Goal: Information Seeking & Learning: Check status

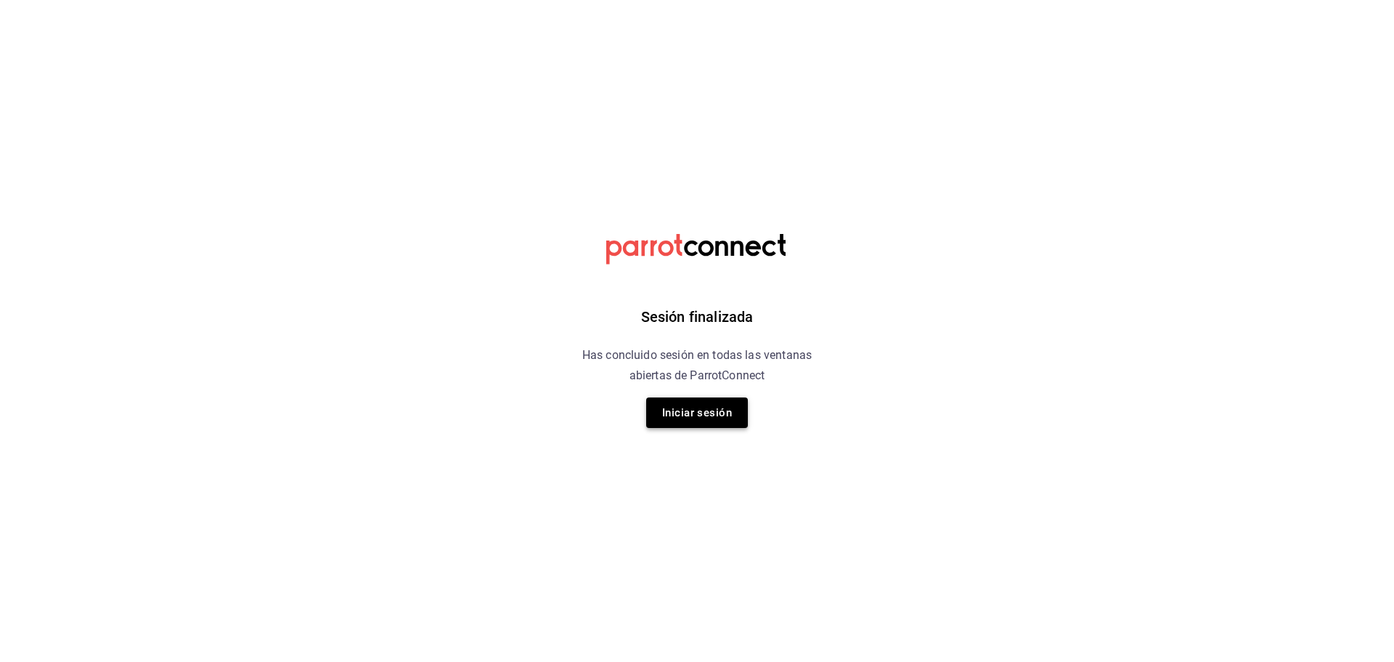
click at [695, 422] on button "Iniciar sesión" at bounding box center [697, 412] width 102 height 30
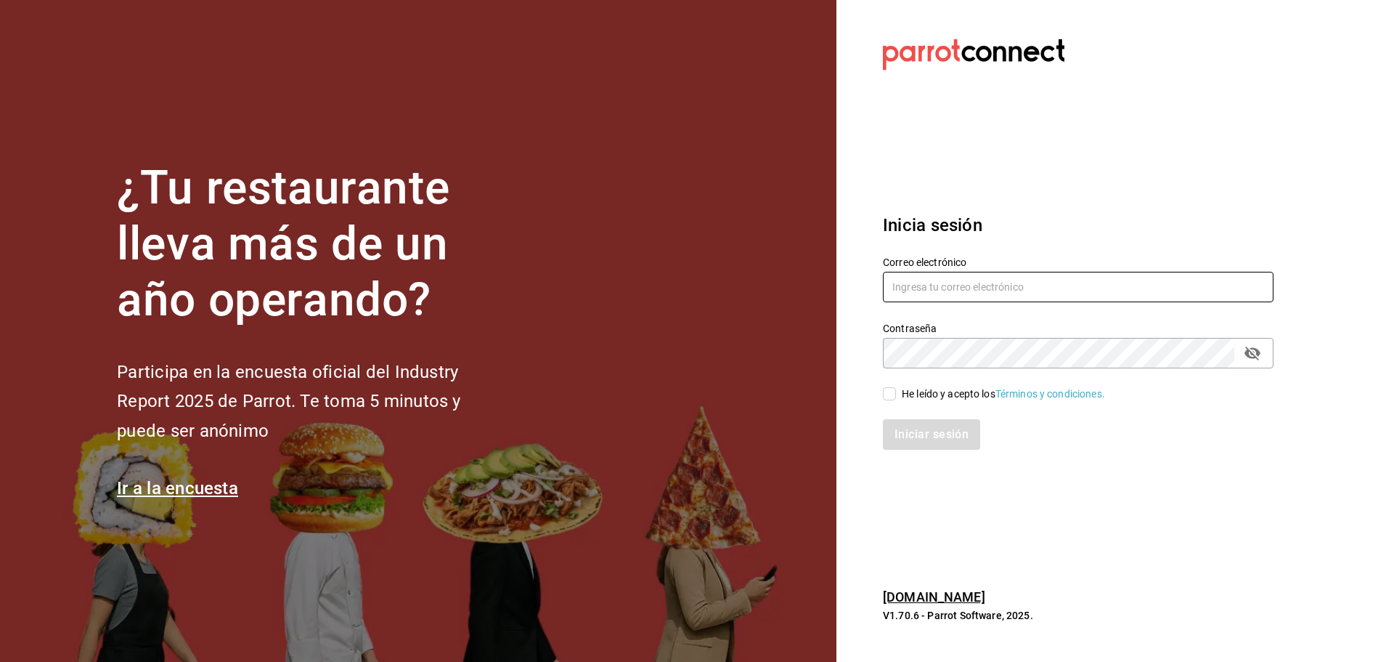
type input "ANIMAL.MASARYK@GRUPOCOSTENO.COM"
click at [886, 390] on input "He leído y acepto los Términos y condiciones." at bounding box center [889, 393] width 13 height 13
checkbox input "true"
click at [930, 432] on button "Iniciar sesión" at bounding box center [932, 434] width 99 height 30
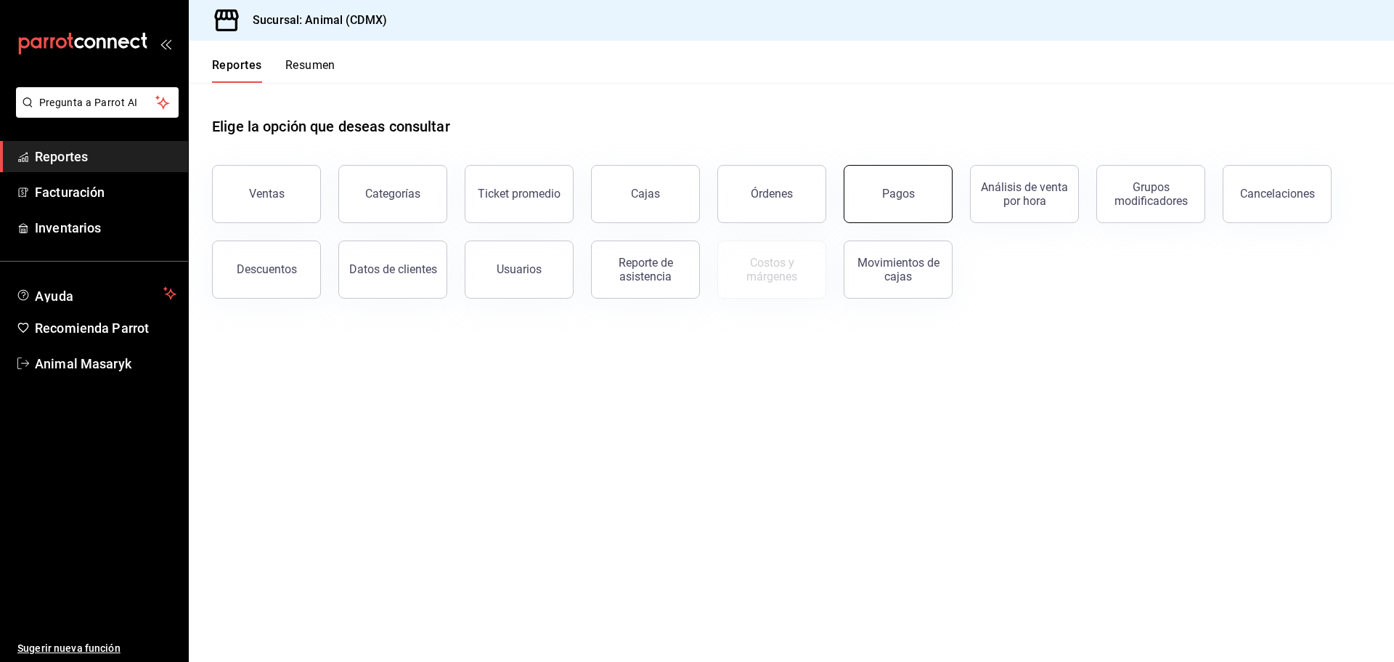
click at [906, 192] on div "Pagos" at bounding box center [898, 194] width 33 height 14
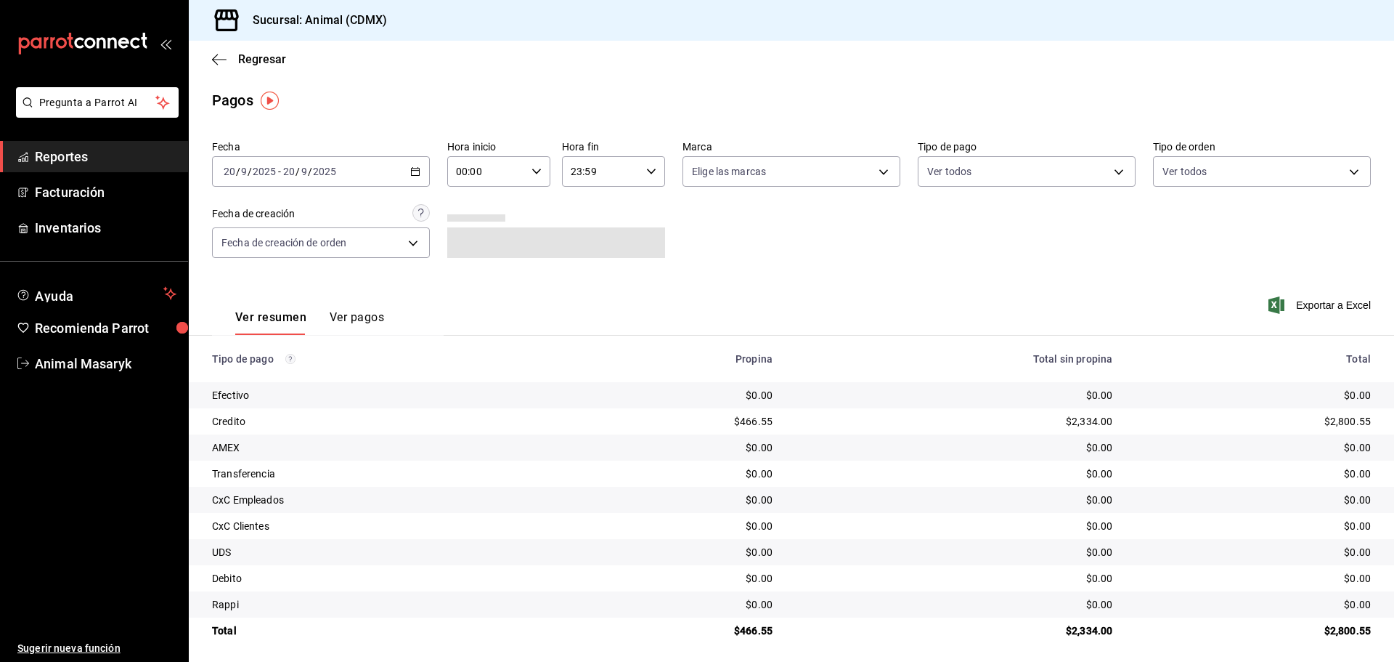
click at [393, 171] on div "[DATE] [DATE] - [DATE] [DATE]" at bounding box center [321, 171] width 218 height 30
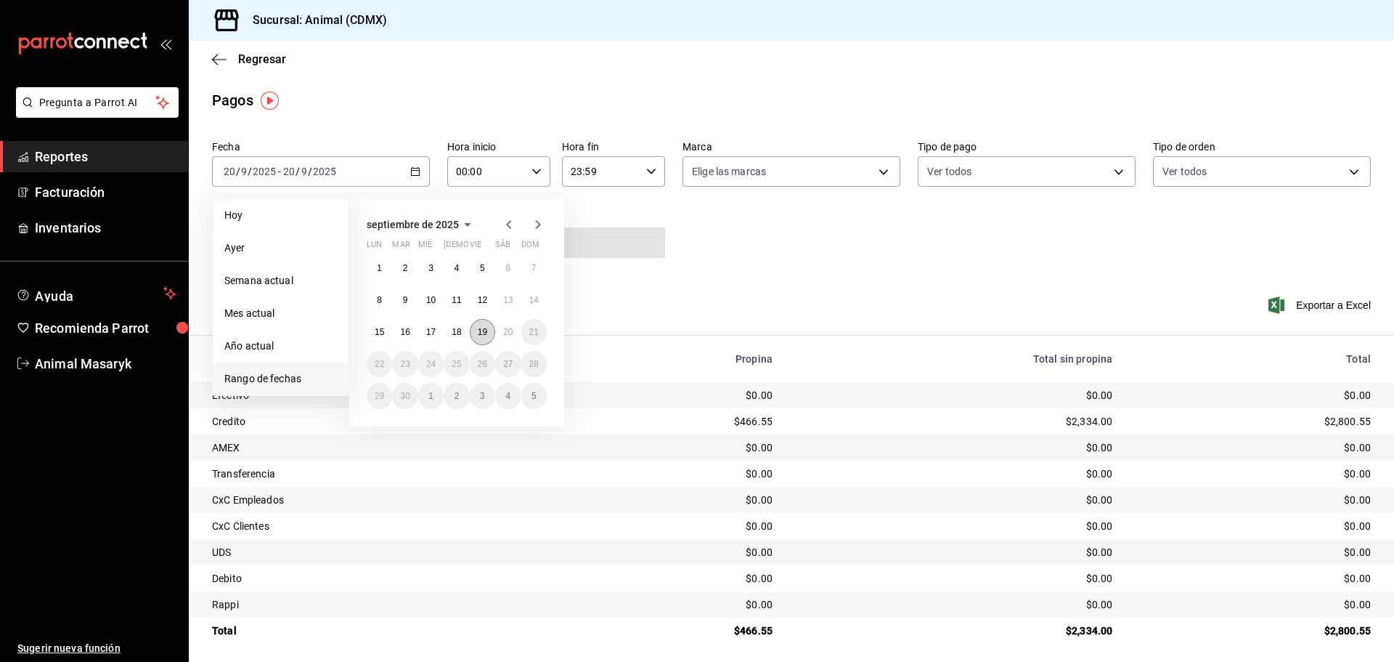
click at [484, 330] on abbr "19" at bounding box center [482, 332] width 9 height 10
click at [504, 332] on abbr "20" at bounding box center [507, 332] width 9 height 10
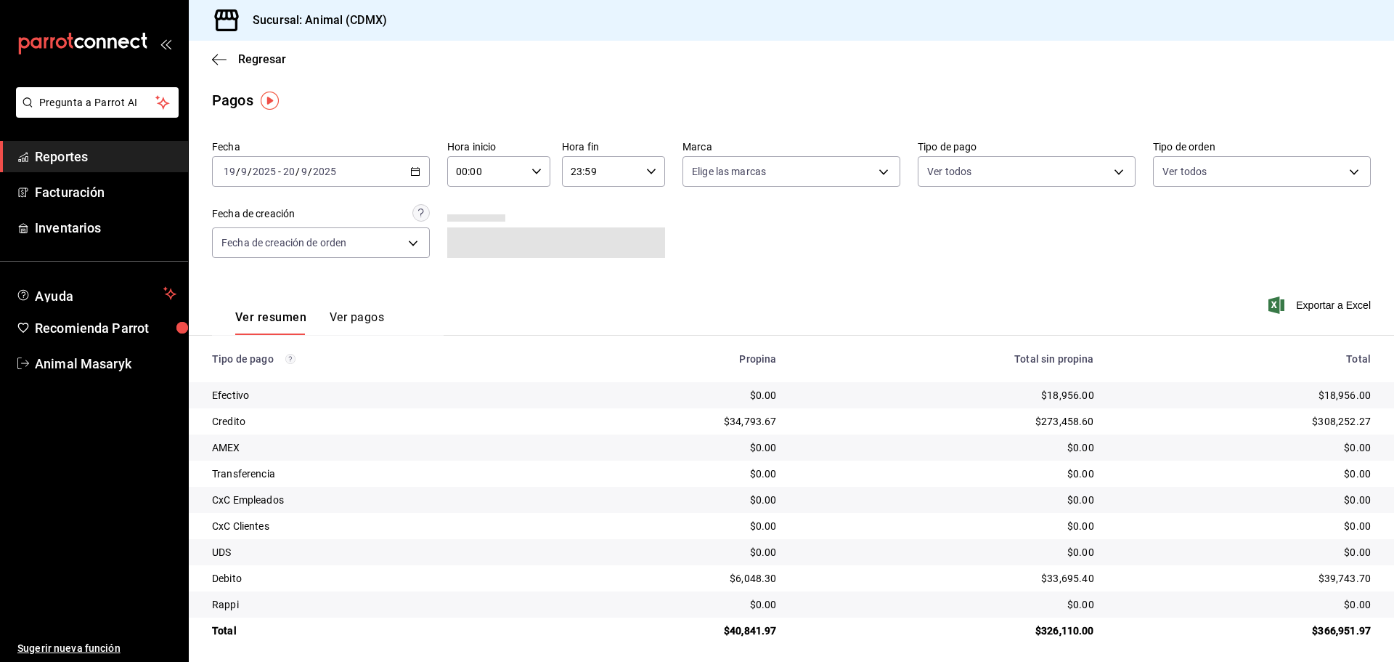
click at [760, 243] on div "Fecha [DATE] [DATE] - [DATE] [DATE] Hora inicio 00:00 Hora inicio Hora fin 23:5…" at bounding box center [791, 204] width 1159 height 141
click at [534, 174] on icon "button" at bounding box center [537, 171] width 10 height 10
click at [463, 237] on span "05" at bounding box center [471, 238] width 28 height 12
type input "05:00"
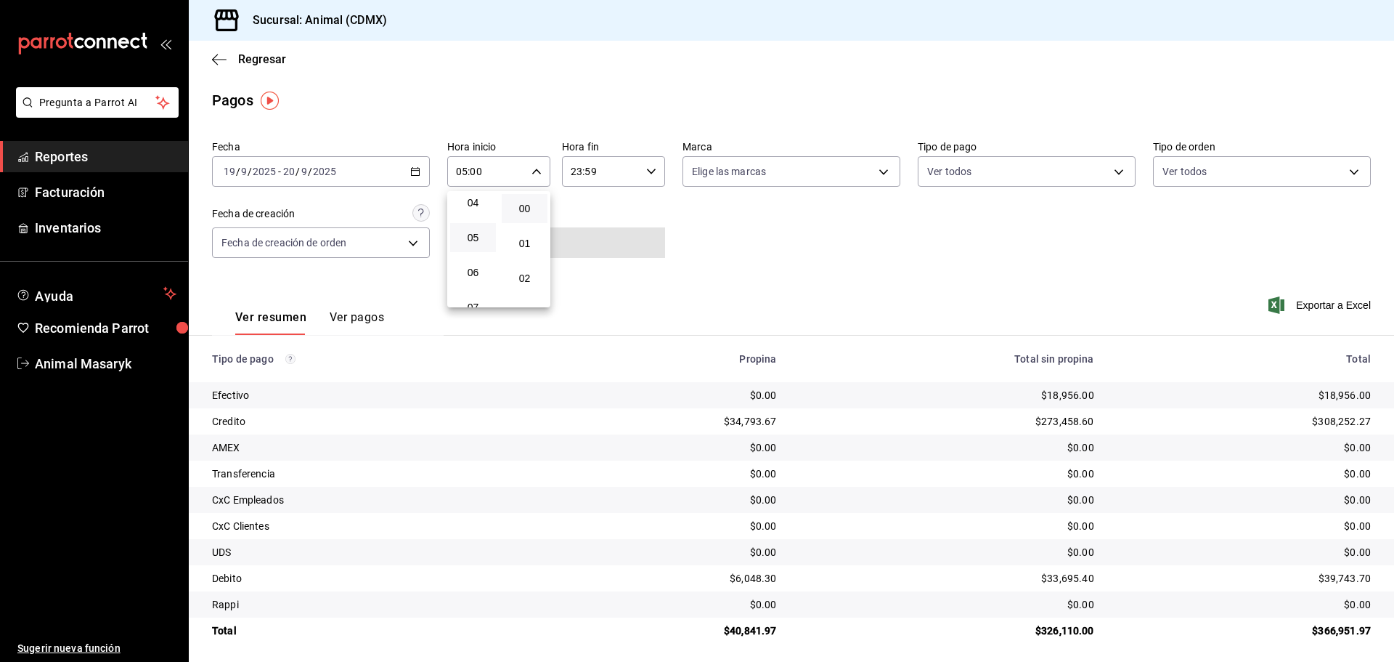
click at [757, 240] on div at bounding box center [697, 331] width 1394 height 662
click at [827, 179] on body "Pregunta a Parrot AI Reportes Facturación Inventarios Ayuda Recomienda Parrot A…" at bounding box center [697, 331] width 1394 height 662
click at [718, 212] on div "Ver todas" at bounding box center [725, 226] width 75 height 31
type input "cb0f6aec-1481-4e37-861c-bab9b3a65b14"
checkbox input "true"
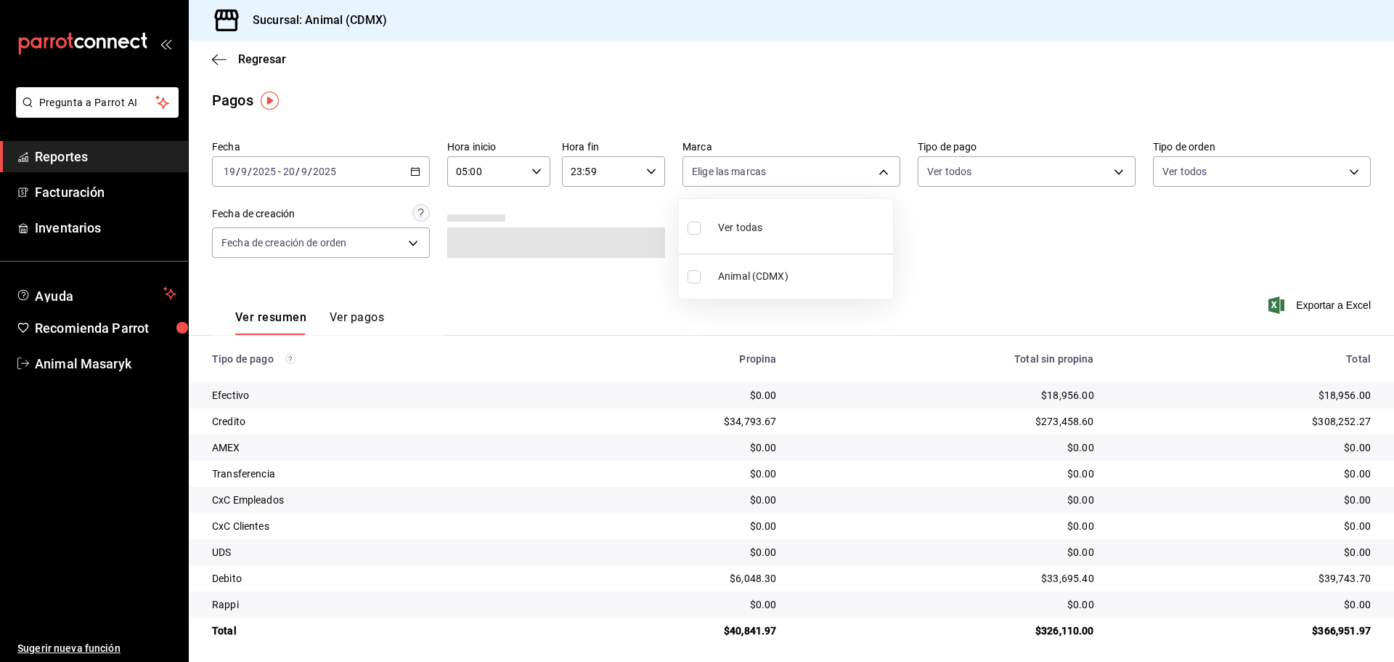
checkbox input "true"
click at [1059, 247] on div at bounding box center [697, 331] width 1394 height 662
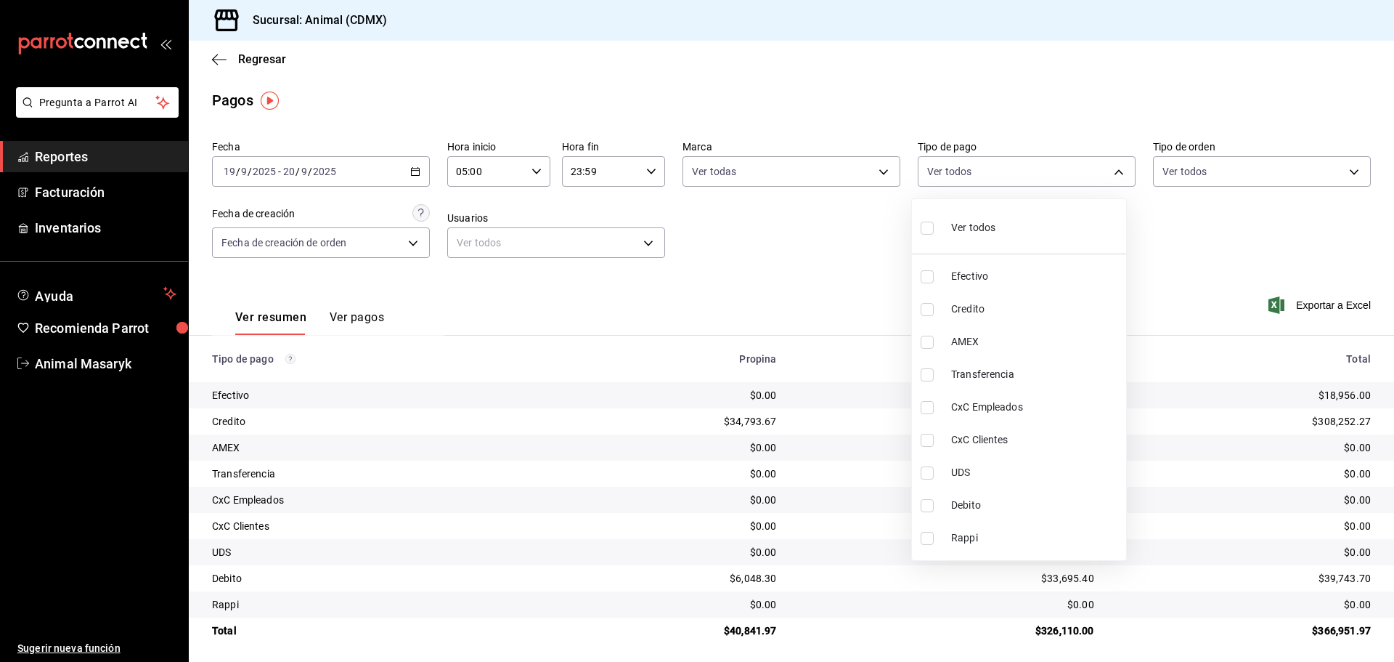
click at [1081, 177] on body "Pregunta a Parrot AI Reportes Facturación Inventarios Ayuda Recomienda Parrot A…" at bounding box center [697, 331] width 1394 height 662
click at [1004, 229] on li "Ver todos" at bounding box center [1019, 226] width 214 height 43
type input "42f515b5-d78a-4538-9fd6-dd91ca8c9d0d,09d93f3d-83f8-4294-bef9-640bdbafd8e4,c0bfe…"
checkbox input "true"
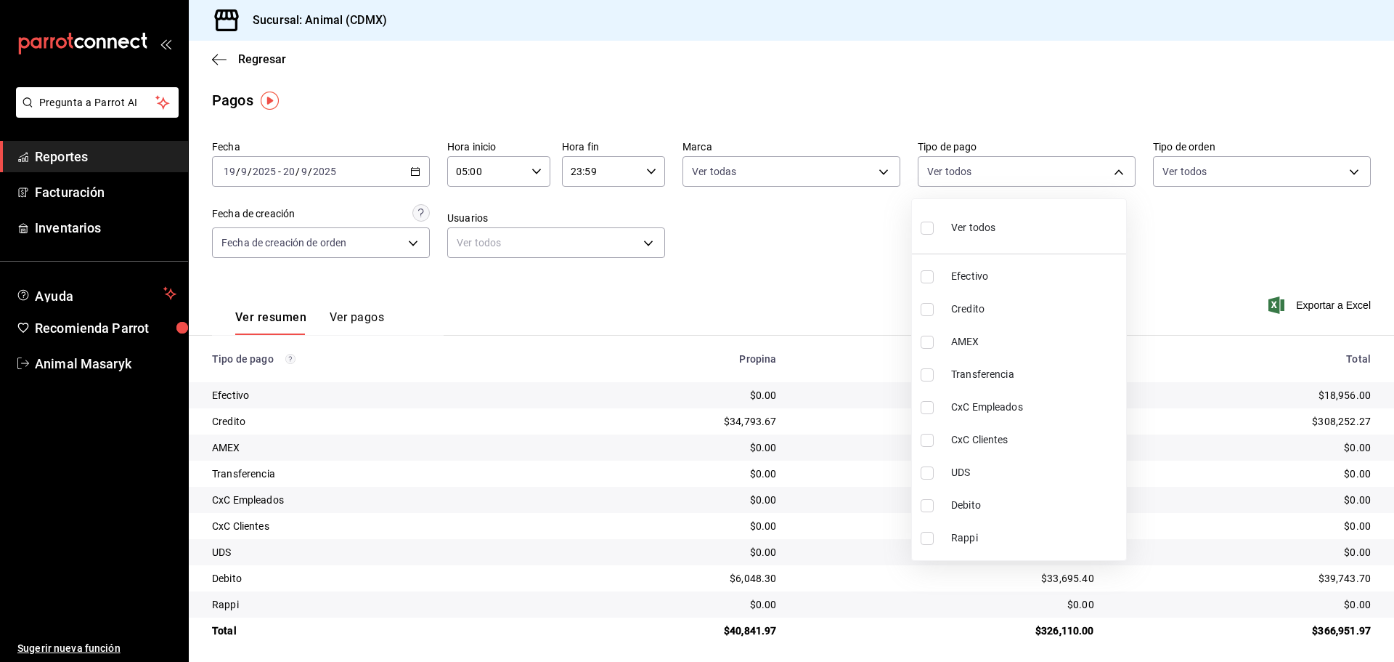
checkbox input "true"
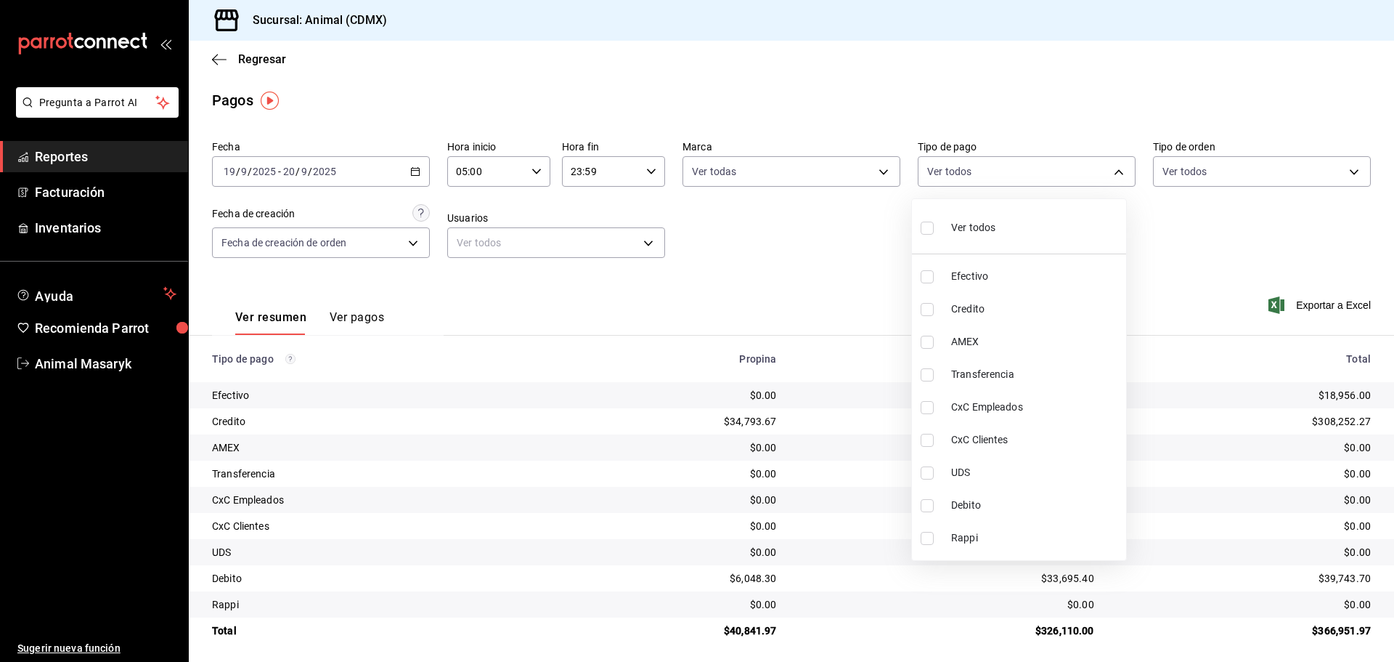
checkbox input "true"
click at [1268, 227] on div at bounding box center [697, 331] width 1394 height 662
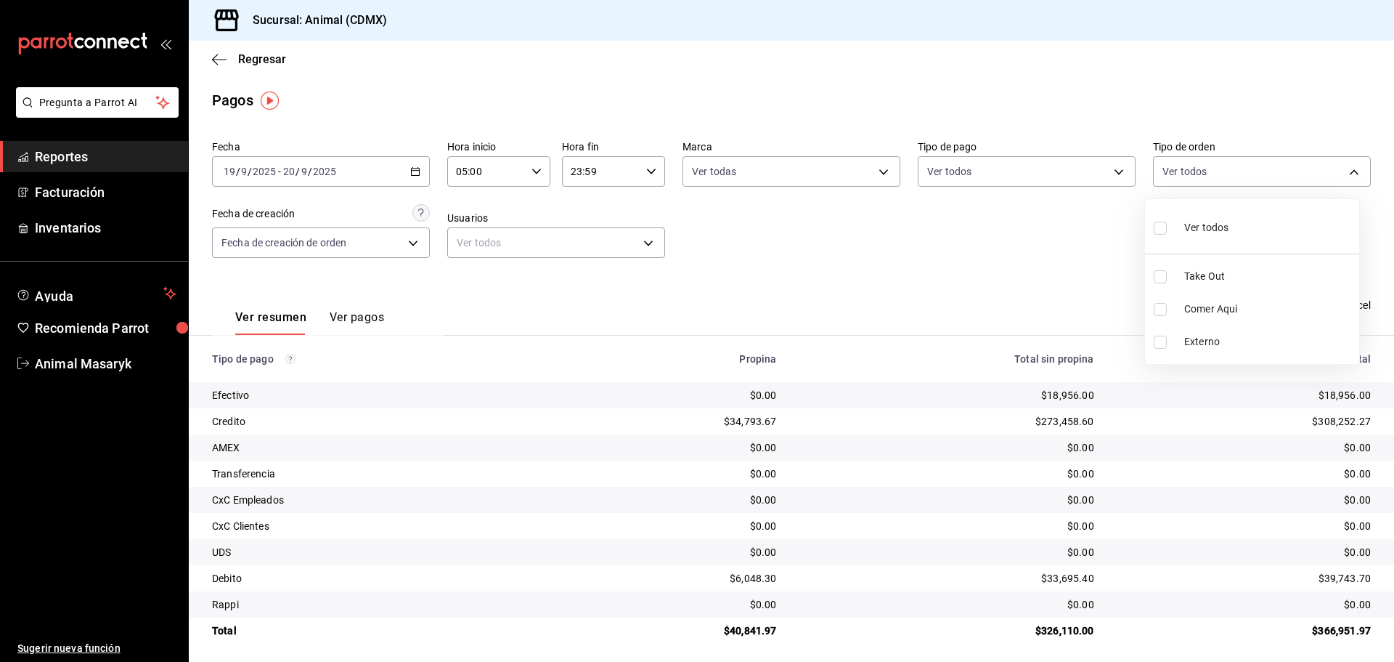
click at [1288, 168] on body "Pregunta a Parrot AI Reportes Facturación Inventarios Ayuda Recomienda Parrot A…" at bounding box center [697, 331] width 1394 height 662
click at [1210, 231] on span "Ver todos" at bounding box center [1206, 227] width 44 height 15
type input "ad44a823-99d3-4372-a913-4cf57f2a9ac0,b8ee5ff1-85c8-4a81-aa51-555e6c8ba0c6,EXTER…"
checkbox input "true"
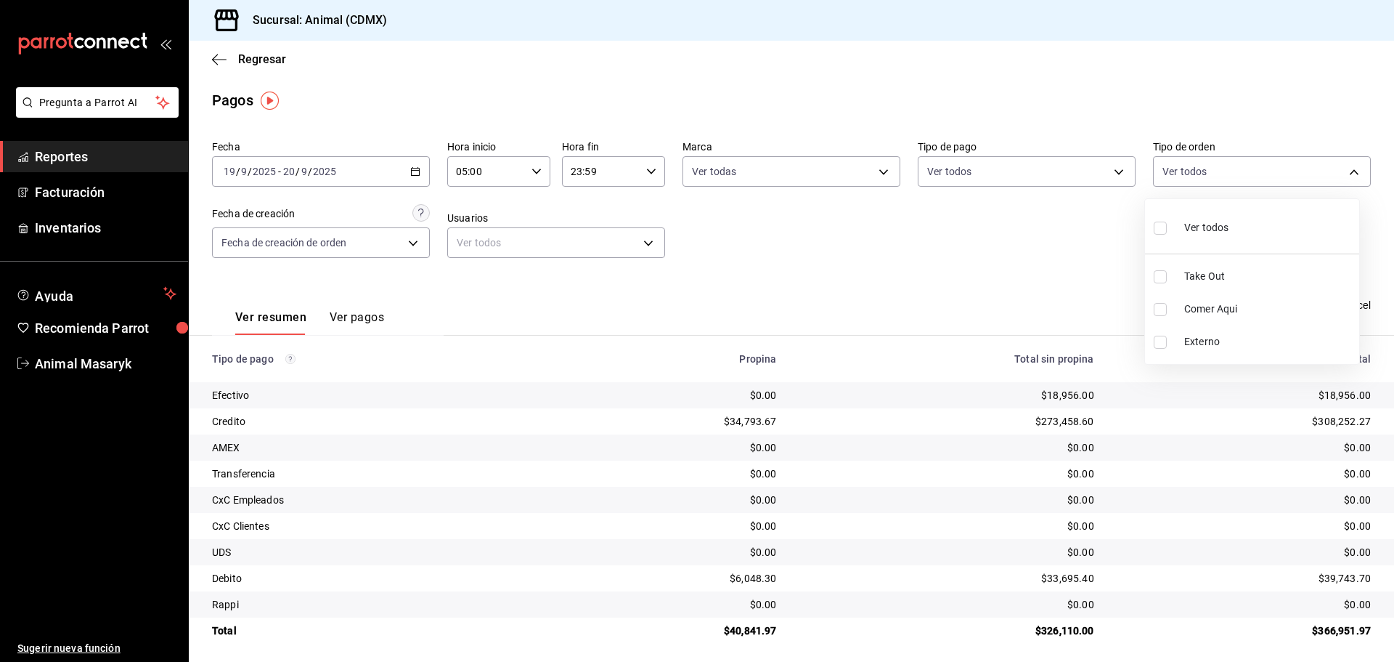
checkbox input "true"
click at [999, 256] on div at bounding box center [697, 331] width 1394 height 662
click at [524, 175] on div "05:00 Hora inicio" at bounding box center [498, 171] width 103 height 30
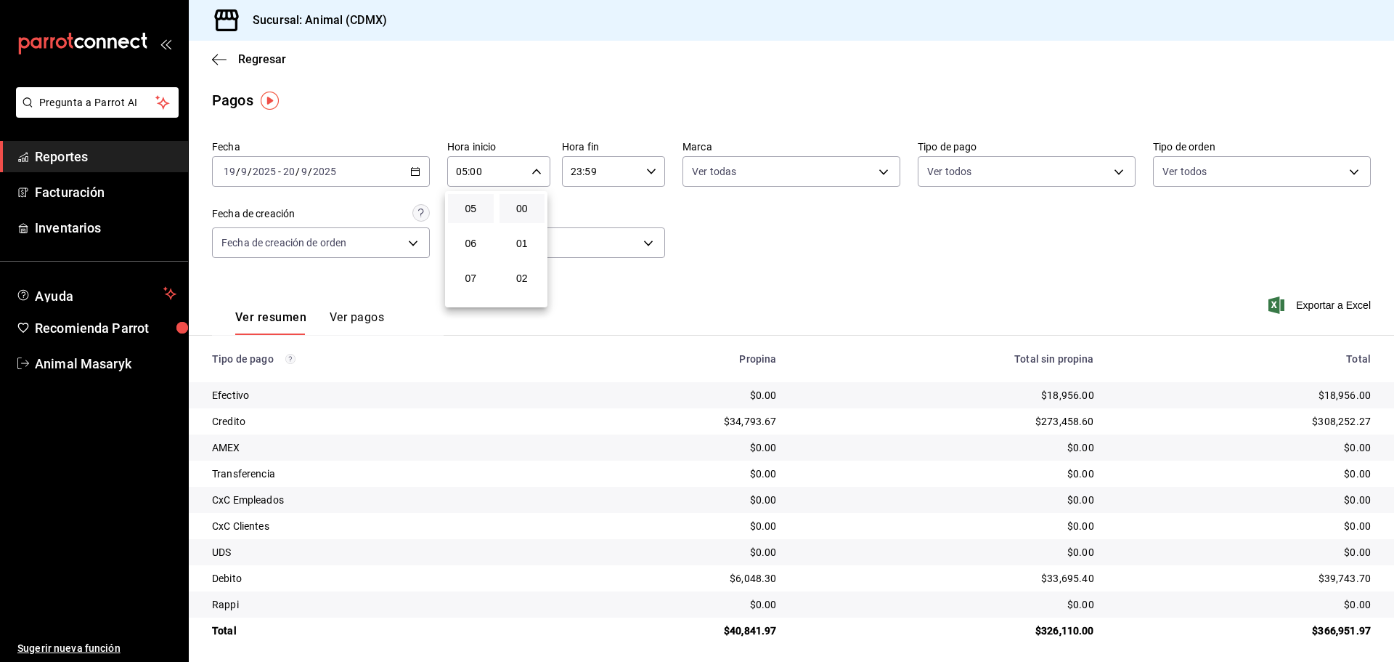
click at [751, 166] on div at bounding box center [697, 331] width 1394 height 662
click at [499, 184] on input "05:00" at bounding box center [486, 171] width 78 height 29
click at [485, 236] on button "10" at bounding box center [471, 237] width 46 height 29
type input "10:00"
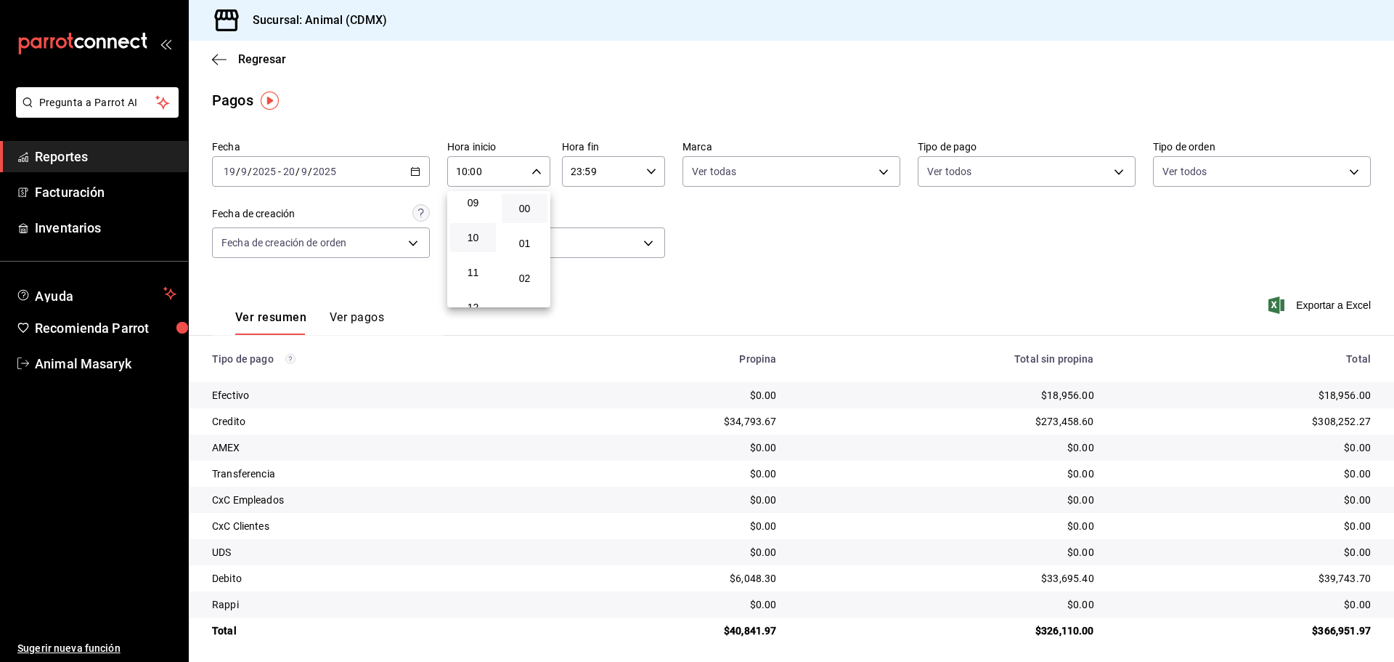
click at [638, 170] on div at bounding box center [697, 331] width 1394 height 662
click at [647, 171] on \(Stroke\) "button" at bounding box center [651, 170] width 9 height 5
click at [592, 271] on button "02" at bounding box center [584, 278] width 46 height 29
type input "02:59"
click at [701, 233] on div at bounding box center [697, 331] width 1394 height 662
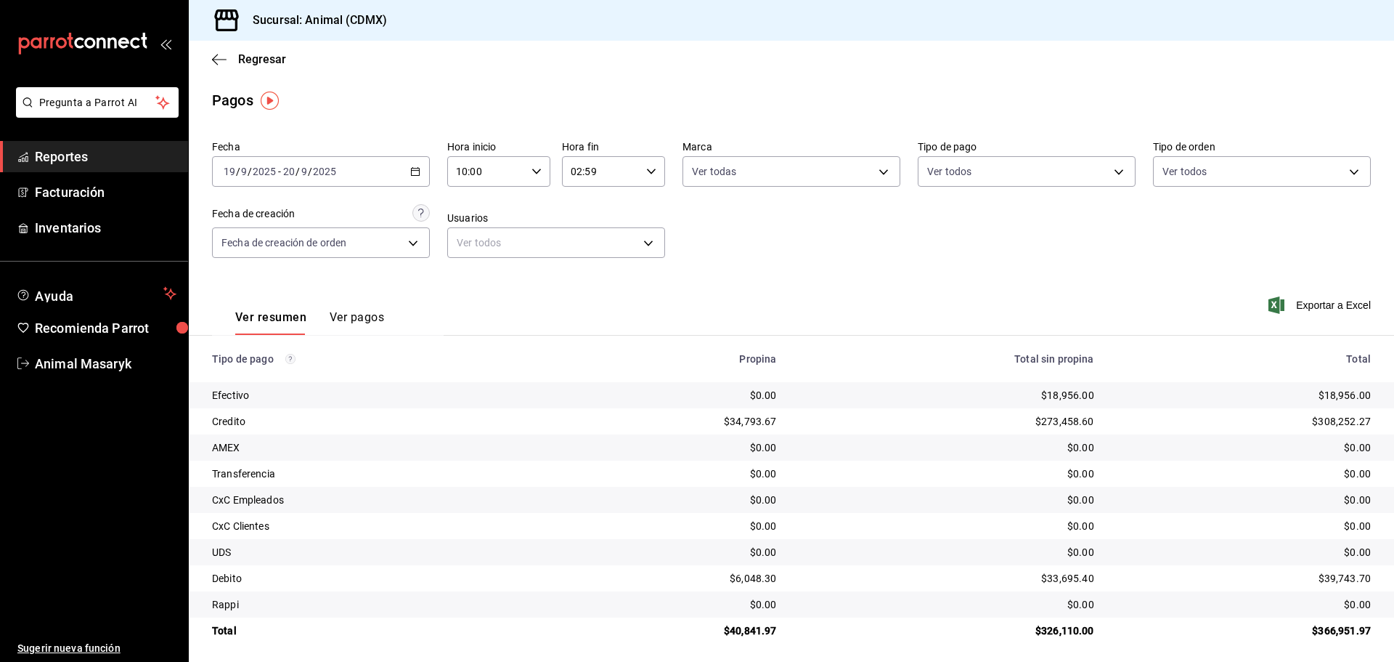
click at [330, 174] on input "2025" at bounding box center [324, 172] width 25 height 12
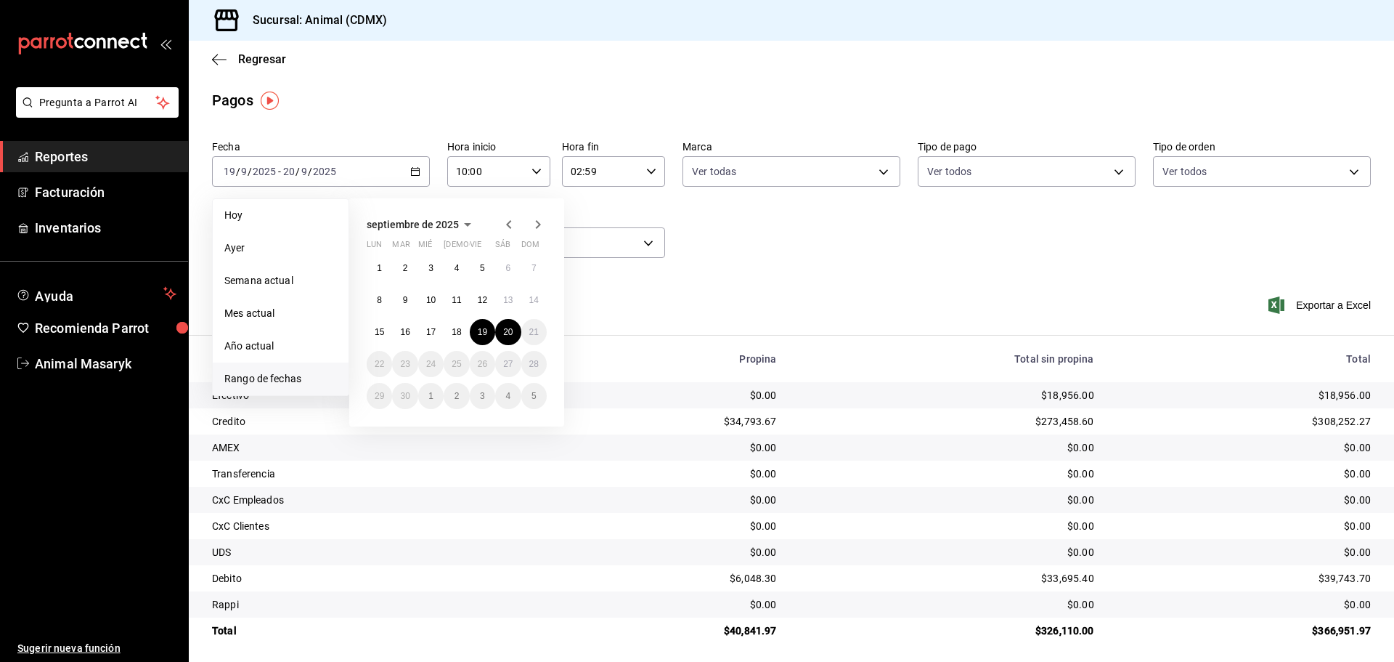
click at [821, 228] on div "Fecha [DATE] [DATE] - [DATE] [DATE] [DATE] [DATE] Semana actual Mes actual Año …" at bounding box center [791, 204] width 1159 height 141
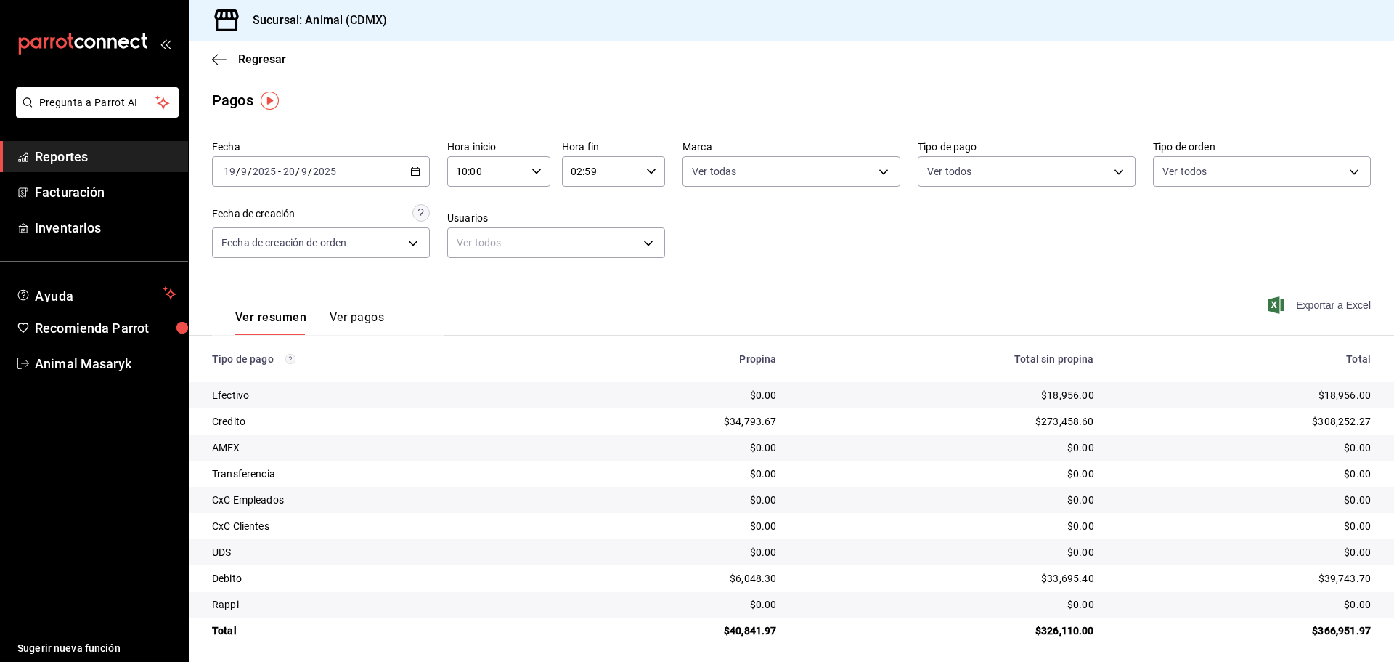
click at [1294, 296] on span "Exportar a Excel" at bounding box center [1320, 304] width 99 height 17
click at [353, 298] on div "Ver resumen Ver pagos" at bounding box center [298, 314] width 172 height 42
click at [76, 152] on span "Reportes" at bounding box center [106, 157] width 142 height 20
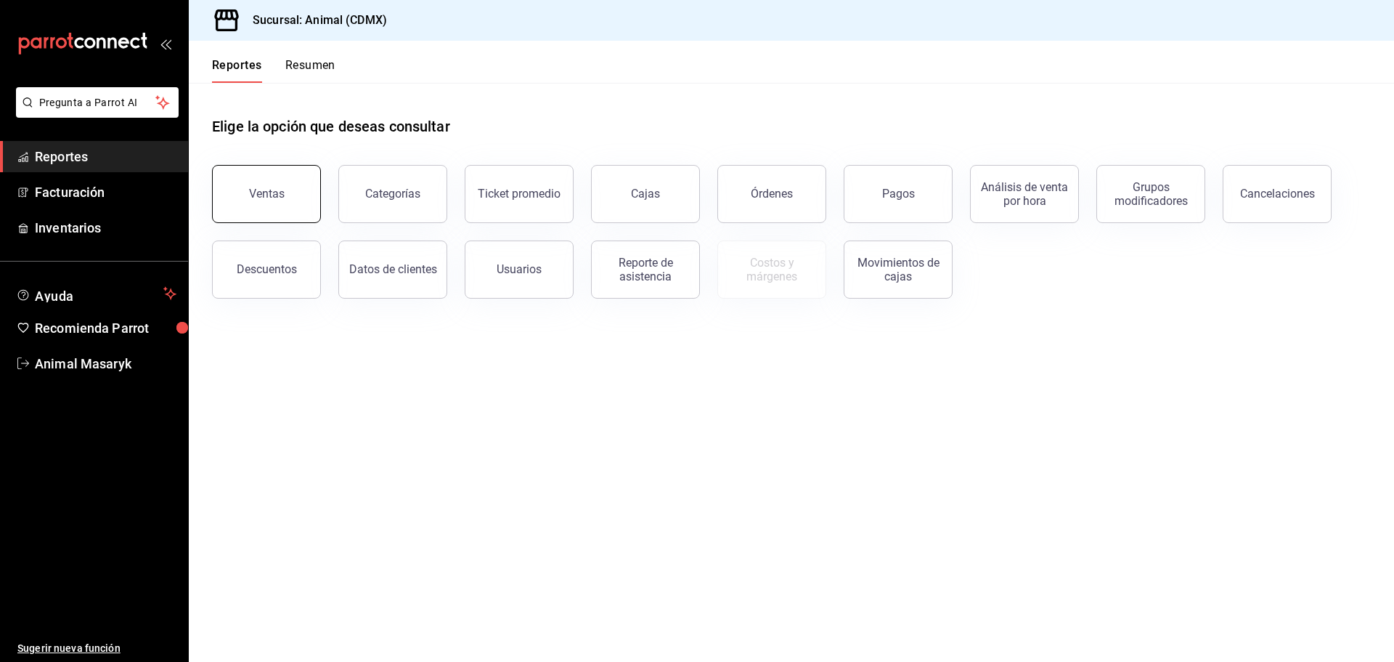
click at [291, 172] on button "Ventas" at bounding box center [266, 194] width 109 height 58
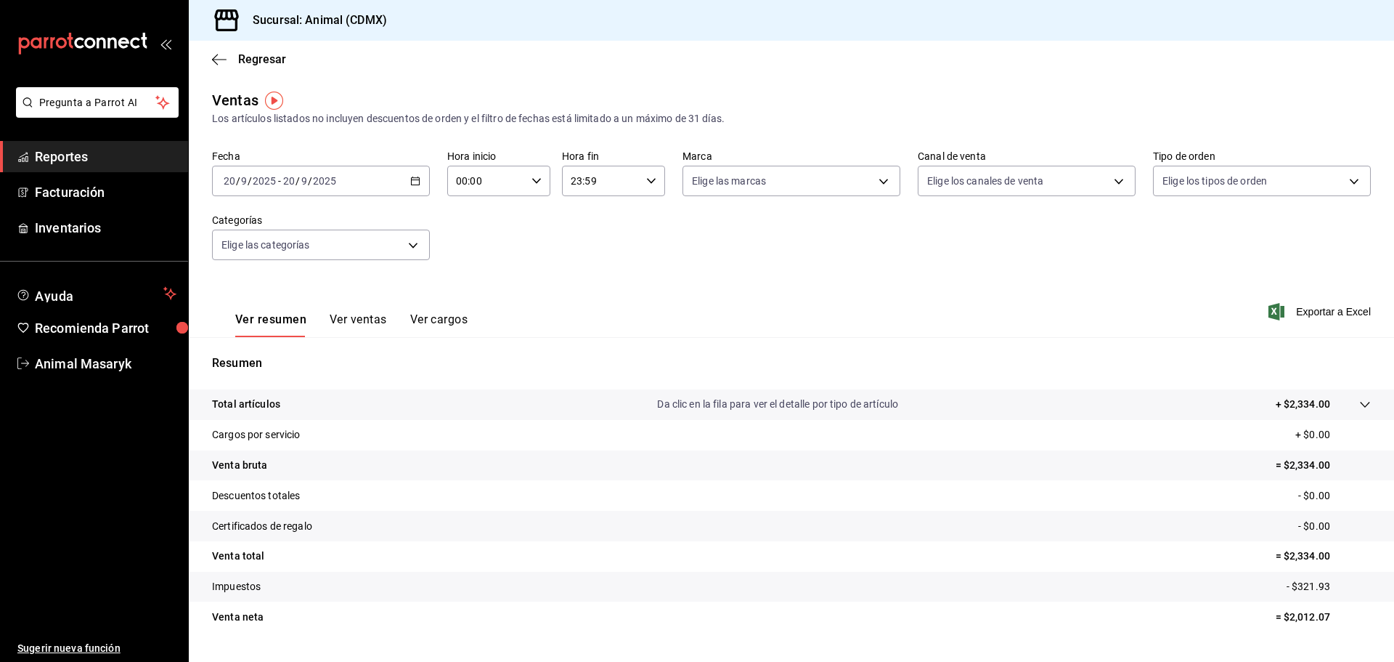
click at [486, 192] on input "00:00" at bounding box center [486, 180] width 78 height 29
click at [476, 212] on button "10" at bounding box center [471, 203] width 46 height 29
type input "10:00"
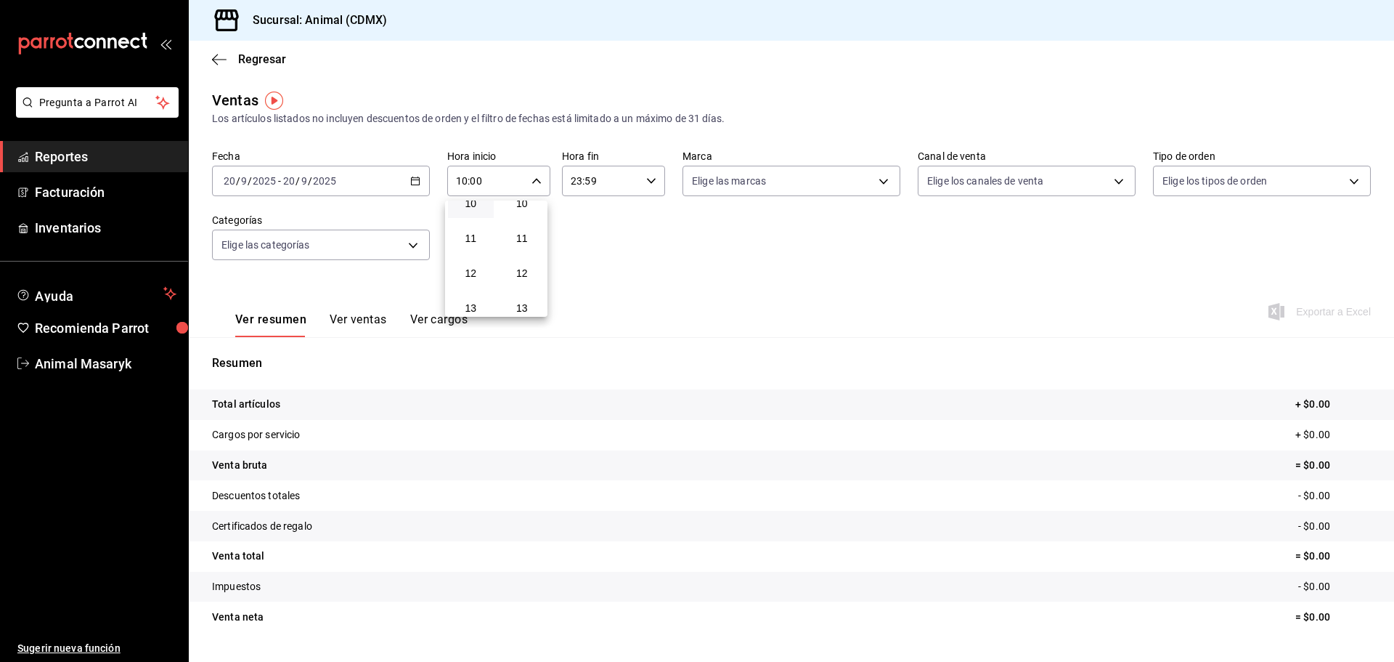
click at [615, 212] on div at bounding box center [697, 331] width 1394 height 662
click at [656, 180] on div "23:59 Hora fin" at bounding box center [613, 181] width 103 height 30
click at [588, 280] on button "02" at bounding box center [584, 287] width 46 height 29
type input "02:59"
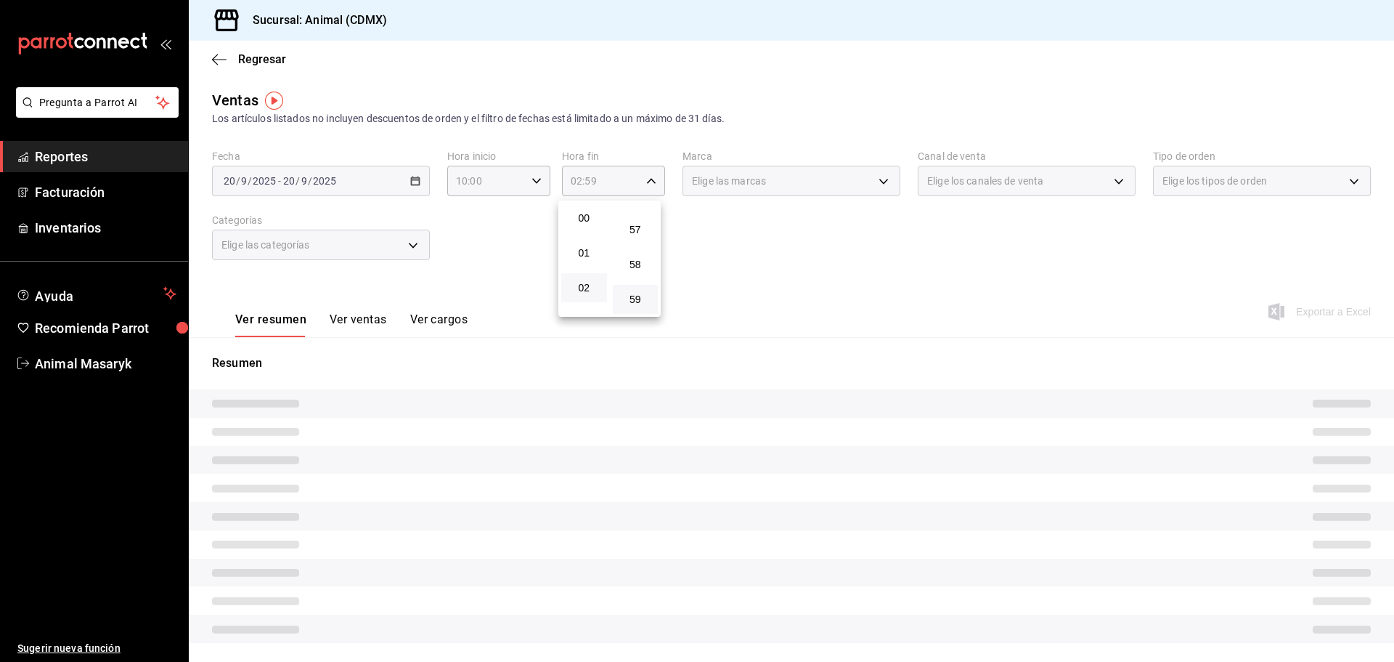
click at [708, 262] on div at bounding box center [697, 331] width 1394 height 662
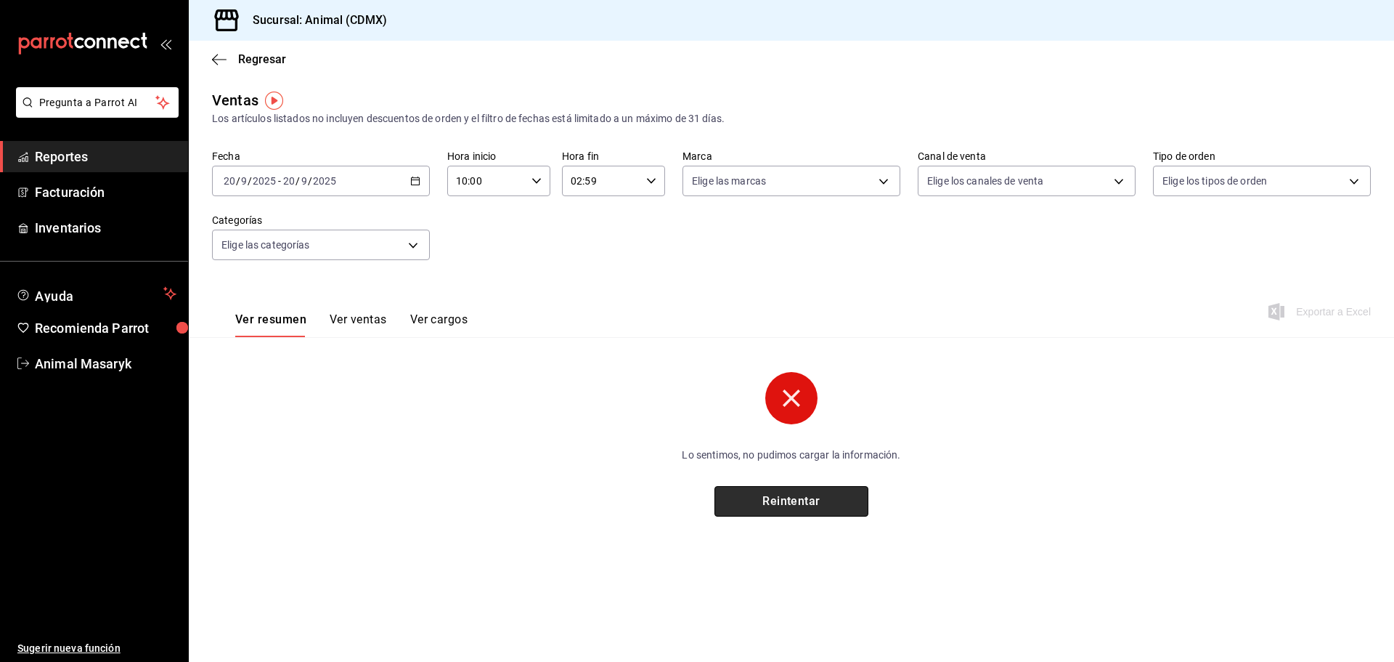
click at [855, 511] on button "Reintentar" at bounding box center [792, 501] width 154 height 30
click at [825, 493] on button "Reintentar" at bounding box center [792, 501] width 154 height 30
click at [416, 182] on icon "button" at bounding box center [415, 181] width 10 height 10
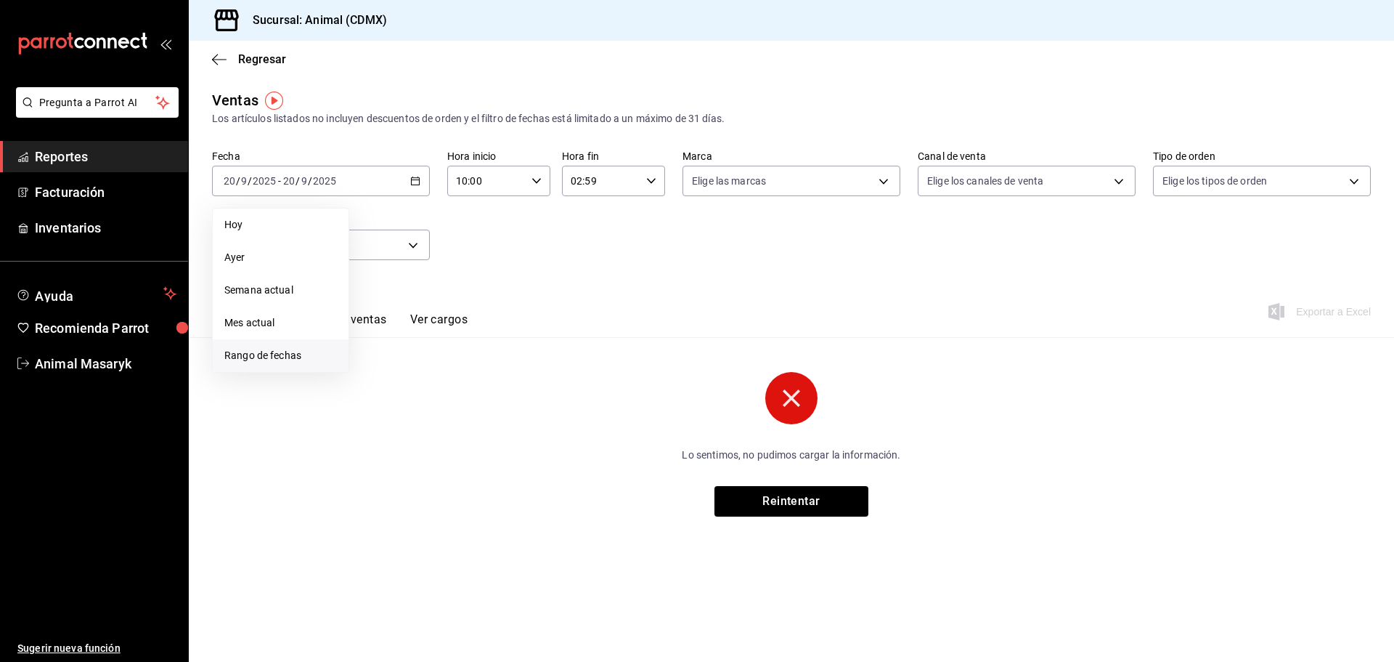
click at [256, 367] on li "Rango de fechas" at bounding box center [281, 355] width 136 height 33
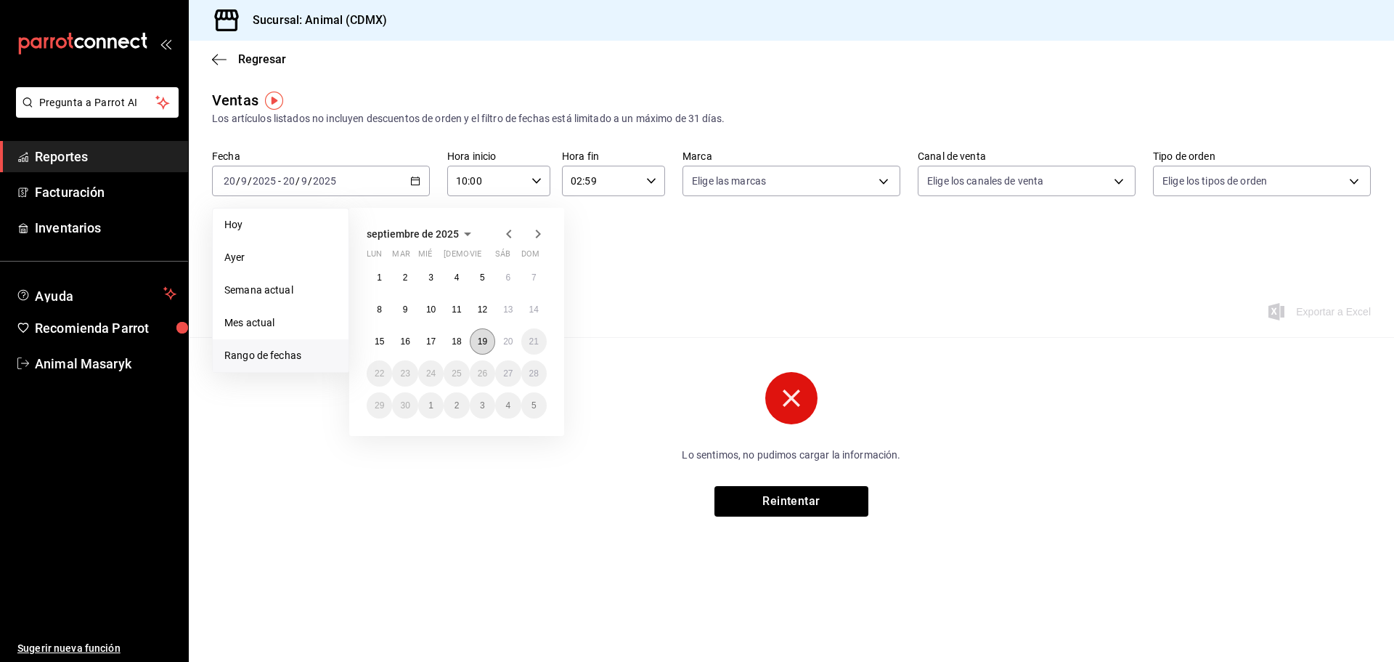
click at [489, 346] on button "19" at bounding box center [482, 341] width 25 height 26
click at [508, 343] on abbr "20" at bounding box center [507, 341] width 9 height 10
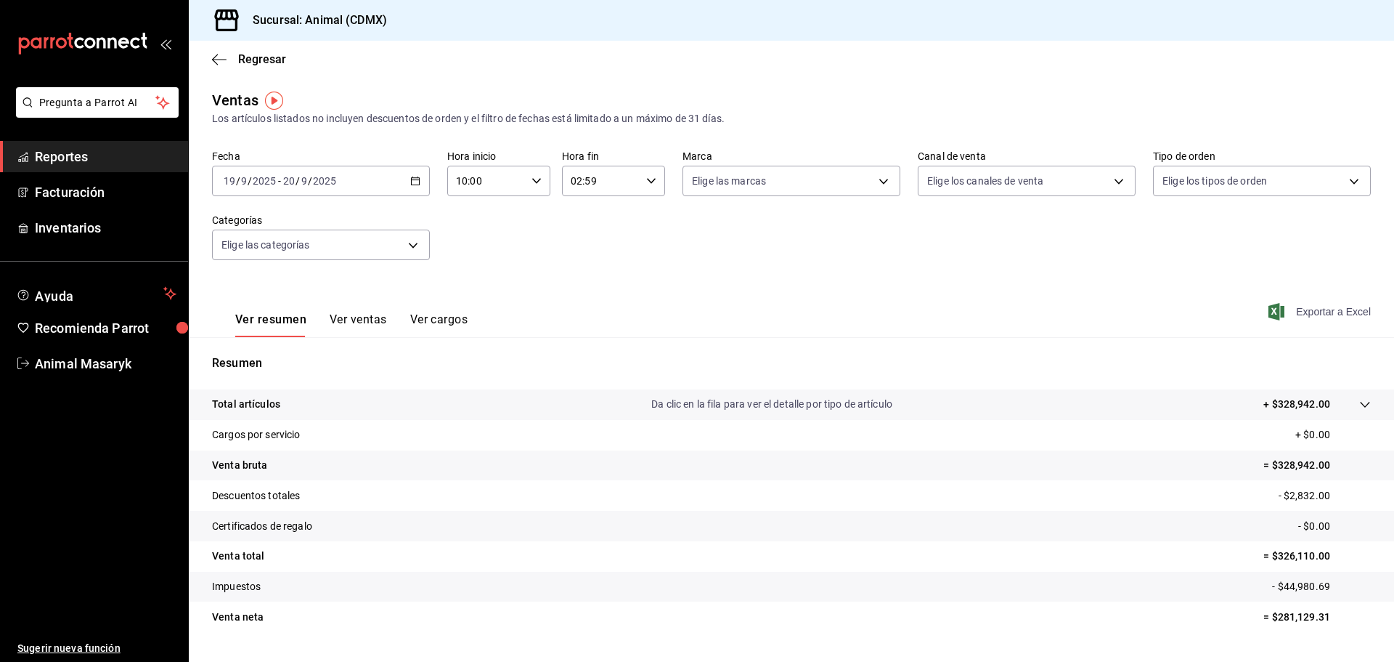
click at [1282, 308] on span "Exportar a Excel" at bounding box center [1320, 311] width 99 height 17
click at [77, 150] on span "Reportes" at bounding box center [106, 157] width 142 height 20
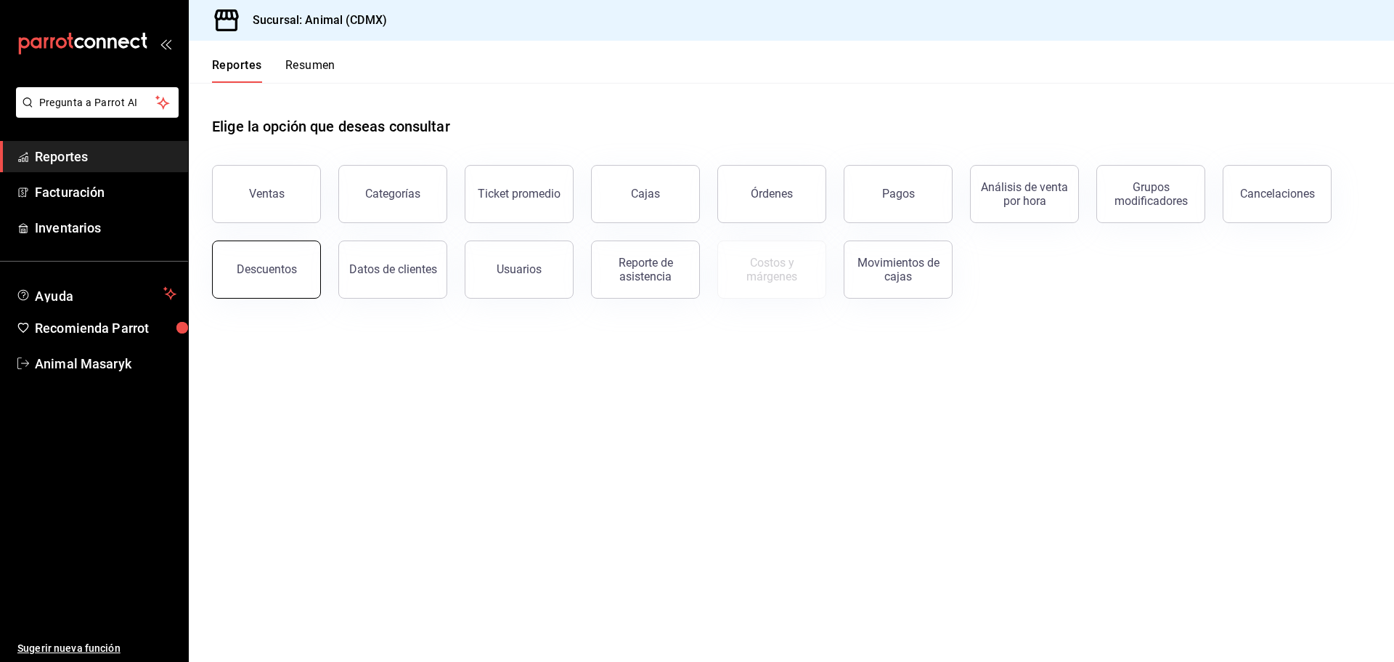
click at [285, 272] on div "Descuentos" at bounding box center [267, 269] width 60 height 14
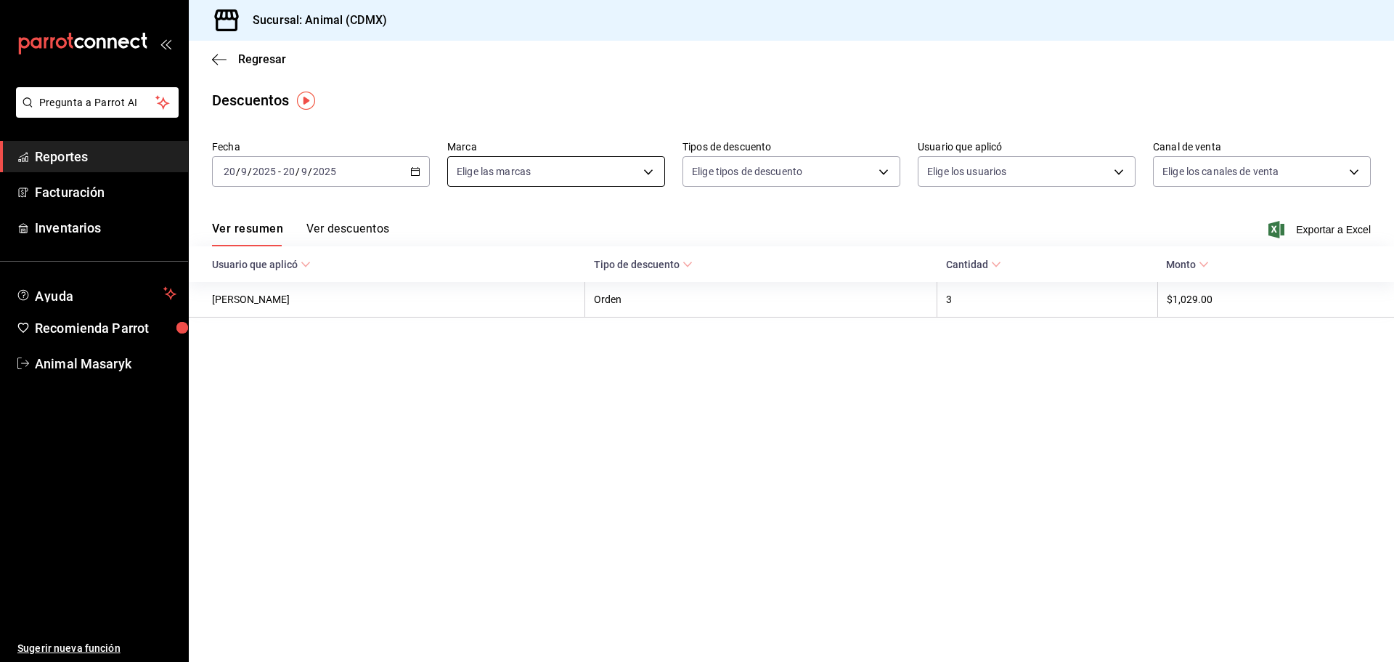
click at [621, 170] on body "Pregunta a Parrot AI Reportes Facturación Inventarios Ayuda Recomienda Parrot A…" at bounding box center [697, 331] width 1394 height 662
click at [552, 251] on ul "Ver todas Animal (CDMX)" at bounding box center [556, 248] width 216 height 99
click at [446, 224] on div at bounding box center [697, 331] width 1394 height 662
click at [487, 179] on body "Pregunta a Parrot AI Reportes Facturación Inventarios Ayuda Recomienda Parrot A…" at bounding box center [697, 331] width 1394 height 662
click at [474, 270] on label at bounding box center [466, 276] width 19 height 13
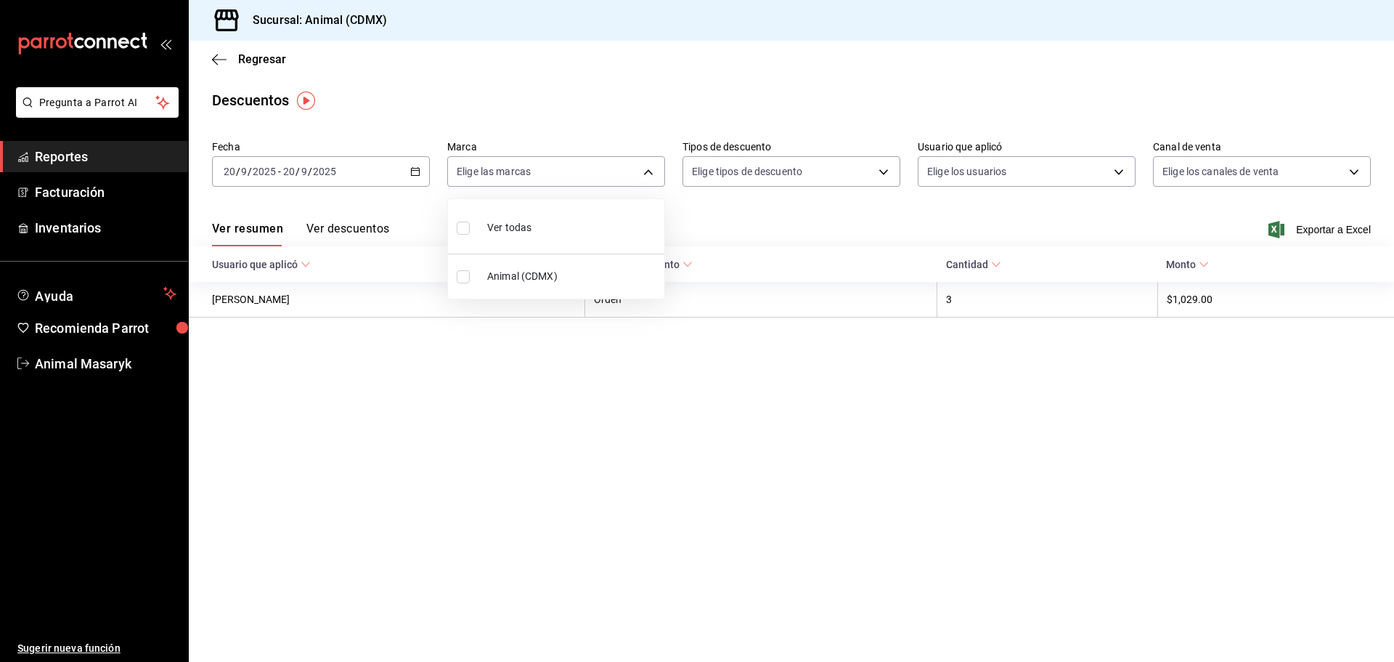
click at [470, 270] on input "checkbox" at bounding box center [463, 276] width 13 height 13
checkbox input "false"
click at [847, 182] on div at bounding box center [697, 331] width 1394 height 662
click at [847, 175] on body "Pregunta a Parrot AI Reportes Facturación Inventarios Ayuda Recomienda Parrot A…" at bounding box center [697, 331] width 1394 height 662
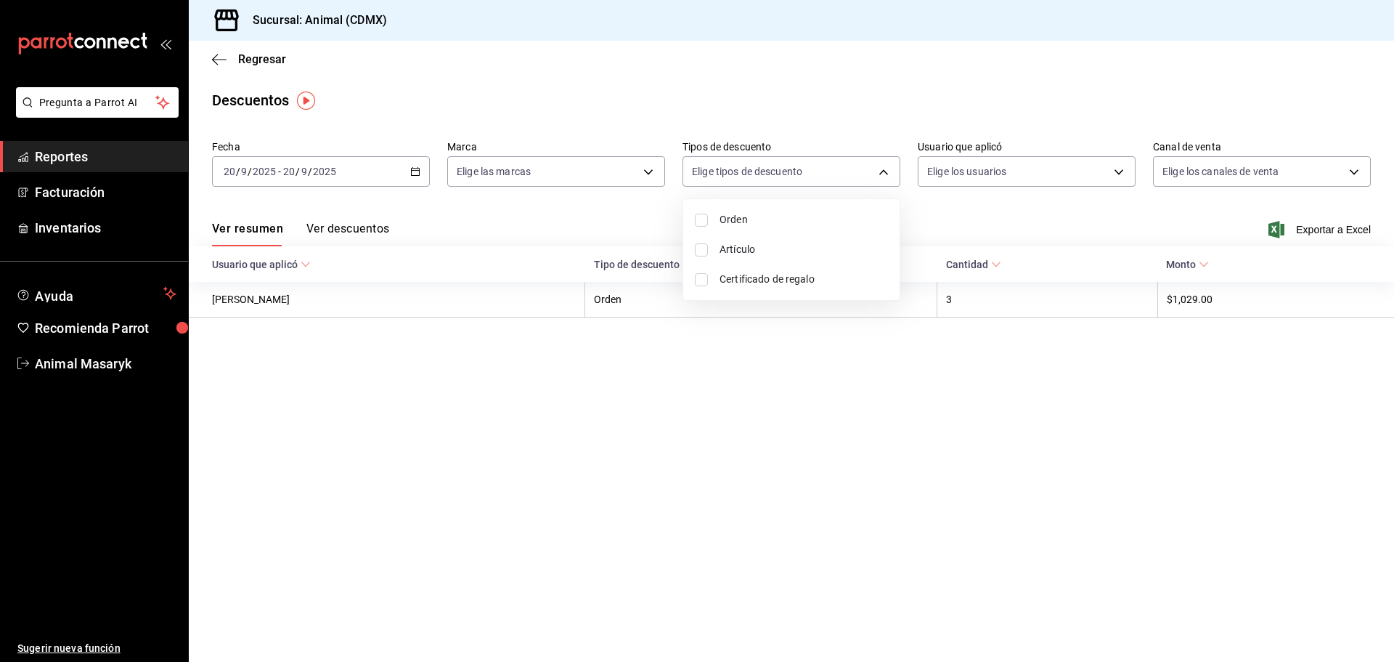
click at [717, 275] on li "Certificado de regalo" at bounding box center [791, 279] width 216 height 30
type input "CARD_REWARD"
checkbox input "true"
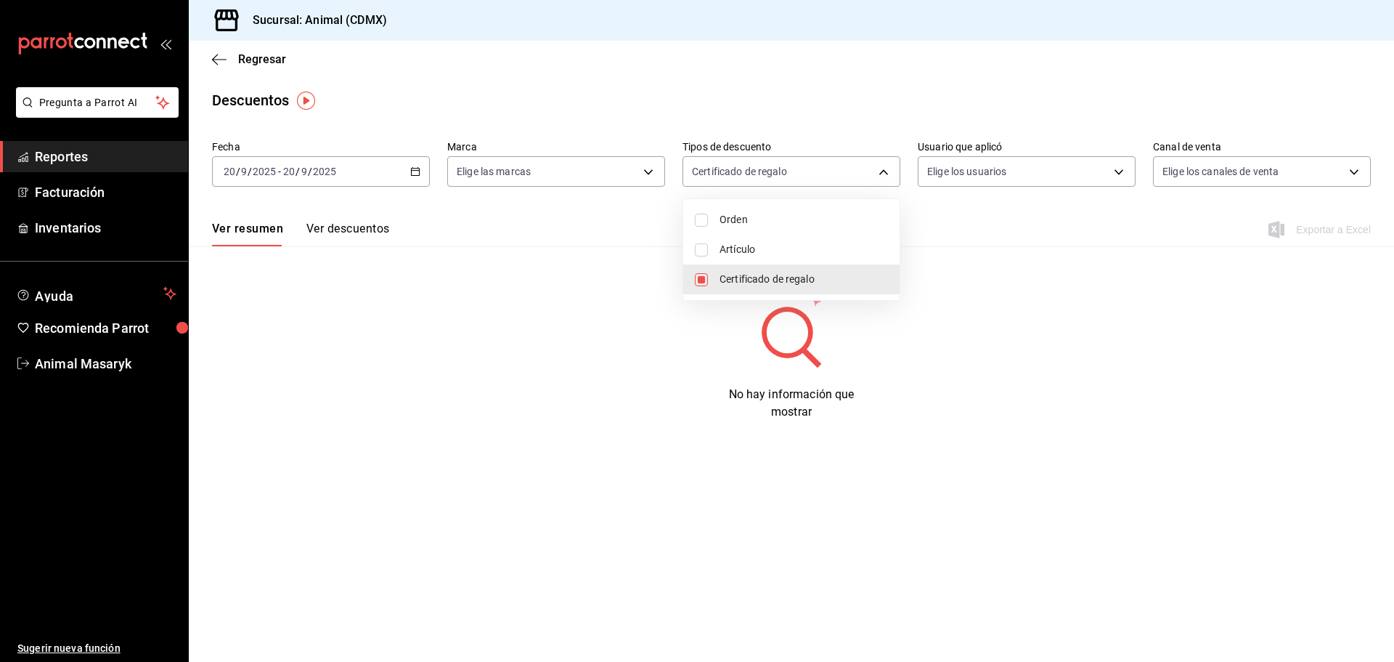
click at [706, 251] on input "checkbox" at bounding box center [701, 249] width 13 height 13
checkbox input "true"
click at [703, 227] on li "Orden" at bounding box center [791, 220] width 216 height 30
type input "CARD_REWARD,ORDER_ITEM,ORDER"
checkbox input "true"
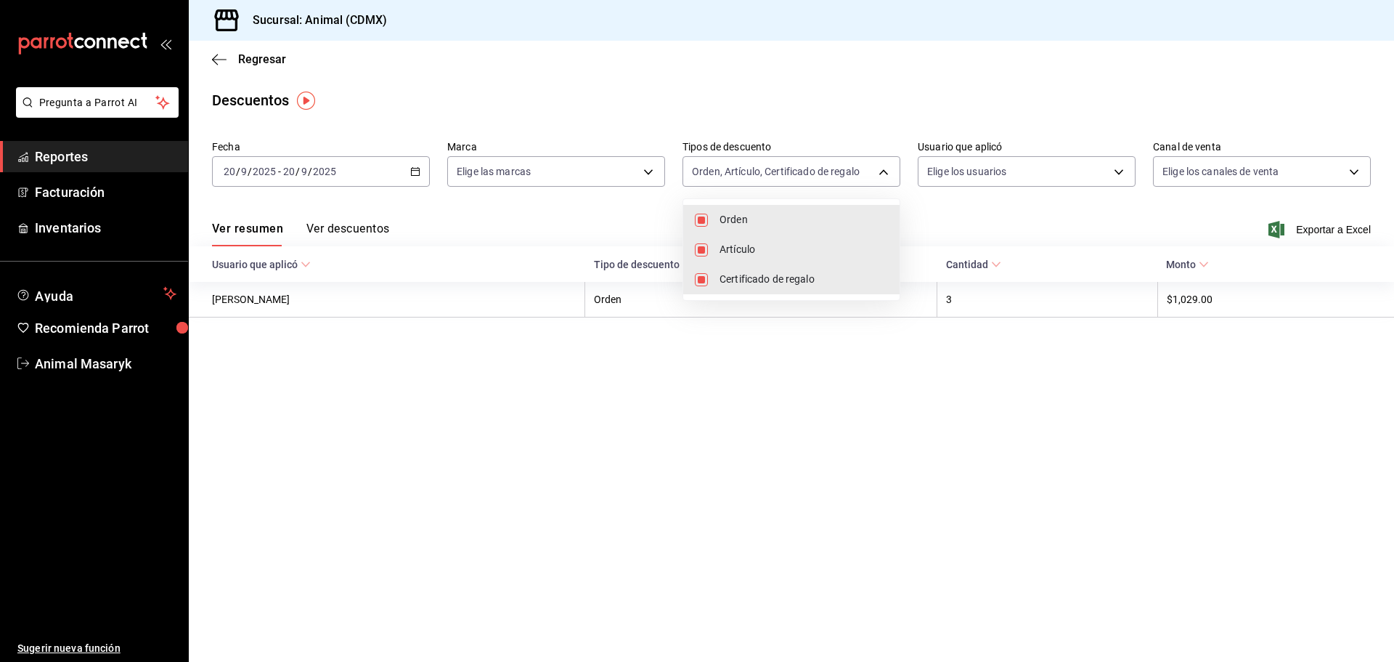
click at [1071, 171] on div at bounding box center [697, 331] width 1394 height 662
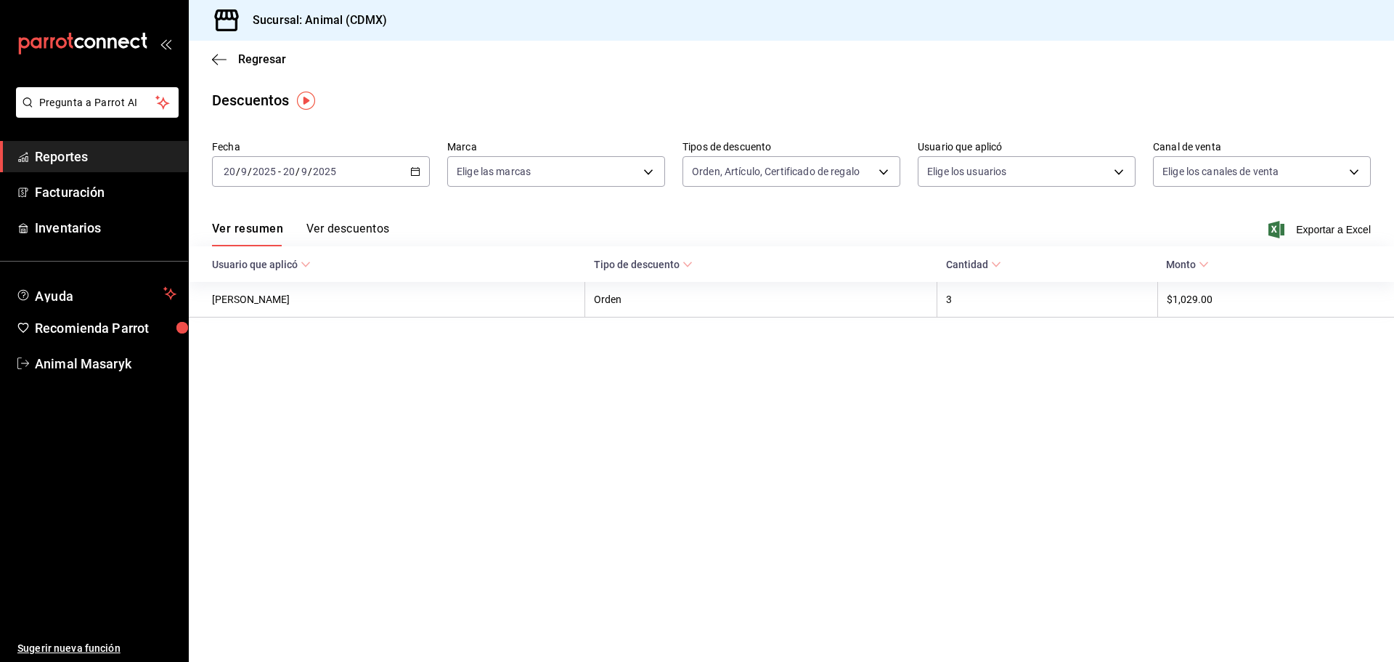
click at [1071, 171] on body "Pregunta a Parrot AI Reportes Facturación Inventarios Ayuda Recomienda Parrot A…" at bounding box center [697, 331] width 1394 height 662
drag, startPoint x: 1071, startPoint y: 171, endPoint x: 1118, endPoint y: 168, distance: 47.3
click at [1116, 171] on body "Pregunta a Parrot AI Reportes Facturación Inventarios Ayuda Recomienda Parrot A…" at bounding box center [697, 331] width 1394 height 662
click at [1203, 172] on div at bounding box center [697, 331] width 1394 height 662
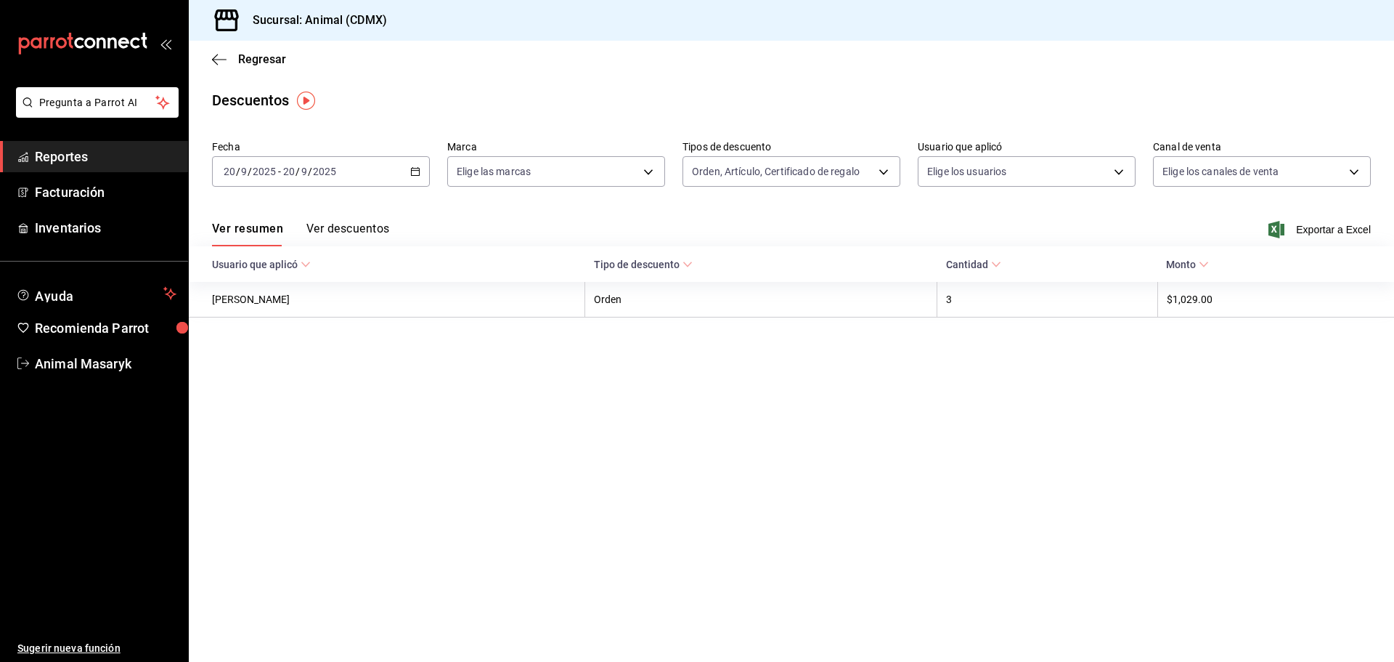
click at [563, 172] on div at bounding box center [697, 331] width 1394 height 662
click at [651, 172] on body "Pregunta a Parrot AI Reportes Facturación Inventarios Ayuda Recomienda Parrot A…" at bounding box center [697, 331] width 1394 height 662
click at [651, 172] on div at bounding box center [697, 331] width 1394 height 662
click at [651, 172] on body "Pregunta a Parrot AI Reportes Facturación Inventarios Ayuda Recomienda Parrot A…" at bounding box center [697, 331] width 1394 height 662
click at [479, 237] on div "Ver todas" at bounding box center [494, 226] width 75 height 31
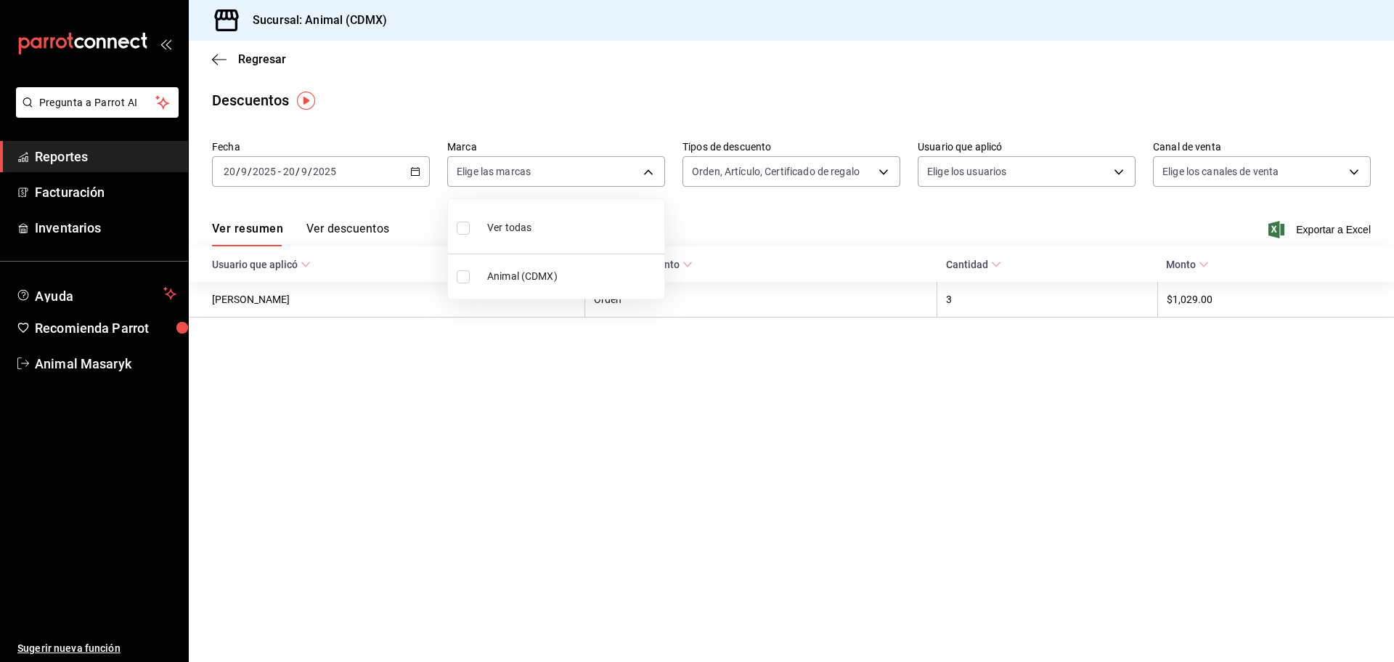
type input "cb0f6aec-1481-4e37-861c-bab9b3a65b14"
checkbox input "true"
click at [412, 170] on div at bounding box center [697, 331] width 1394 height 662
click at [412, 170] on icon "button" at bounding box center [415, 171] width 10 height 10
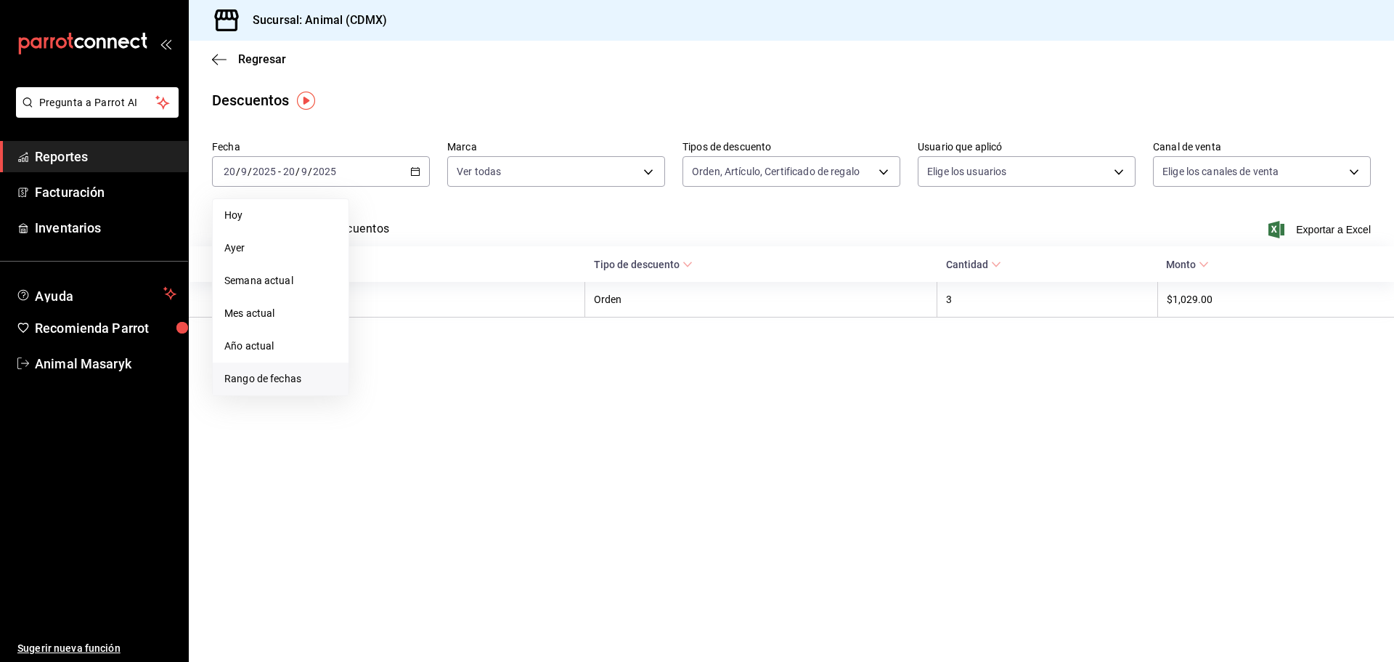
click at [245, 373] on span "Rango de fechas" at bounding box center [280, 378] width 113 height 15
click at [480, 337] on button "19" at bounding box center [482, 332] width 25 height 26
click at [503, 330] on abbr "20" at bounding box center [507, 332] width 9 height 10
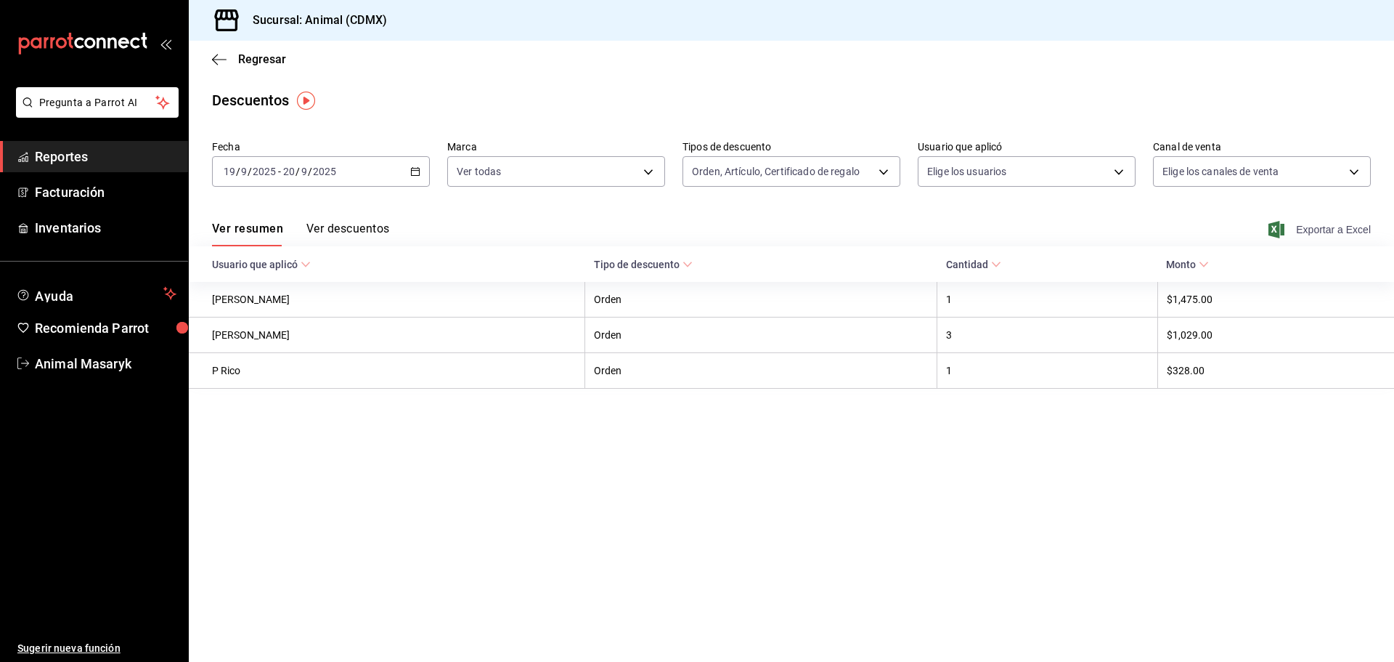
click at [1346, 232] on span "Exportar a Excel" at bounding box center [1320, 229] width 99 height 17
click at [540, 106] on div "Descuentos" at bounding box center [791, 100] width 1205 height 22
drag, startPoint x: 914, startPoint y: 489, endPoint x: 917, endPoint y: 479, distance: 10.6
click at [914, 489] on main "Regresar Descuentos Fecha [DATE] [DATE] - [DATE] [DATE] Marca Ver todas cb0f6ae…" at bounding box center [791, 351] width 1205 height 621
click at [55, 163] on span "Reportes" at bounding box center [106, 157] width 142 height 20
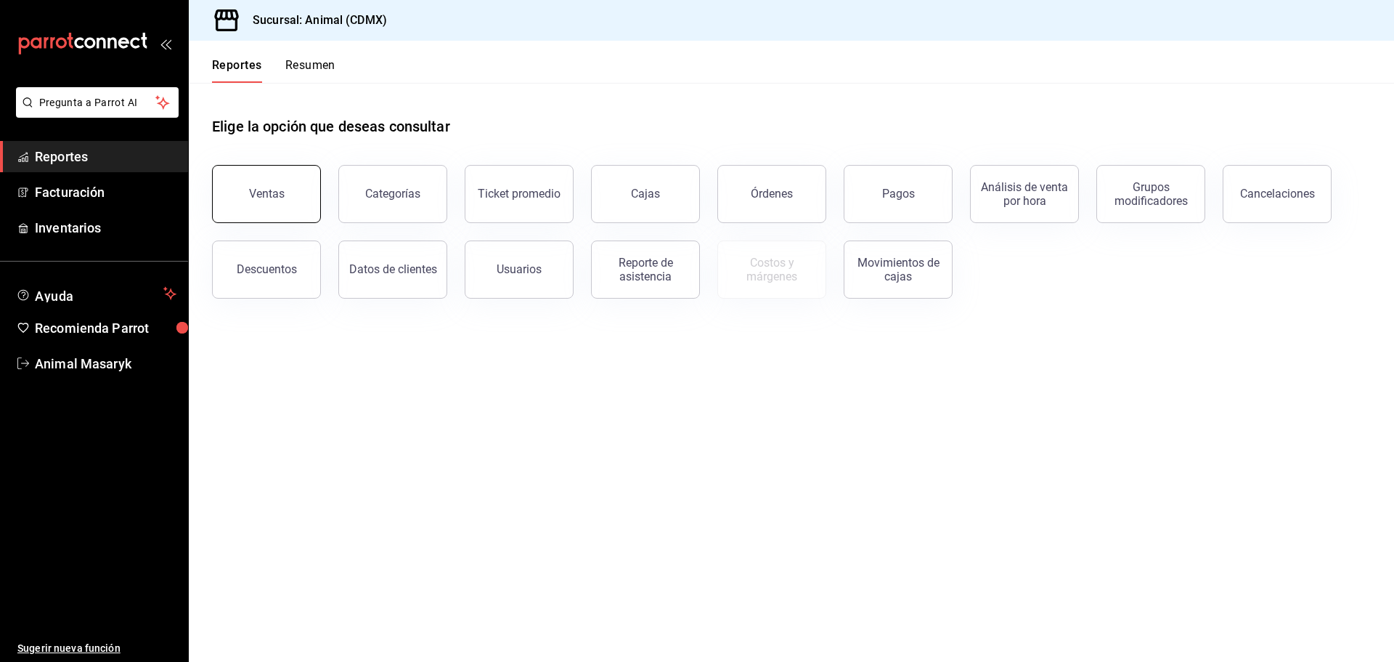
click at [312, 187] on button "Ventas" at bounding box center [266, 194] width 109 height 58
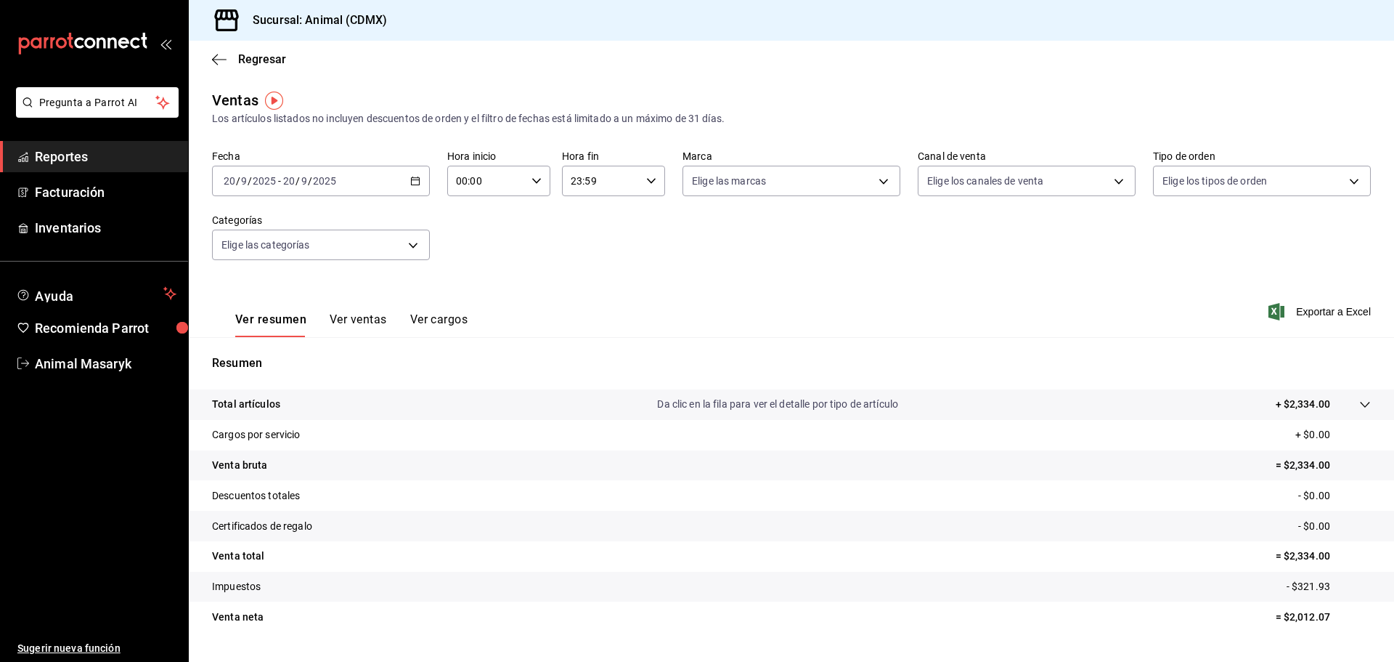
click at [353, 325] on button "Ver ventas" at bounding box center [358, 324] width 57 height 25
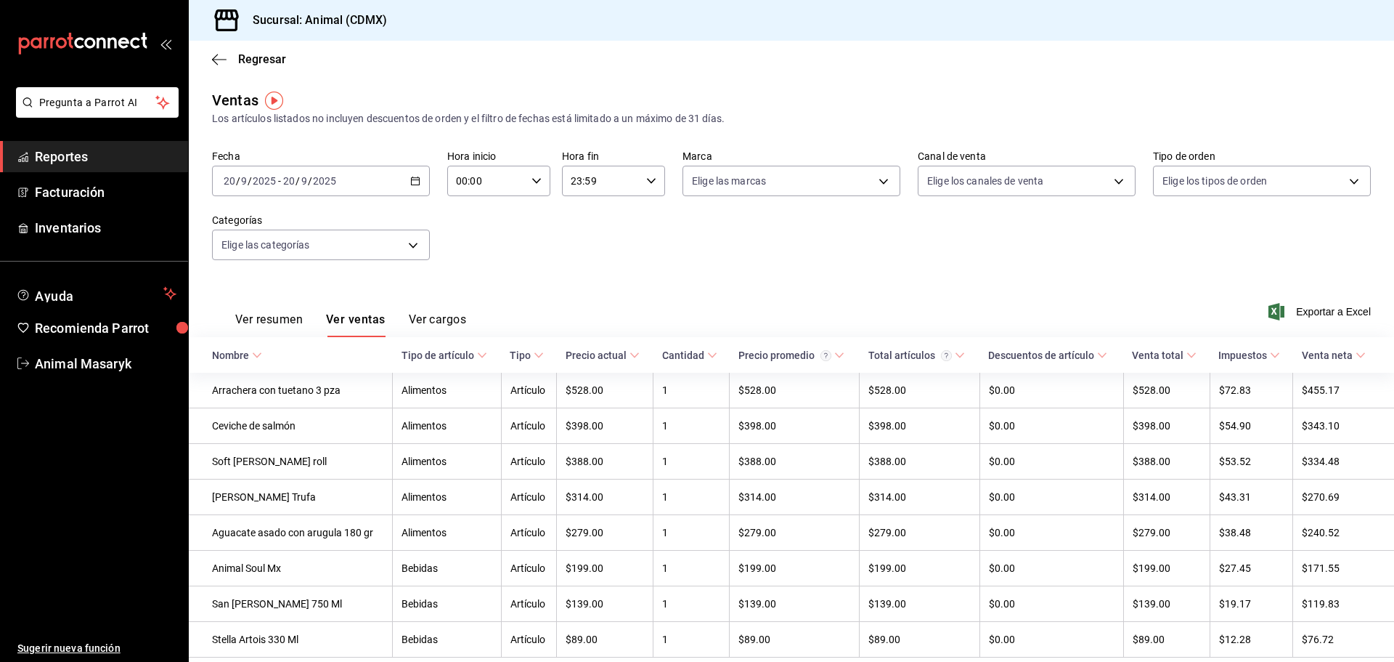
click at [411, 320] on button "Ver cargos" at bounding box center [438, 324] width 58 height 25
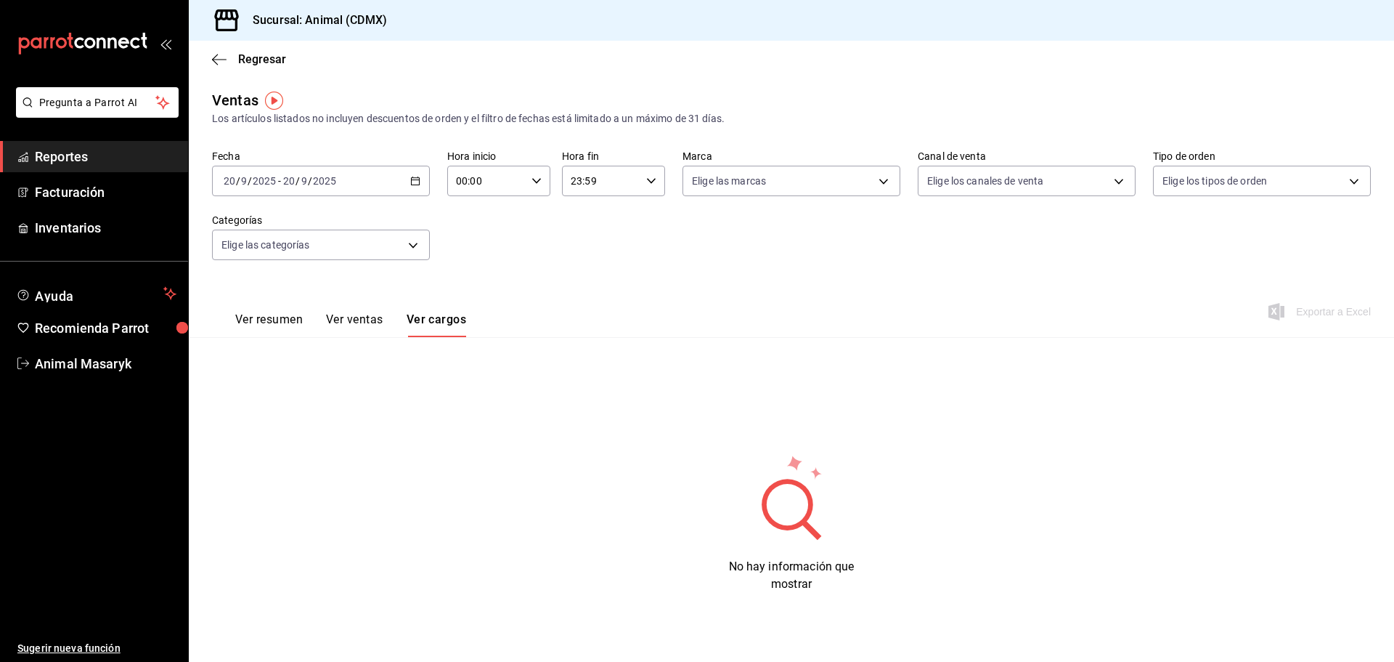
click at [283, 312] on div "Ver resumen Ver ventas Ver cargos" at bounding box center [339, 316] width 254 height 42
click at [259, 339] on div "Ventas Los artículos listados no incluyen descuentos de orden y el filtro de fe…" at bounding box center [791, 352] width 1205 height 526
click at [264, 318] on button "Ver resumen" at bounding box center [269, 324] width 68 height 25
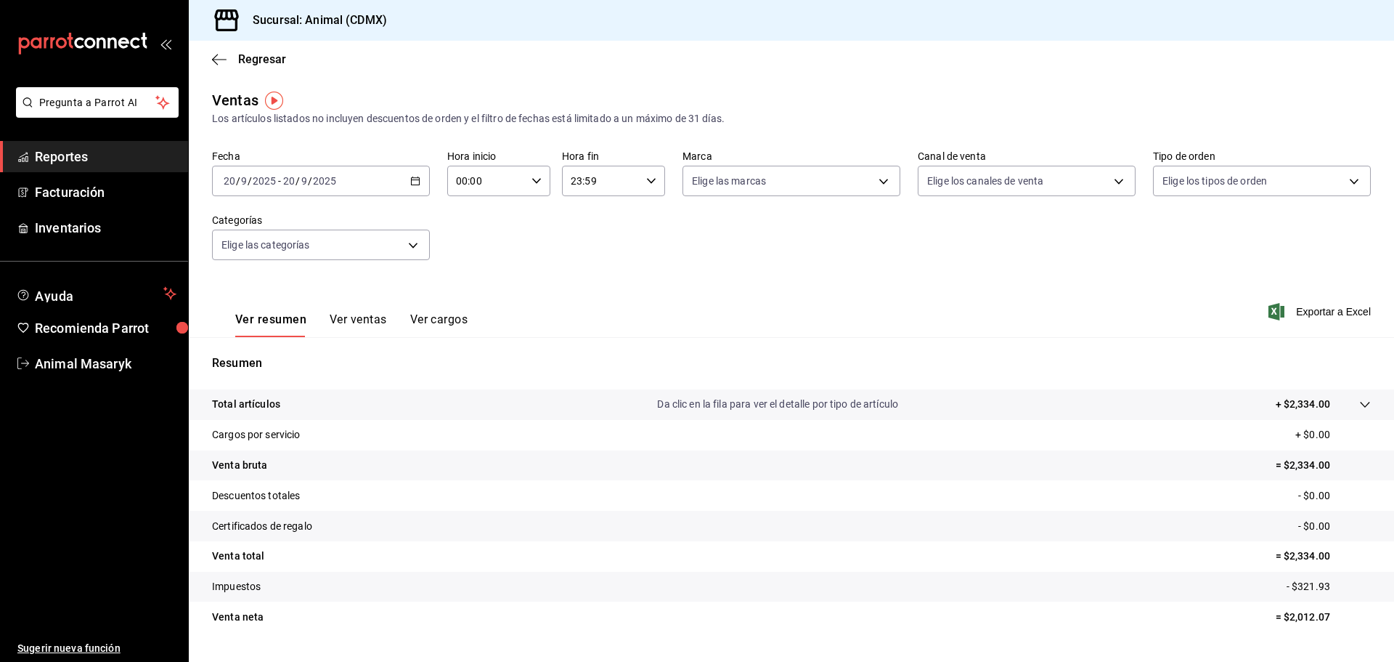
click at [1362, 402] on tr "Total artículos Da clic en la fila para ver el detalle por tipo de artículo + $…" at bounding box center [791, 404] width 1205 height 30
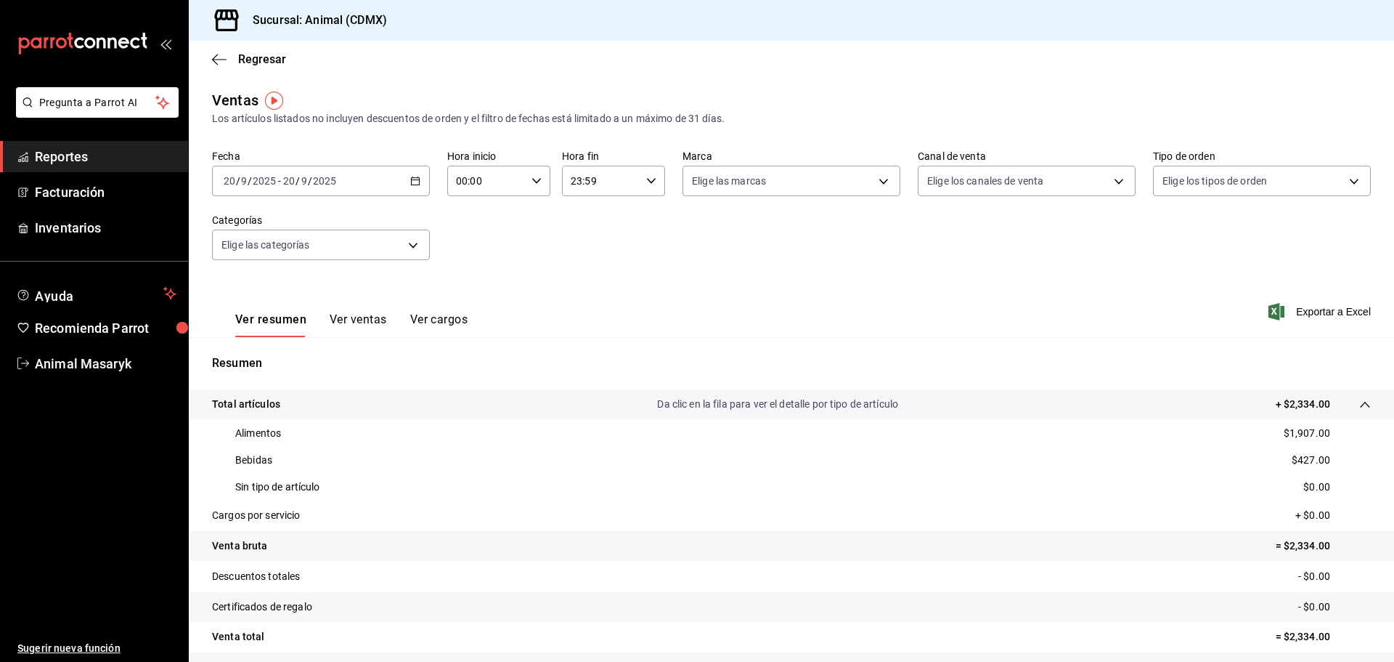
click at [535, 181] on \(Stroke\) "button" at bounding box center [536, 180] width 9 height 5
click at [462, 281] on span "10" at bounding box center [471, 282] width 28 height 12
type input "10:00"
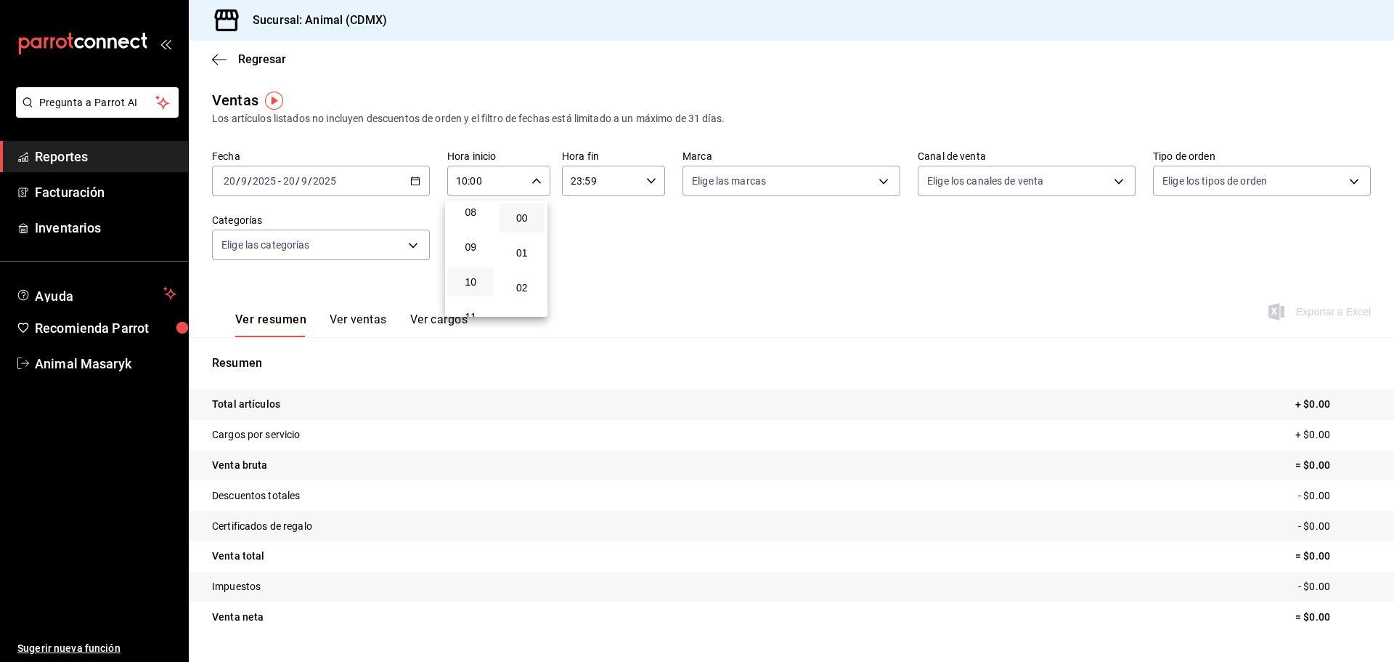
click at [648, 179] on div at bounding box center [697, 331] width 1394 height 662
click at [648, 185] on icon "button" at bounding box center [651, 181] width 10 height 10
click at [589, 272] on span "10" at bounding box center [584, 276] width 28 height 12
type input "10:59"
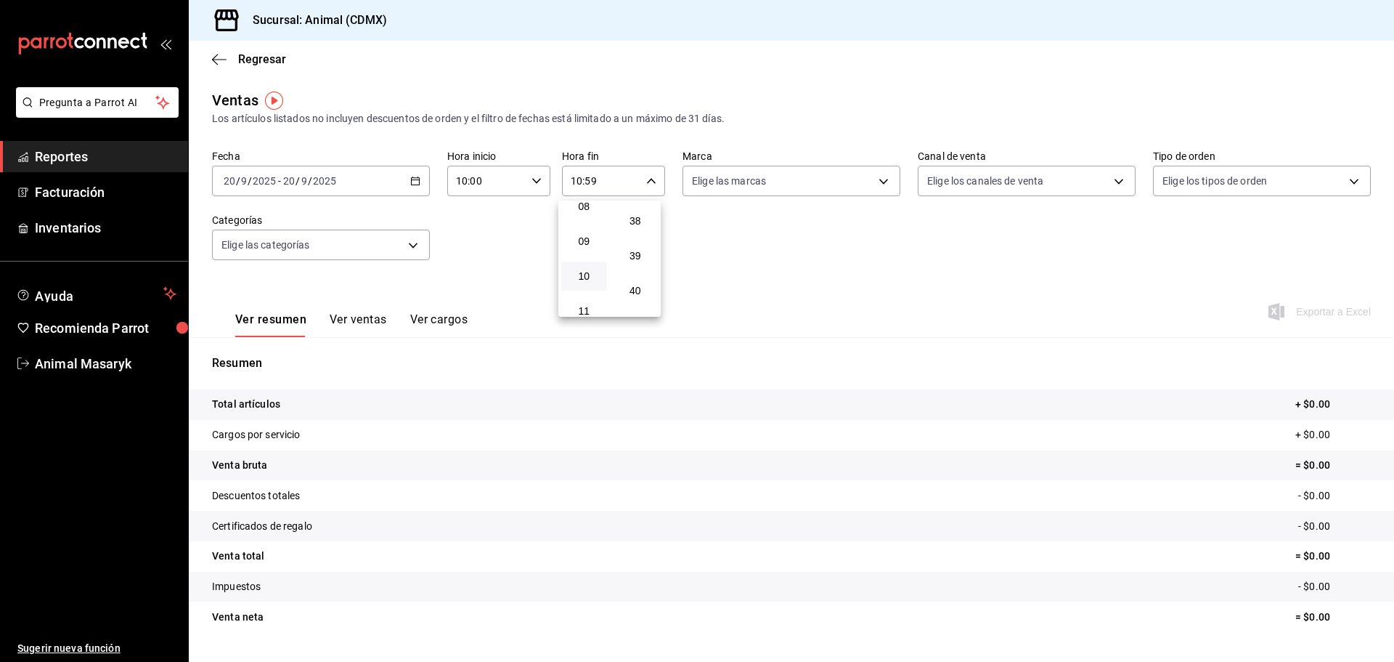
click at [421, 181] on div at bounding box center [697, 331] width 1394 height 662
click at [421, 181] on div "[DATE] [DATE] - [DATE] [DATE]" at bounding box center [321, 181] width 218 height 30
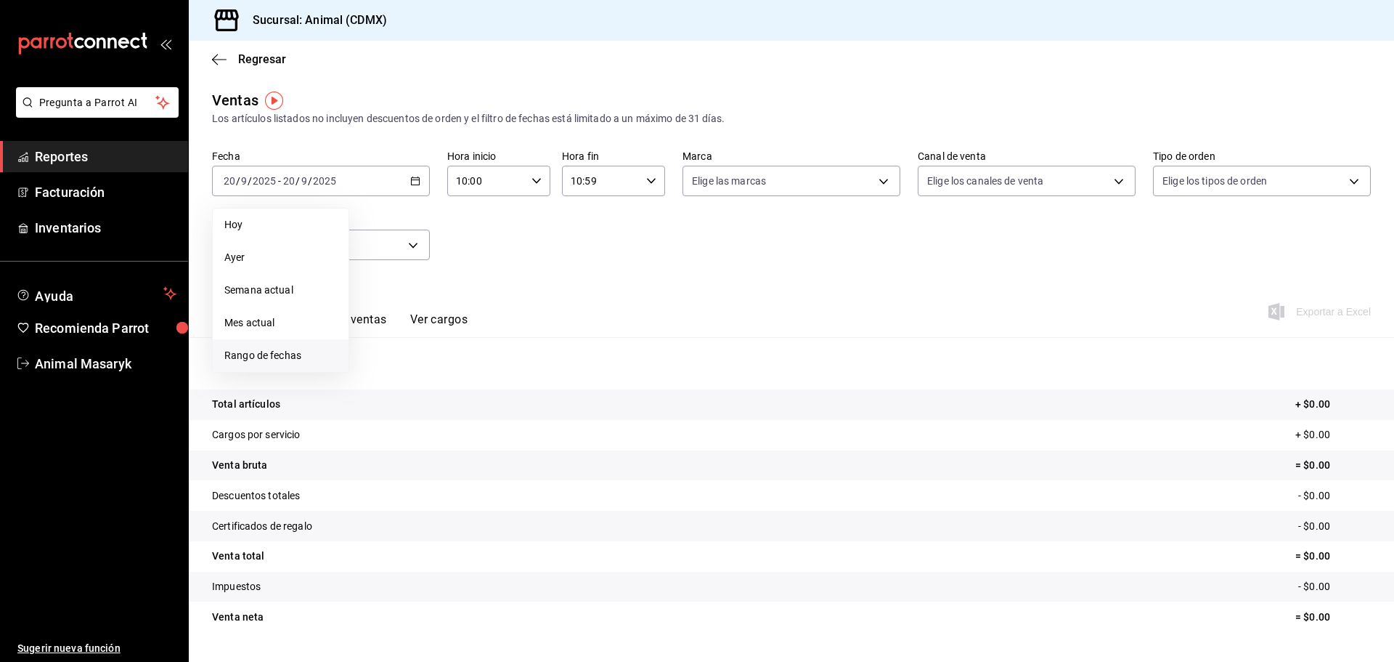
click at [318, 354] on span "Rango de fechas" at bounding box center [280, 355] width 113 height 15
click at [484, 343] on abbr "19" at bounding box center [482, 341] width 9 height 10
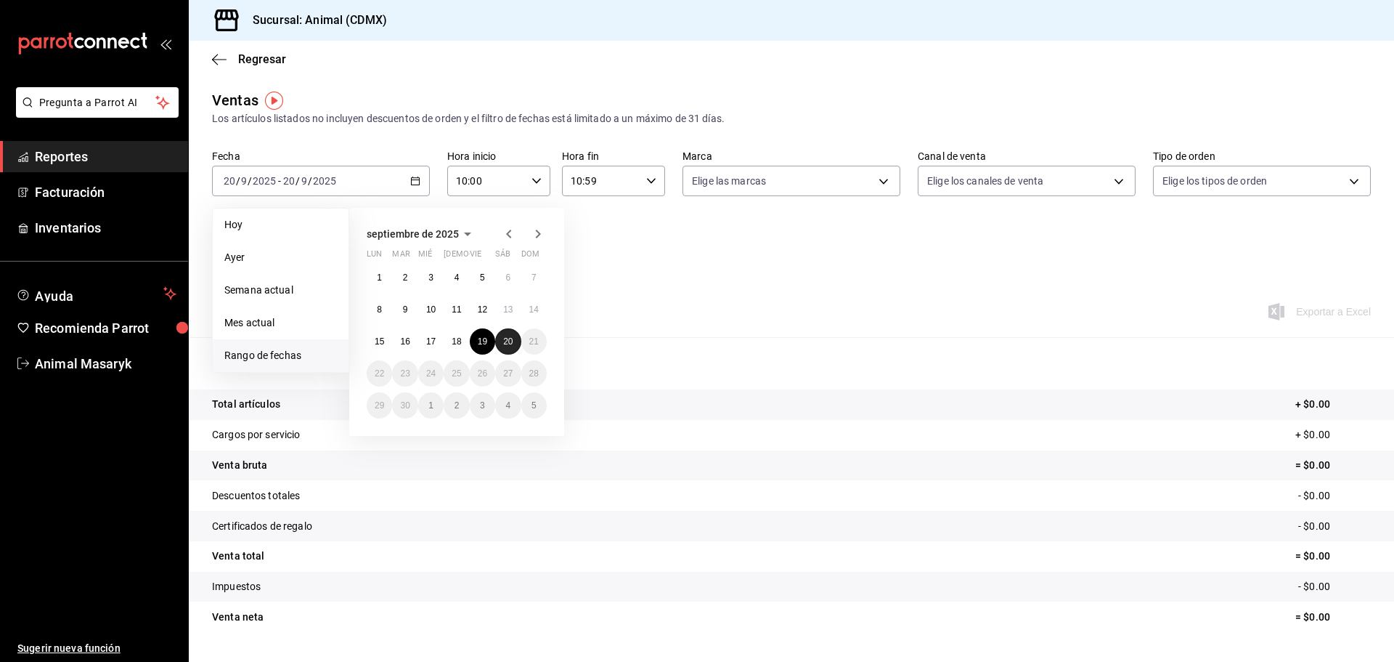
click at [509, 341] on abbr "20" at bounding box center [507, 341] width 9 height 10
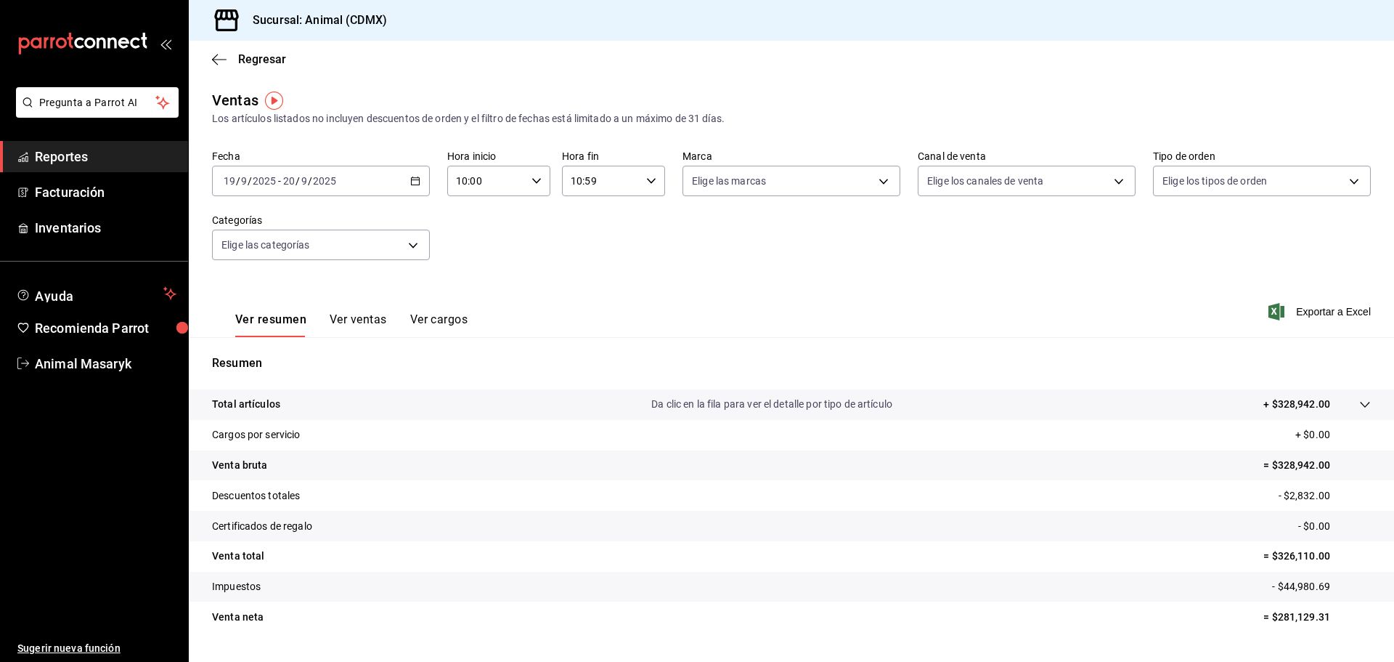
click at [694, 298] on div "Ver resumen Ver ventas Ver cargos Exportar a Excel" at bounding box center [791, 307] width 1205 height 60
click at [1368, 414] on tr "Total artículos Da clic en la fila para ver el detalle por tipo de artículo + $…" at bounding box center [791, 404] width 1205 height 30
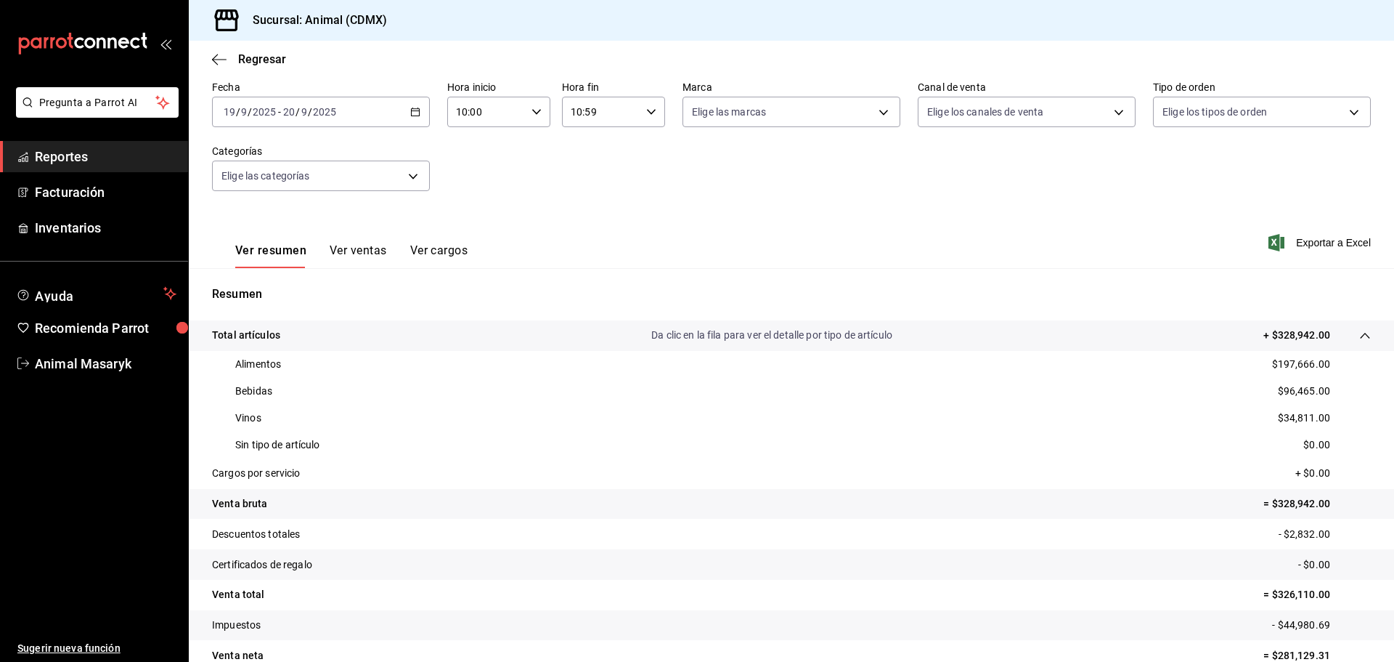
scroll to position [142, 0]
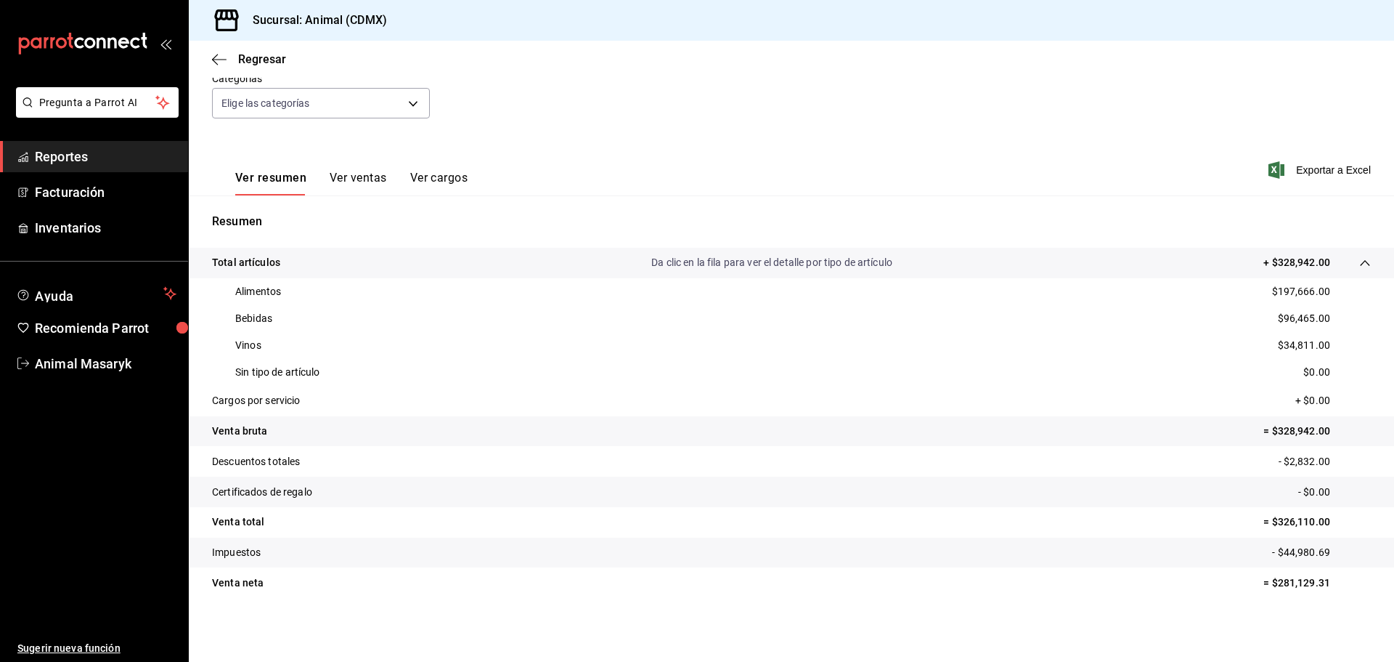
click at [1319, 343] on div "Vinos $34,811.00" at bounding box center [791, 345] width 1159 height 27
click at [375, 182] on button "Ver ventas" at bounding box center [358, 183] width 57 height 25
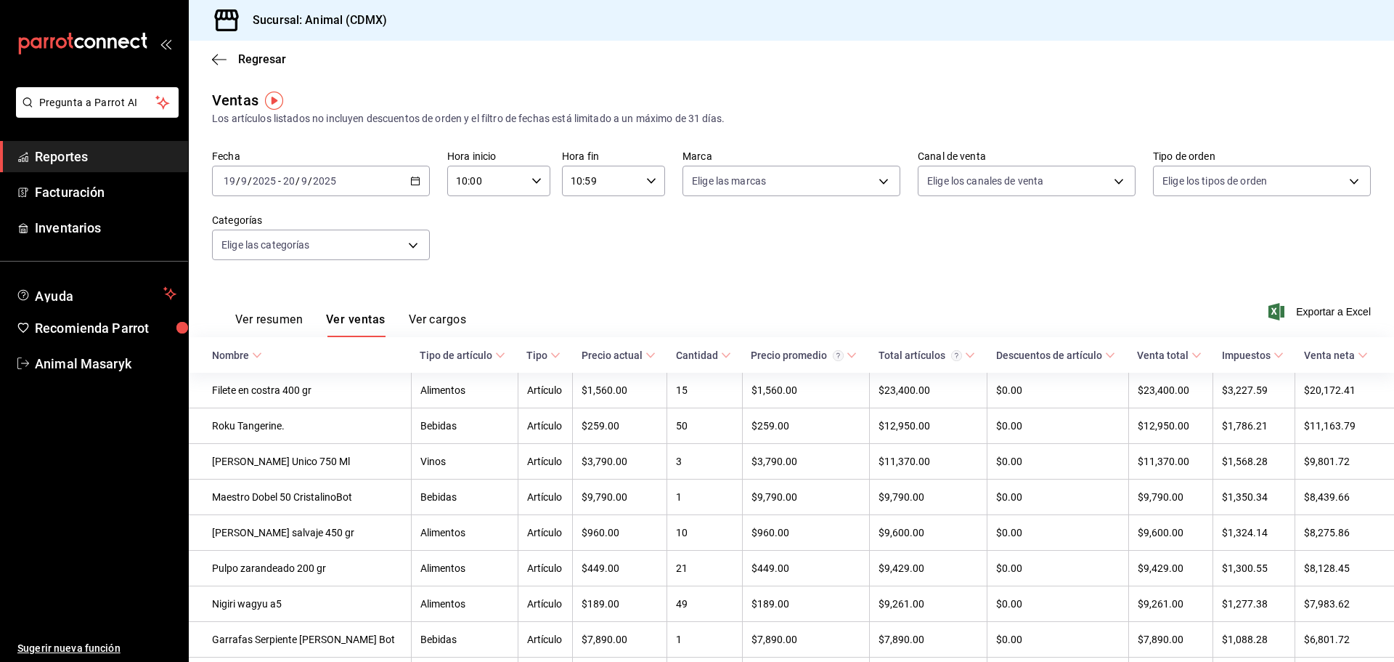
click at [444, 324] on button "Ver cargos" at bounding box center [438, 324] width 58 height 25
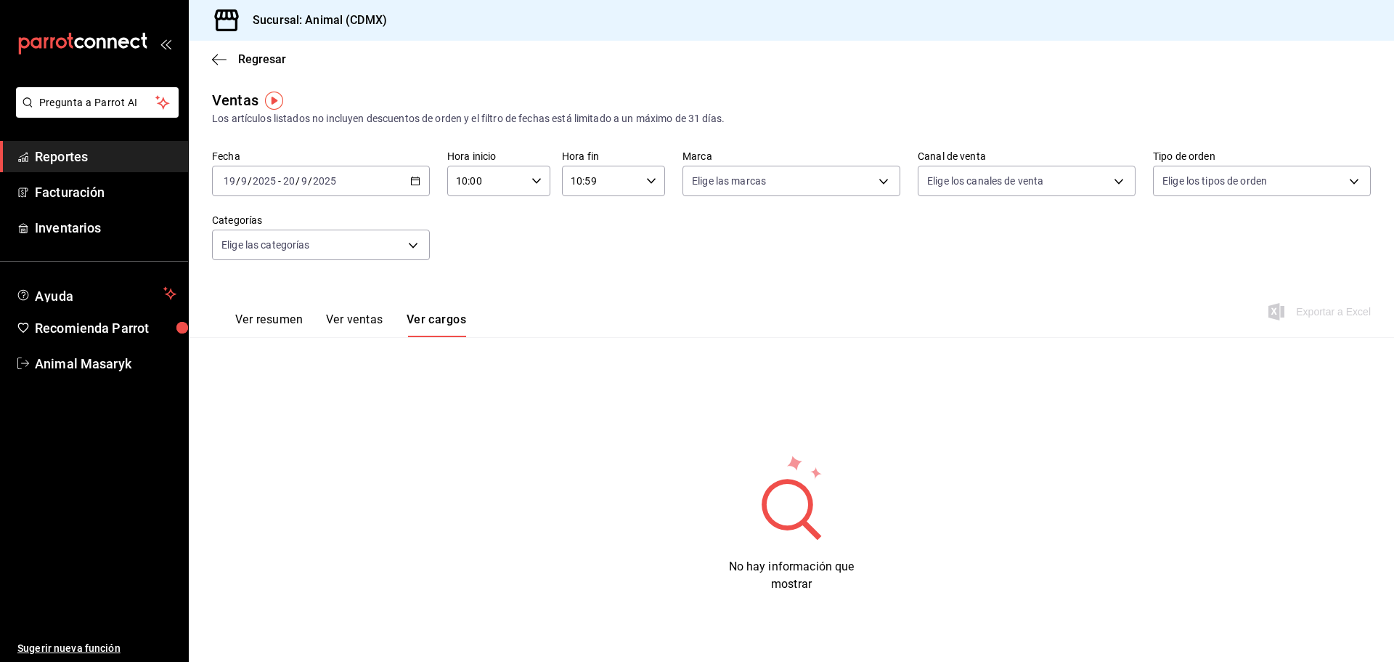
click at [381, 322] on button "Ver ventas" at bounding box center [354, 324] width 57 height 25
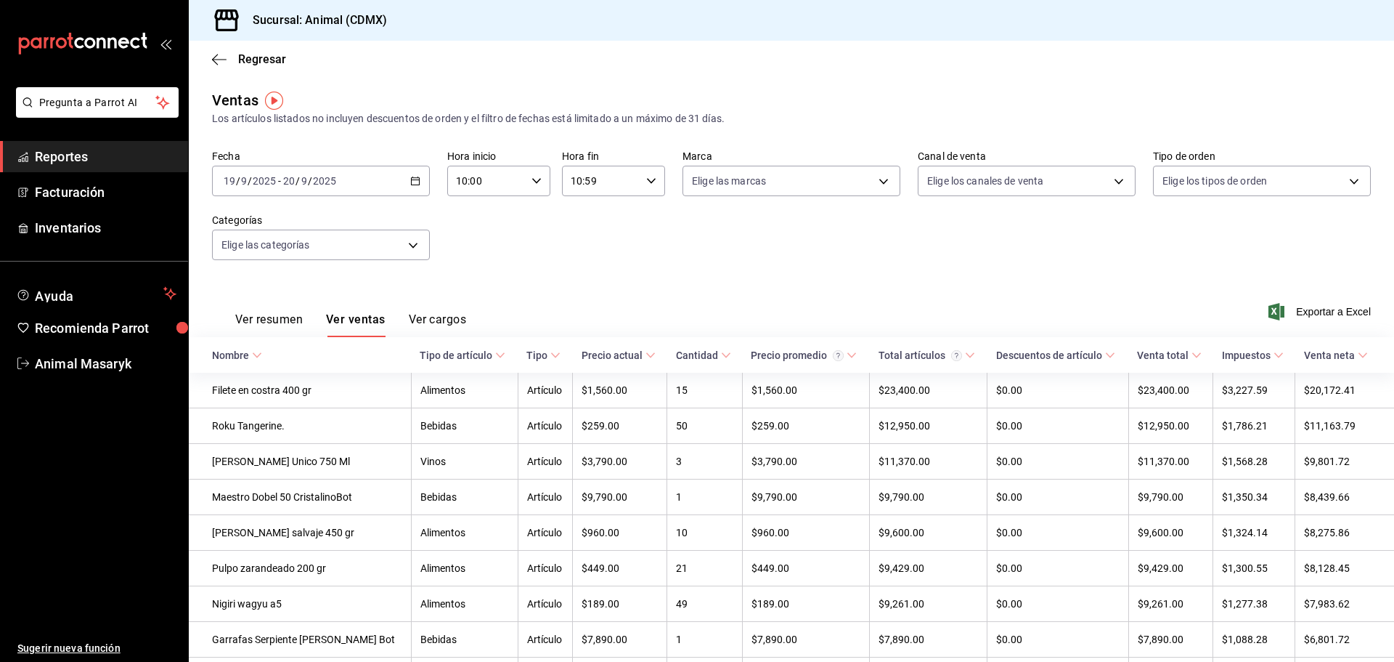
click at [291, 318] on button "Ver resumen" at bounding box center [269, 324] width 68 height 25
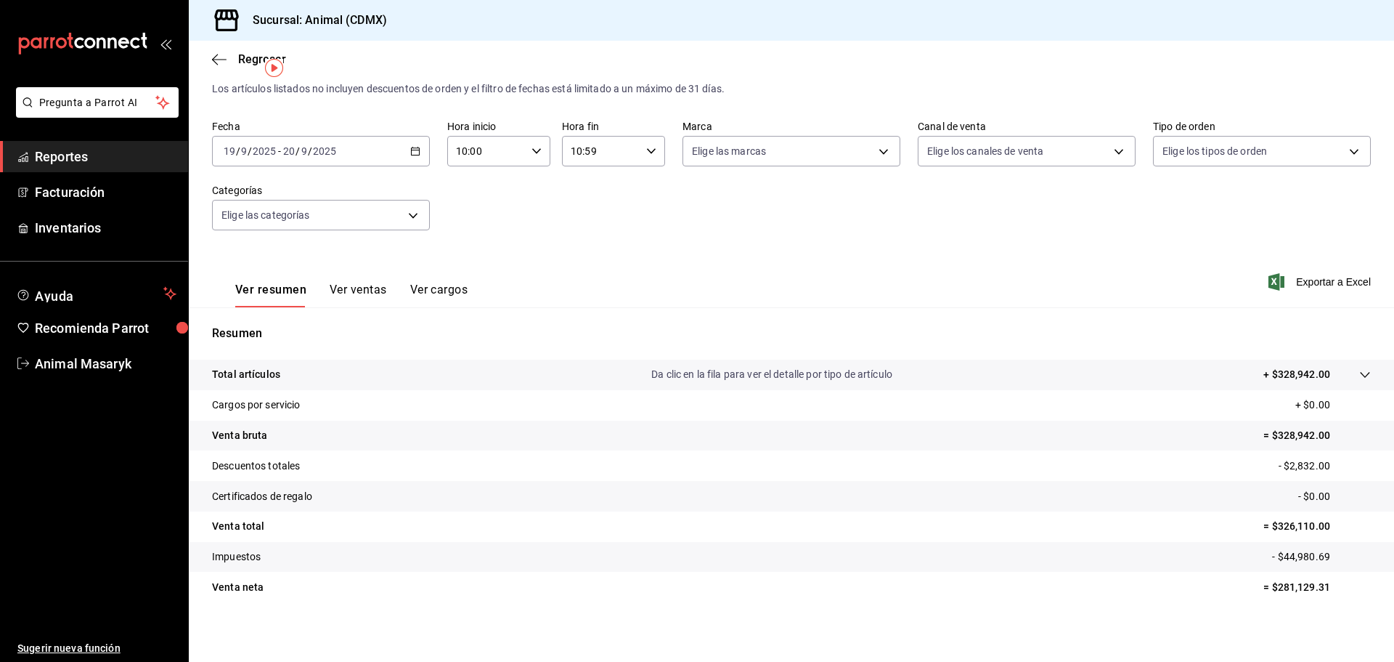
scroll to position [34, 0]
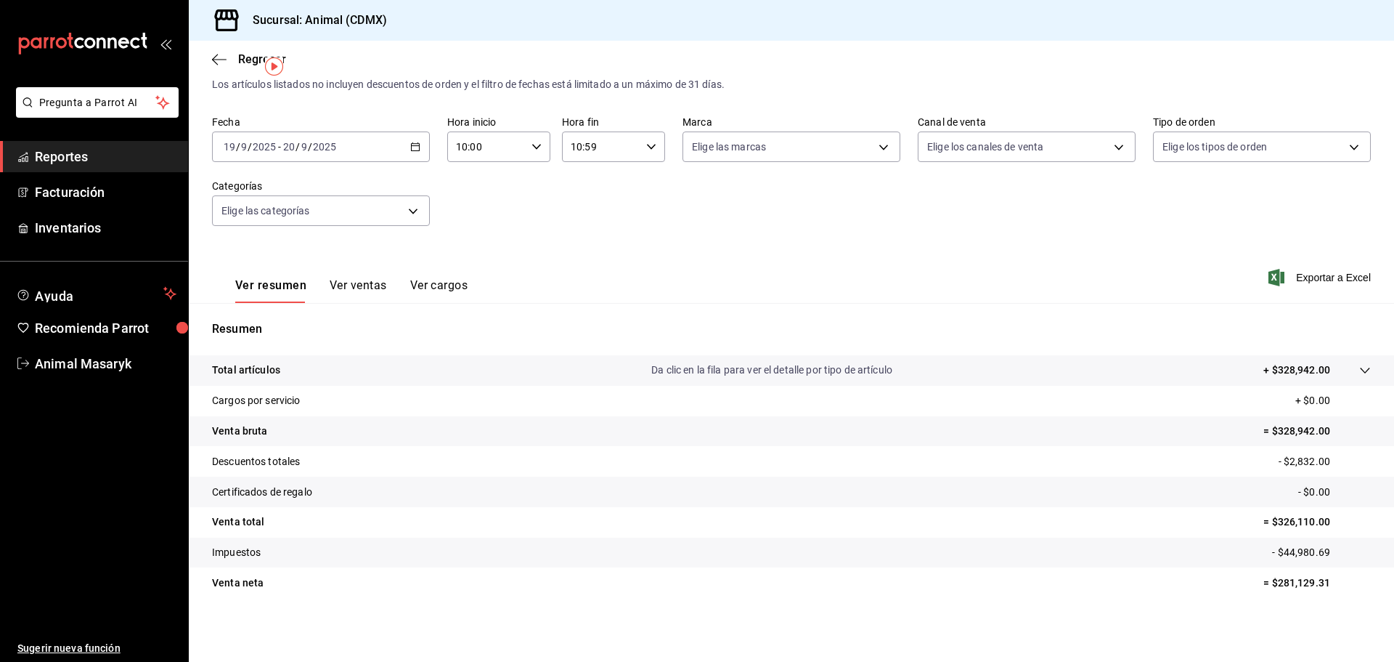
click at [1359, 374] on icon at bounding box center [1365, 371] width 12 height 12
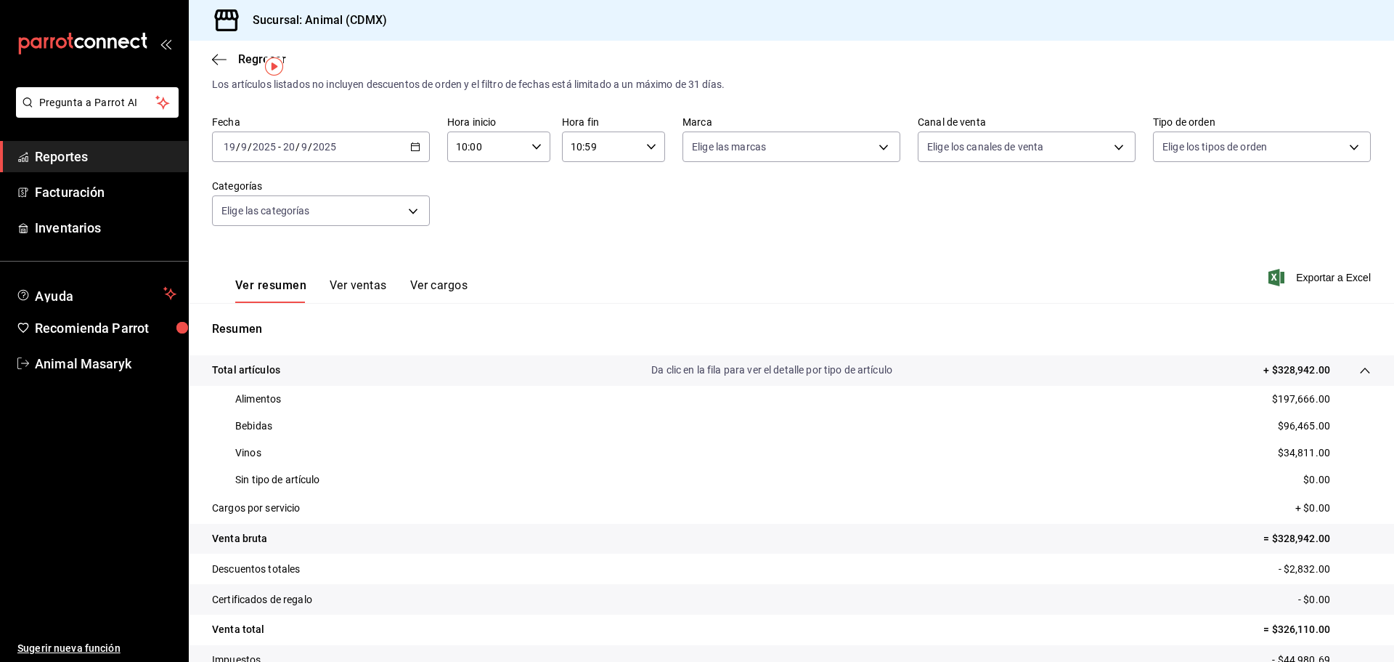
click at [900, 499] on tr "Cargos por servicio + $0.00" at bounding box center [791, 508] width 1205 height 30
click at [66, 146] on link "Reportes" at bounding box center [94, 156] width 188 height 31
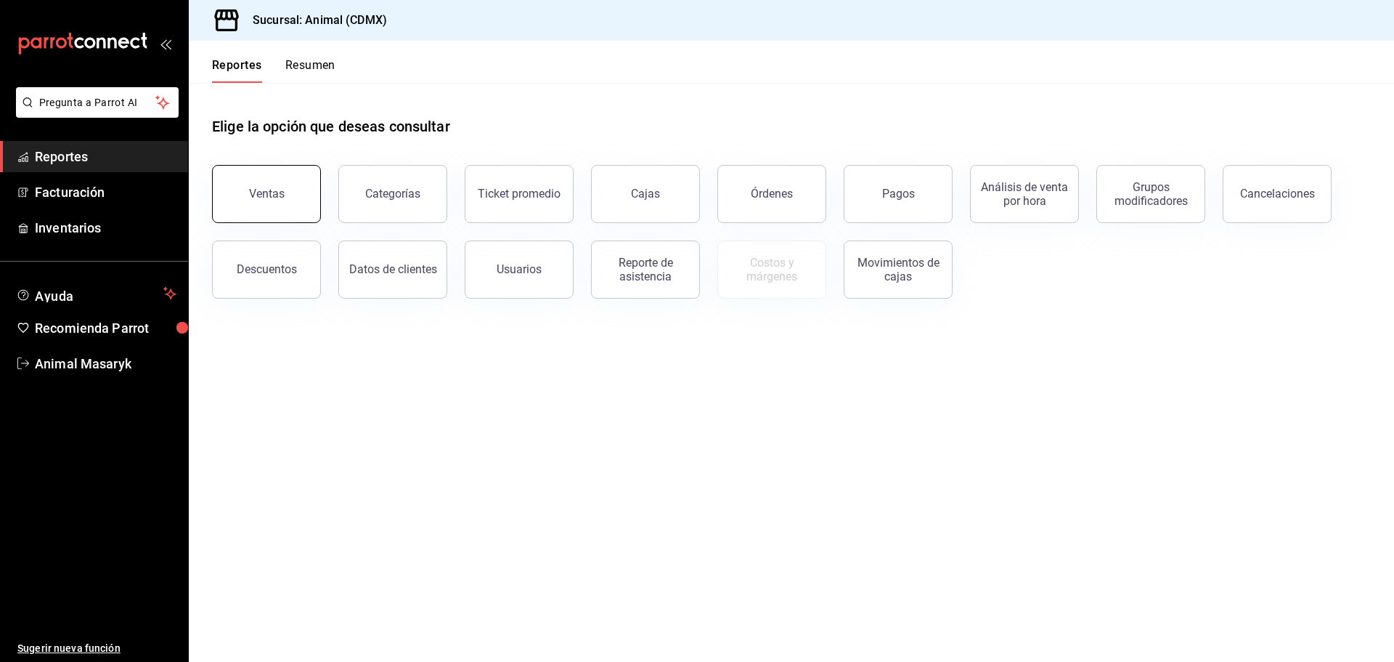
click at [289, 191] on button "Ventas" at bounding box center [266, 194] width 109 height 58
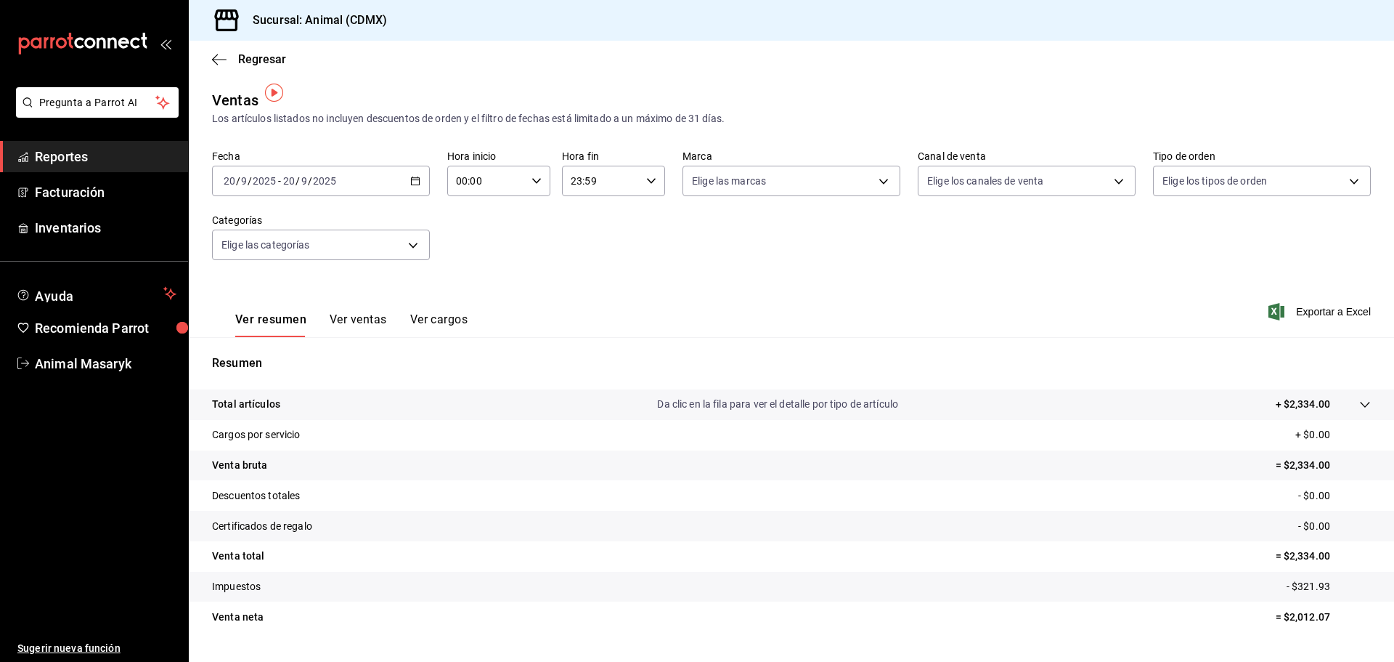
scroll to position [34, 0]
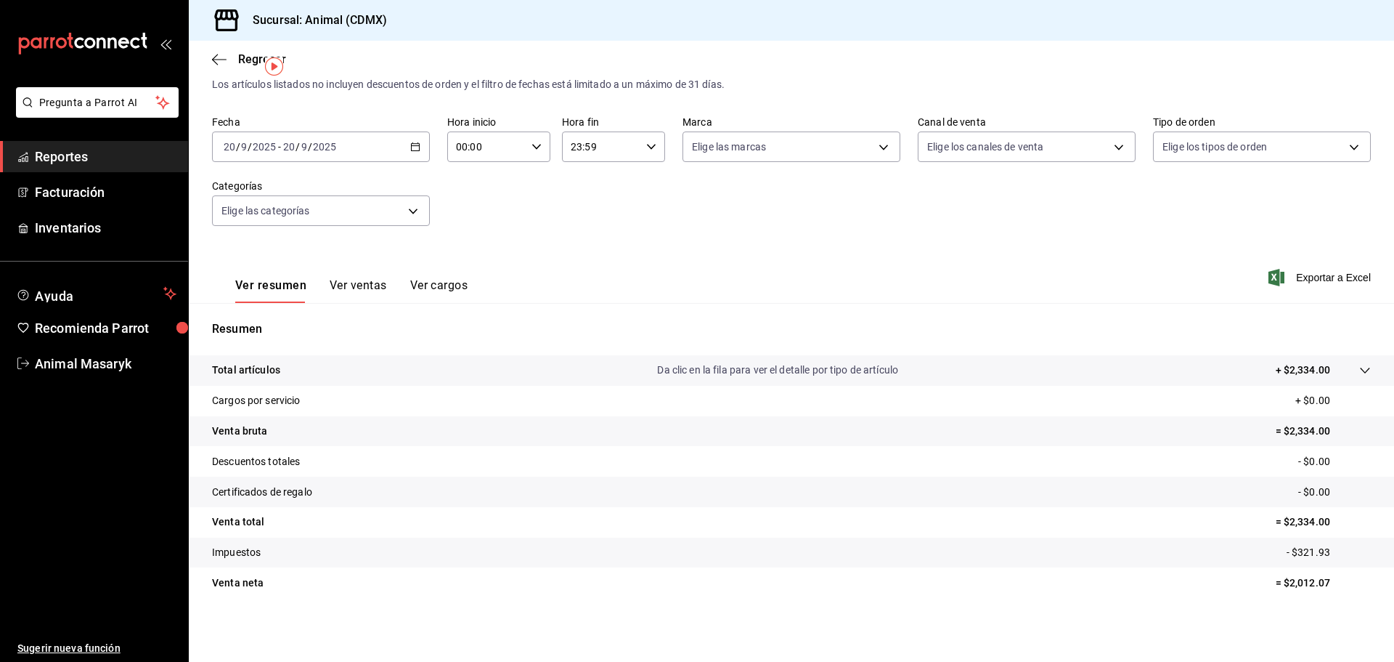
click at [1363, 365] on tr "Total artículos Da clic en la fila para ver el detalle por tipo de artículo + $…" at bounding box center [791, 370] width 1205 height 30
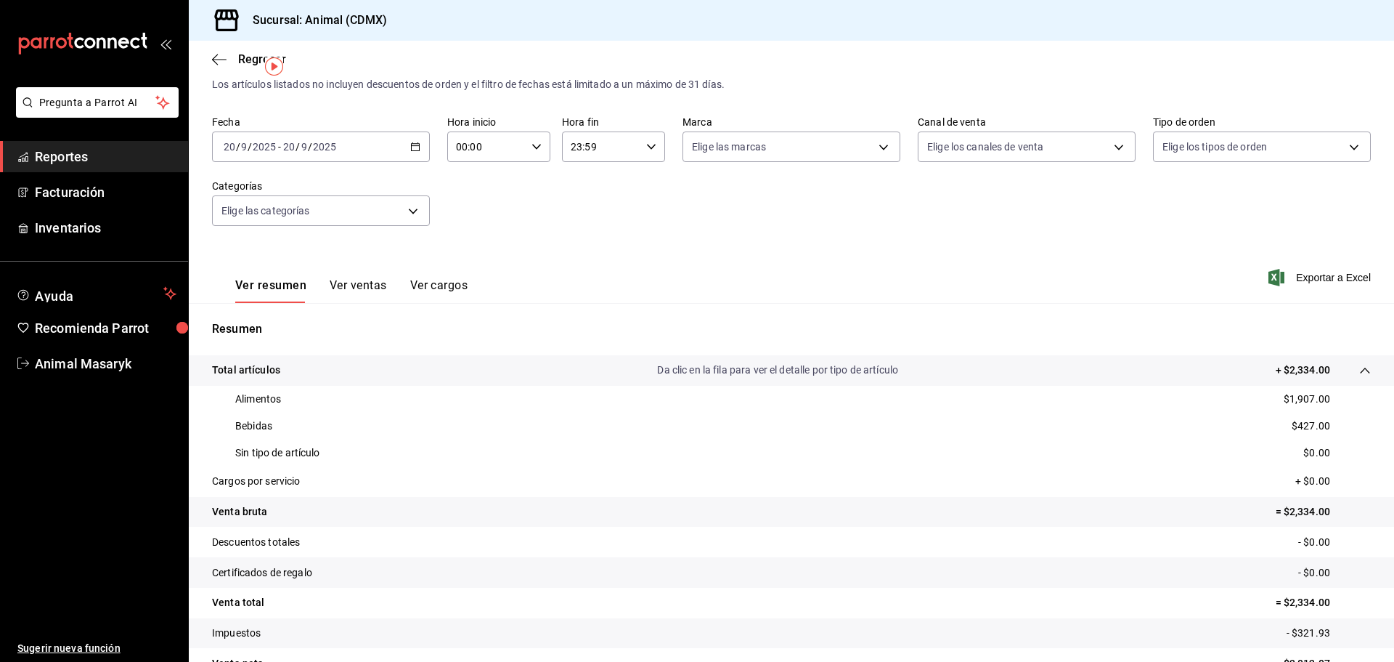
click at [70, 152] on span "Reportes" at bounding box center [106, 157] width 142 height 20
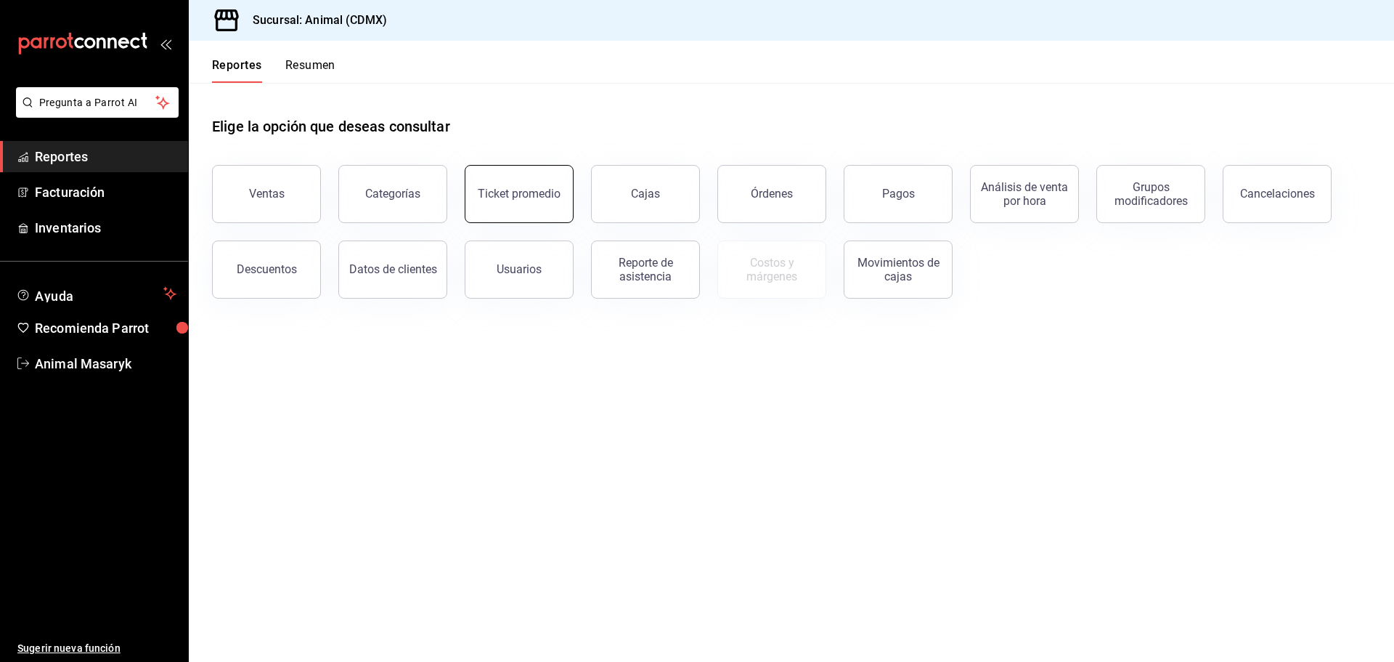
click at [499, 185] on button "Ticket promedio" at bounding box center [519, 194] width 109 height 58
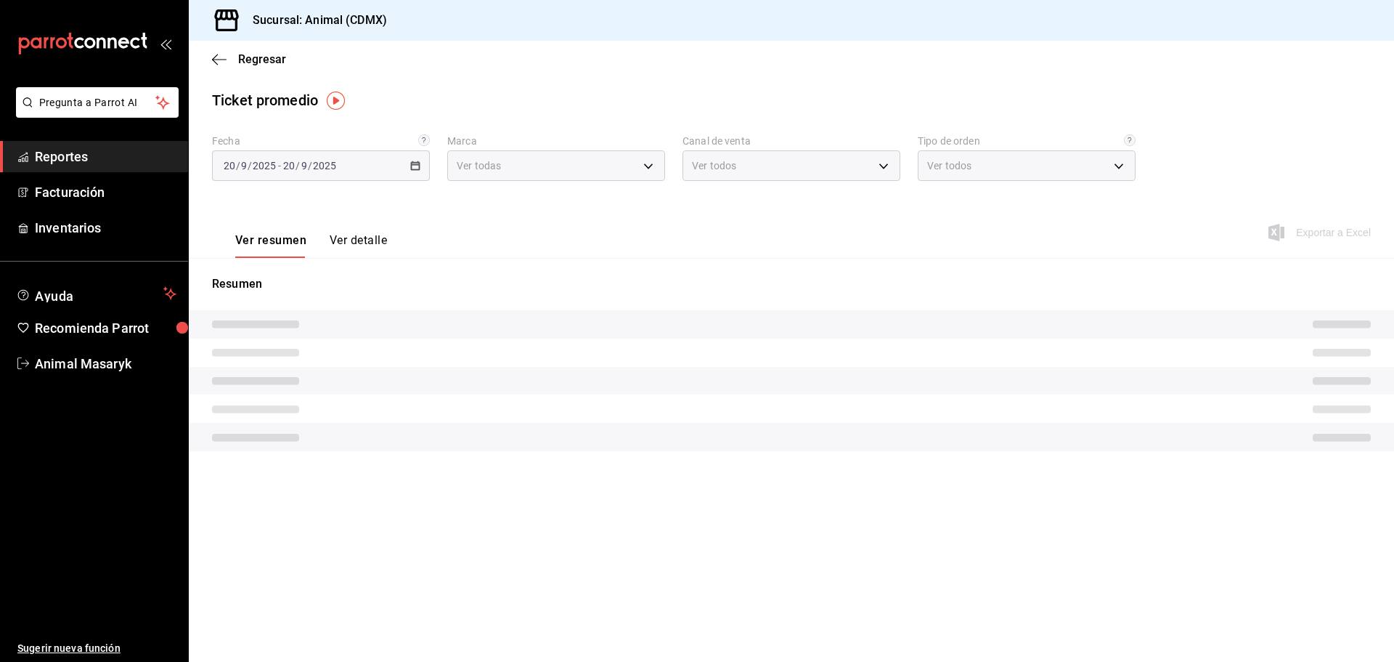
type input "cb0f6aec-1481-4e37-861c-bab9b3a65b14"
type input "PARROT,UBER_EATS,RAPPI,DIDI_FOOD,ONLINE"
type input "ad44a823-99d3-4372-a913-4cf57f2a9ac0,b8ee5ff1-85c8-4a81-aa51-555e6c8ba0c6,EXTER…"
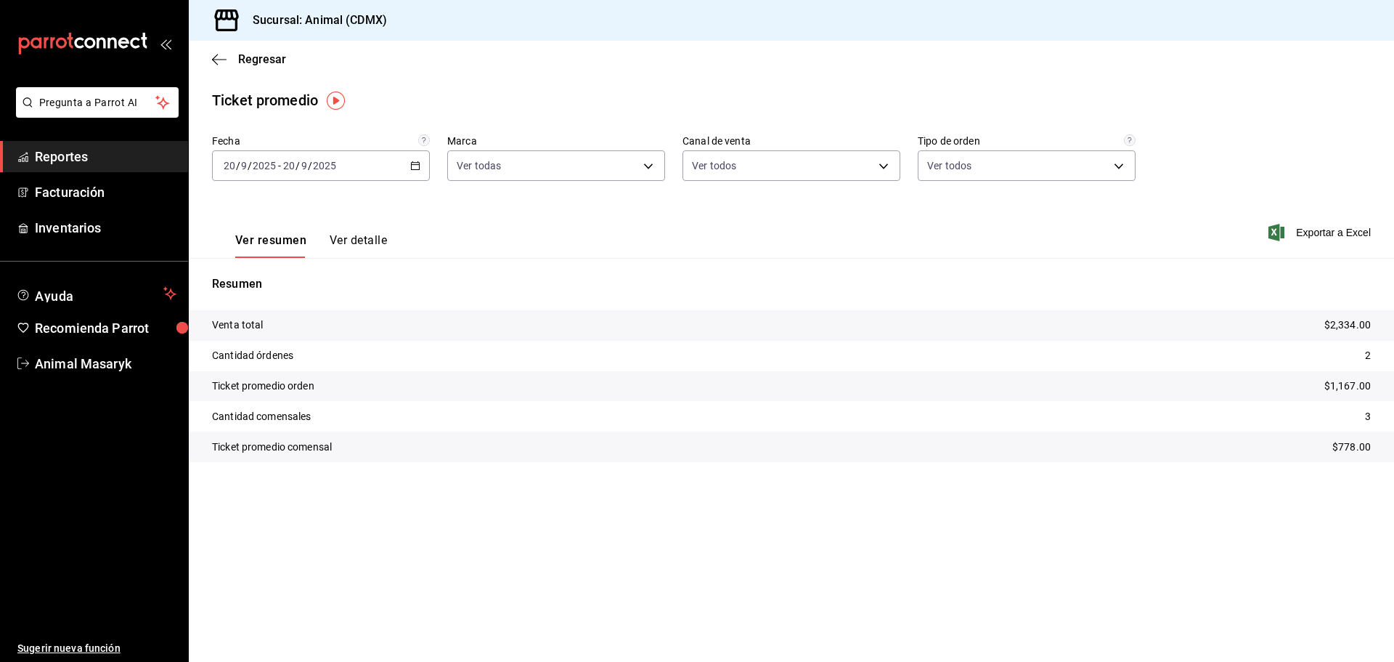
click at [415, 158] on div "[DATE] [DATE] - [DATE] [DATE]" at bounding box center [321, 165] width 218 height 30
click at [259, 332] on li "Rango de fechas" at bounding box center [281, 340] width 136 height 33
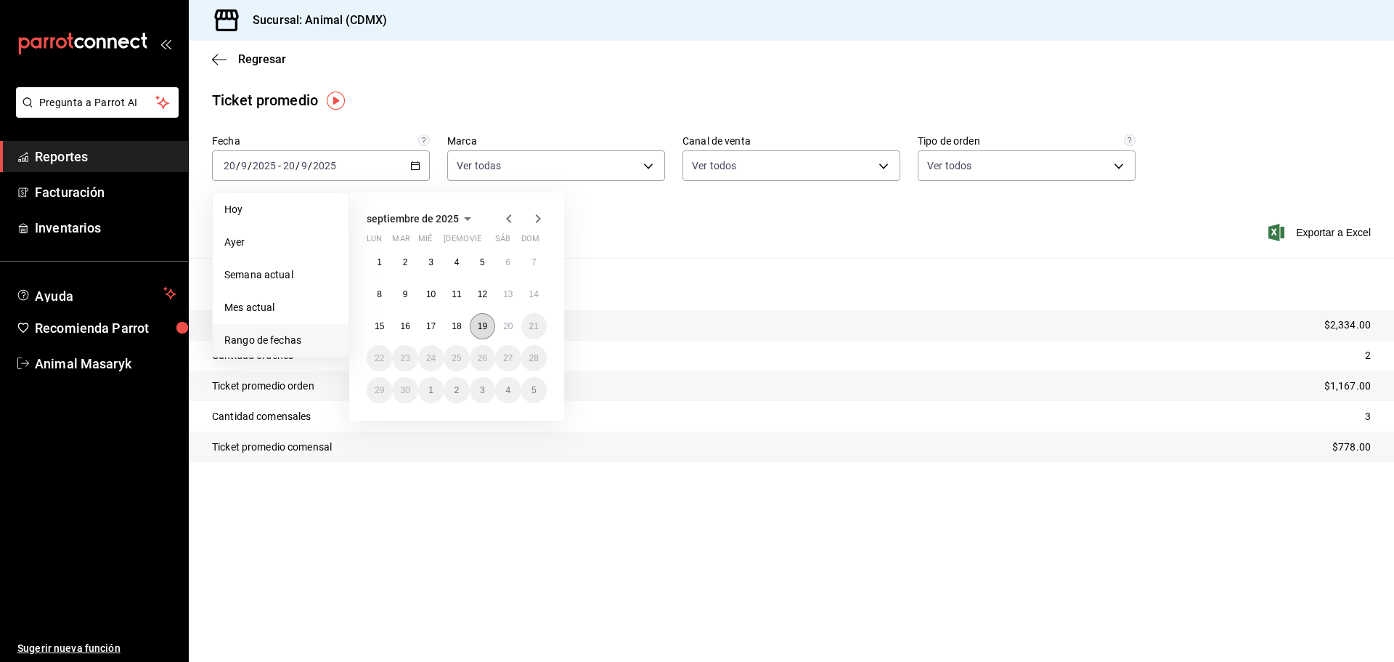
click at [488, 325] on button "19" at bounding box center [482, 326] width 25 height 26
click at [505, 327] on abbr "20" at bounding box center [507, 326] width 9 height 10
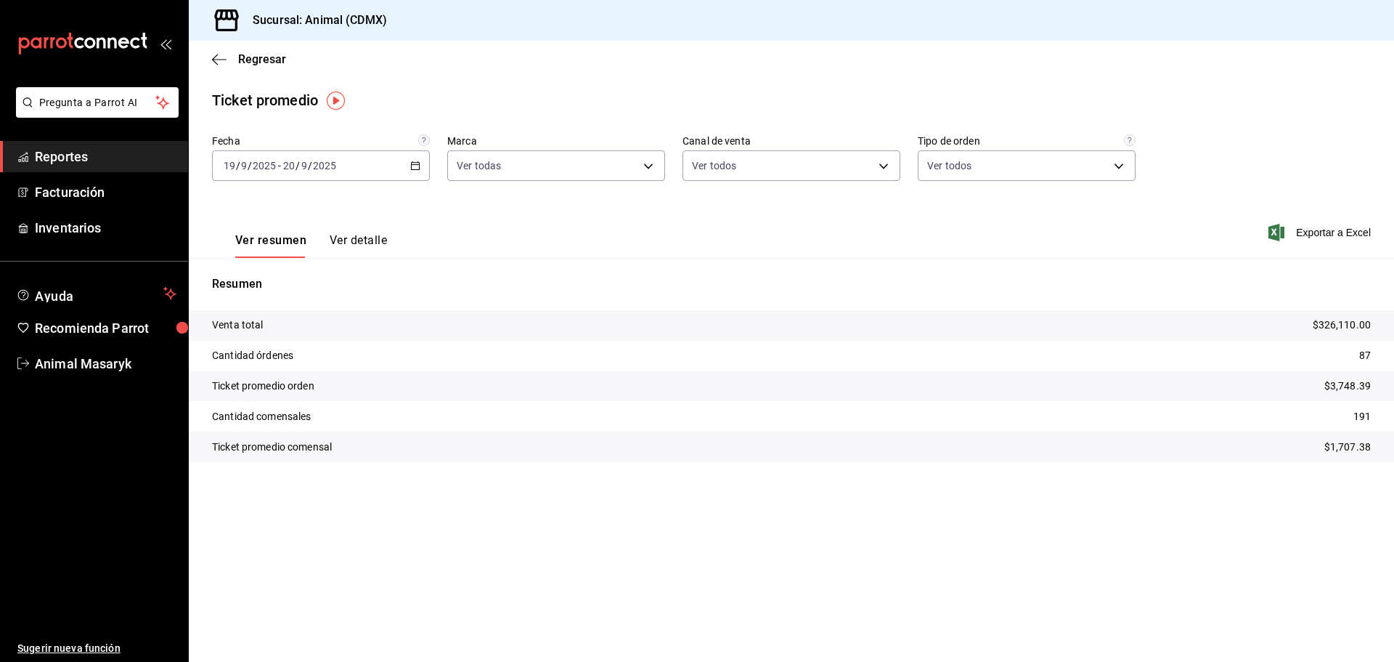
click at [618, 269] on div "Resumen Venta total $326,110.00 Cantidad órdenes 87 Ticket promedio orden $3,74…" at bounding box center [791, 368] width 1205 height 221
click at [652, 169] on body "Pregunta a Parrot AI Reportes Facturación Inventarios Ayuda Recomienda Parrot A…" at bounding box center [697, 331] width 1394 height 662
click at [559, 235] on li "Ver todas" at bounding box center [556, 220] width 216 height 43
checkbox input "false"
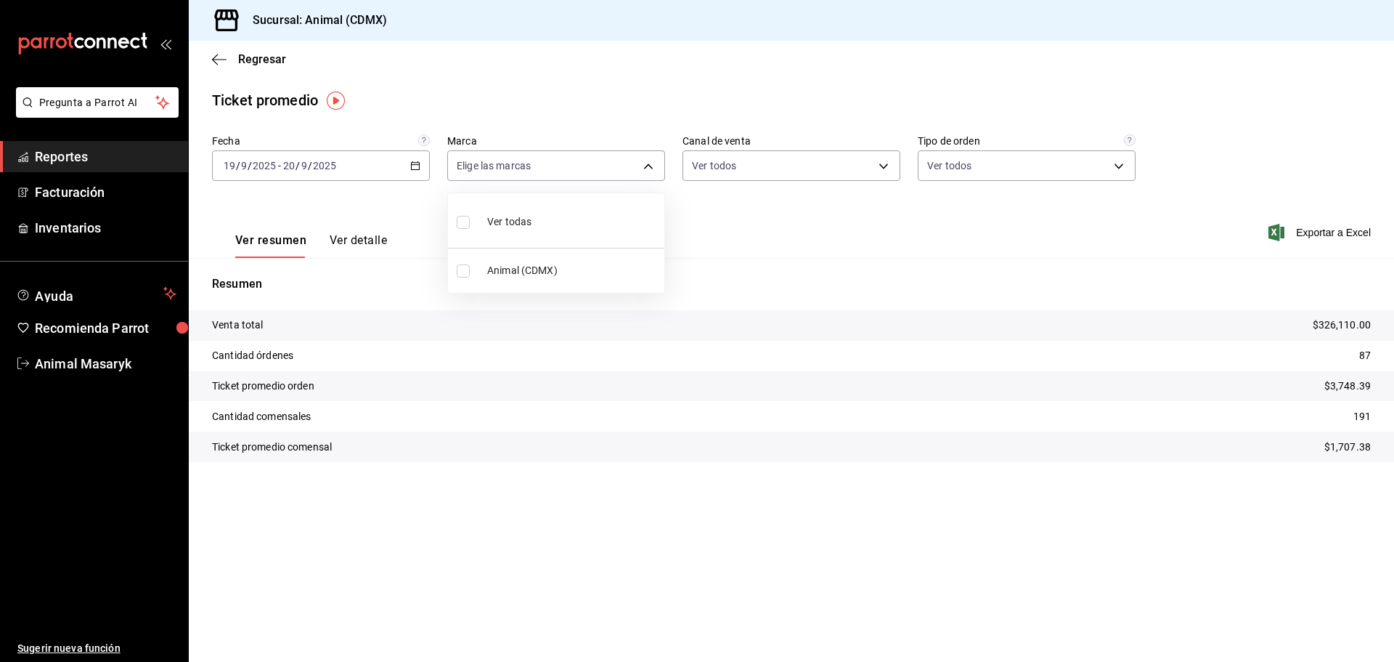
click at [798, 163] on div at bounding box center [697, 331] width 1394 height 662
click at [880, 156] on body "Pregunta a Parrot AI Reportes Facturación Inventarios Ayuda Recomienda Parrot A…" at bounding box center [697, 331] width 1394 height 662
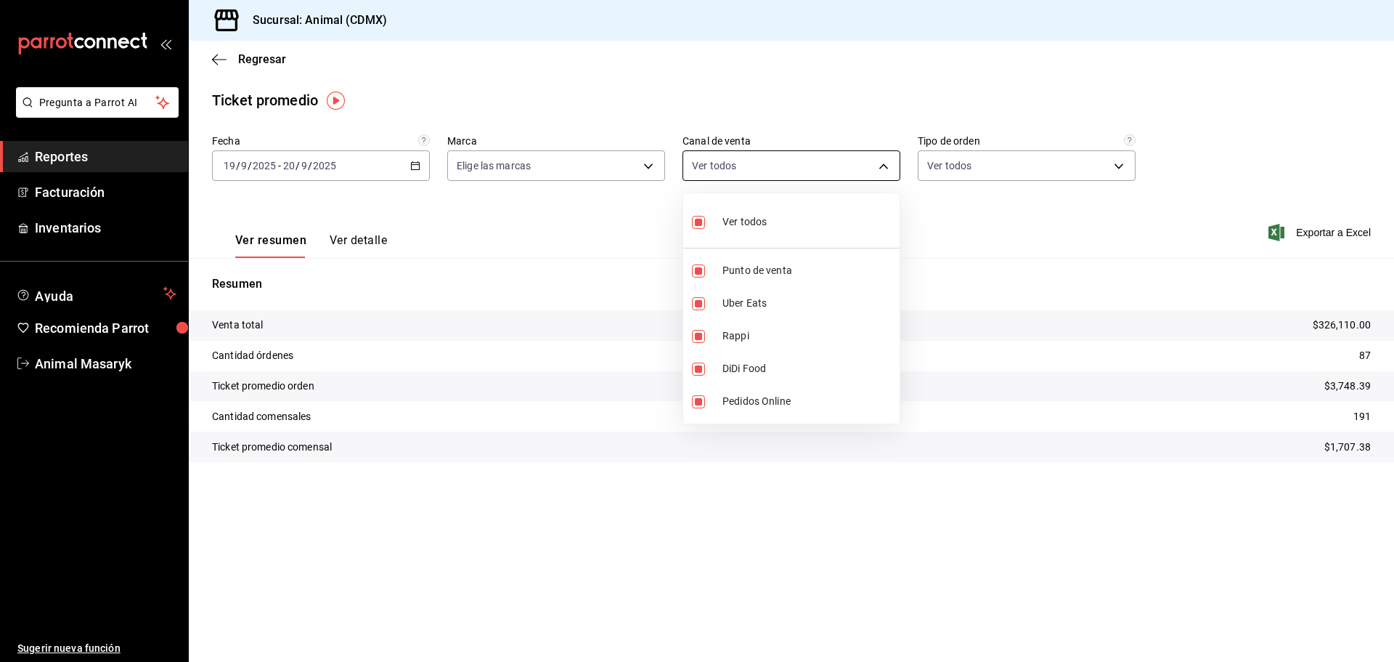
click at [880, 156] on div at bounding box center [697, 331] width 1394 height 662
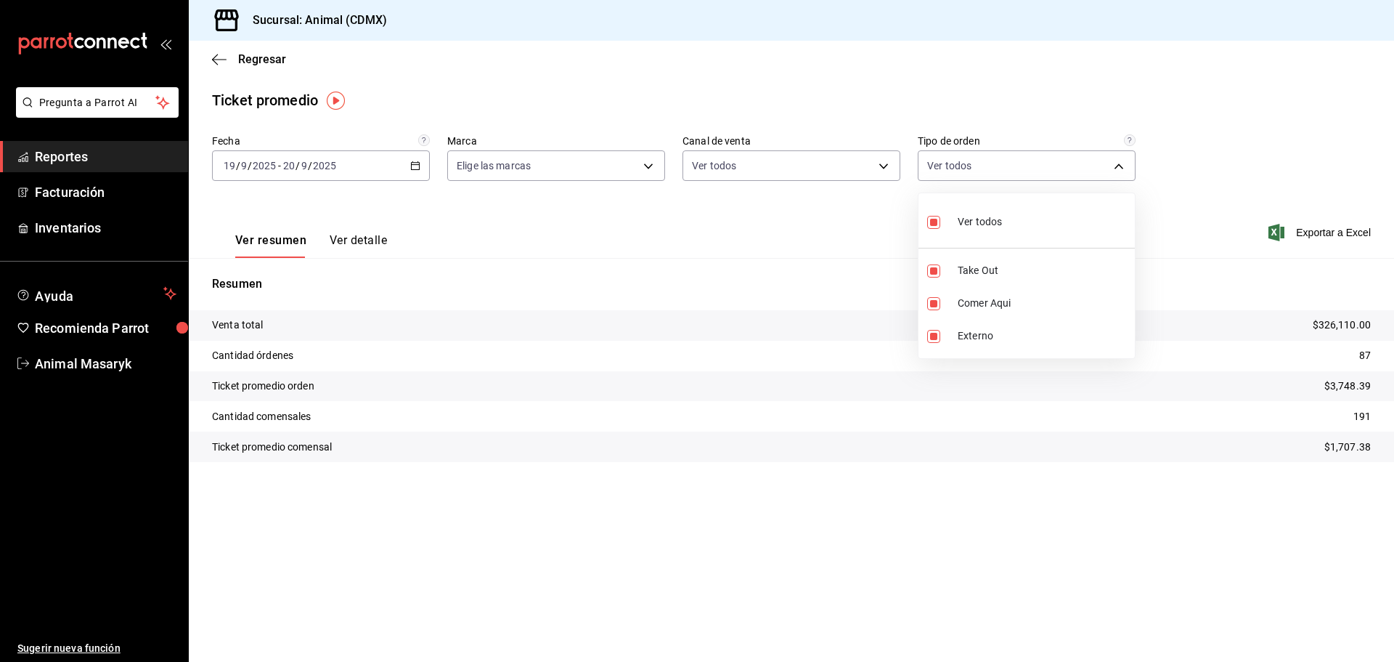
click at [966, 156] on body "Pregunta a Parrot AI Reportes Facturación Inventarios Ayuda Recomienda Parrot A…" at bounding box center [697, 331] width 1394 height 662
click at [966, 156] on div at bounding box center [697, 331] width 1394 height 662
click at [82, 142] on link "Reportes" at bounding box center [94, 156] width 188 height 31
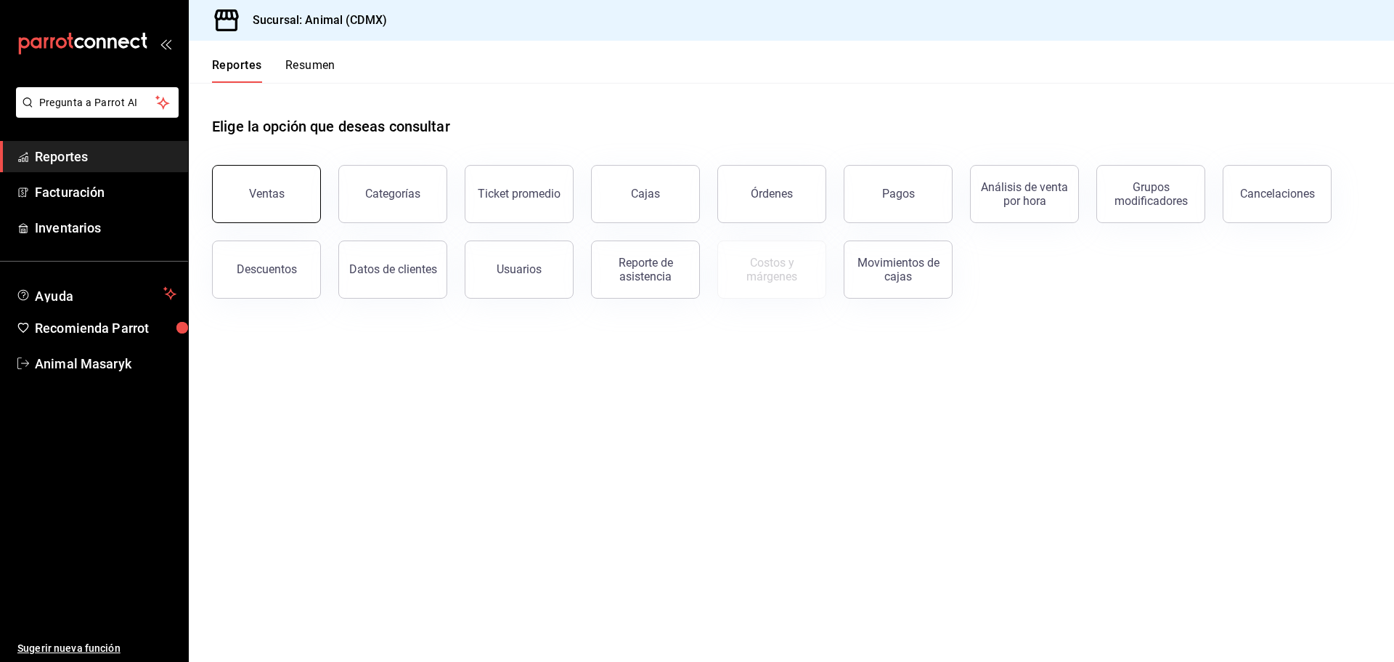
click at [251, 187] on button "Ventas" at bounding box center [266, 194] width 109 height 58
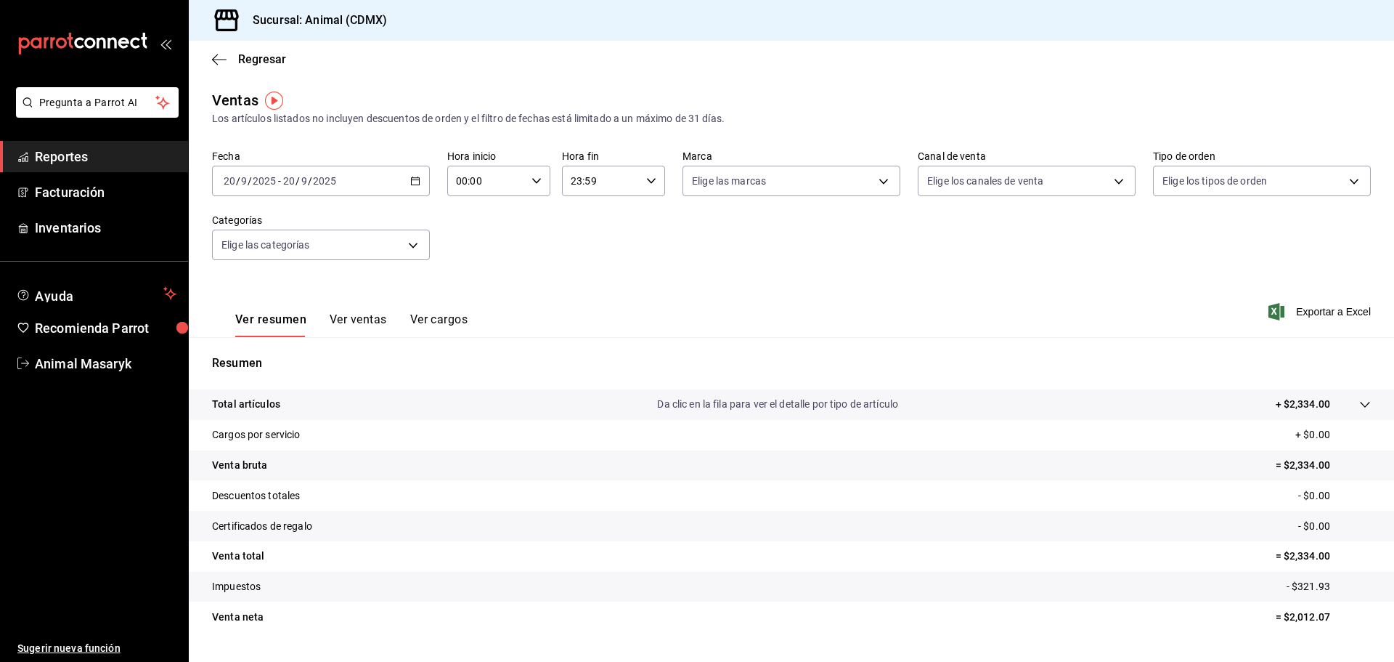
click at [1355, 414] on tr "Total artículos Da clic en la fila para ver el detalle por tipo de artículo + $…" at bounding box center [791, 404] width 1205 height 30
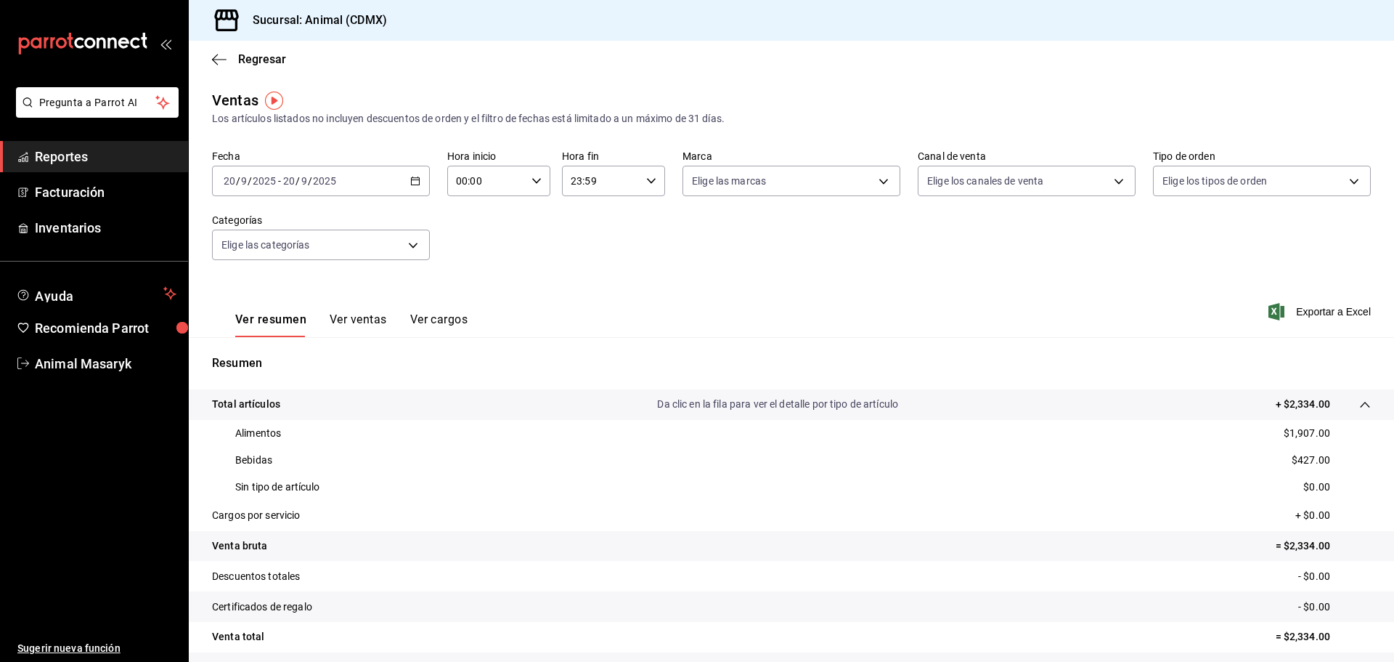
click at [515, 190] on input "00:00" at bounding box center [486, 180] width 78 height 29
click at [472, 305] on button "09" at bounding box center [471, 313] width 46 height 29
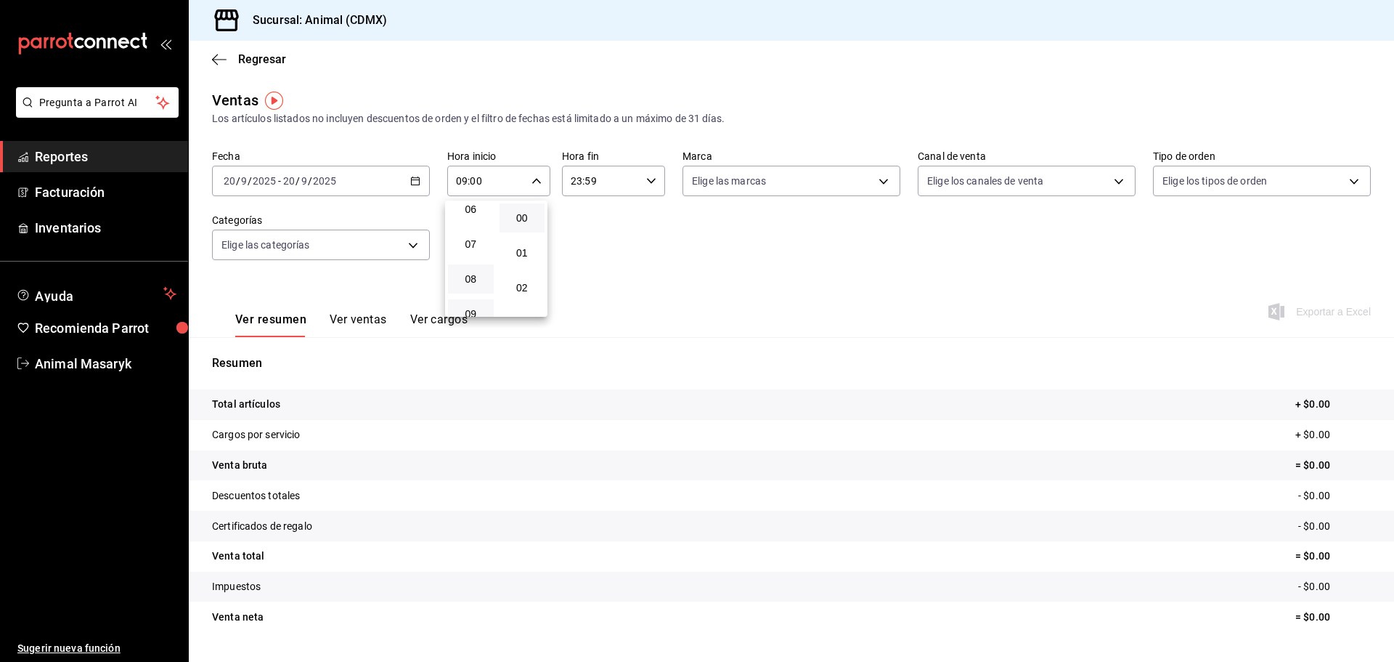
scroll to position [363, 0]
click at [480, 214] on button "10" at bounding box center [471, 203] width 46 height 29
type input "10:00"
click at [604, 192] on div at bounding box center [697, 331] width 1394 height 662
click at [652, 191] on div "23:59 Hora fin" at bounding box center [613, 181] width 103 height 30
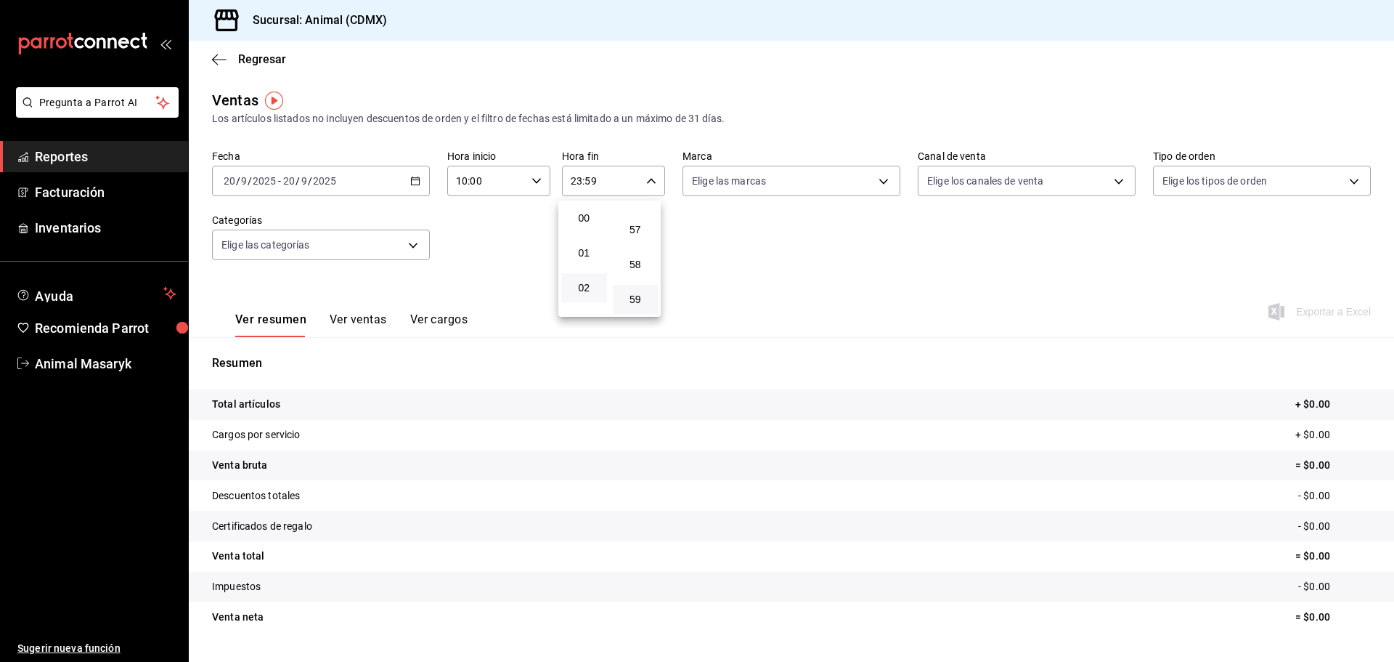
click at [580, 294] on button "02" at bounding box center [584, 287] width 46 height 29
type input "02:59"
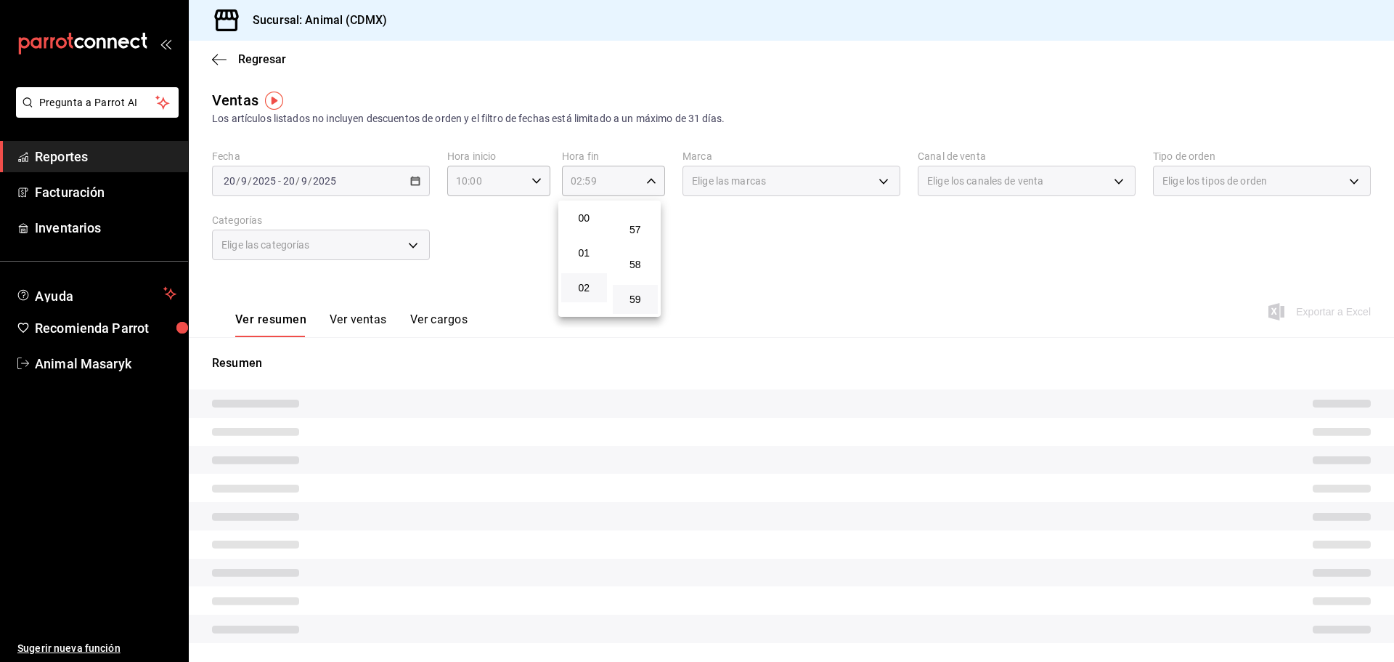
click at [949, 299] on div at bounding box center [697, 331] width 1394 height 662
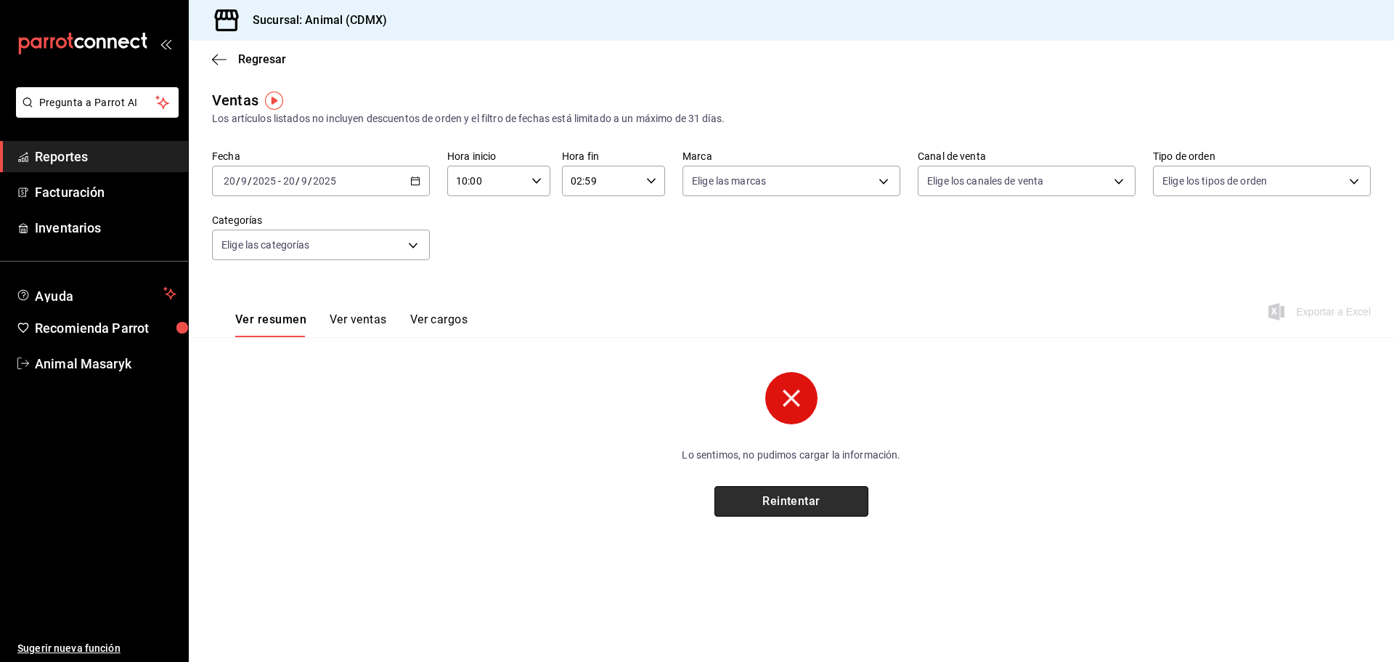
click at [861, 496] on button "Reintentar" at bounding box center [792, 501] width 154 height 30
click at [406, 181] on div "[DATE] [DATE] - [DATE] [DATE]" at bounding box center [321, 181] width 218 height 30
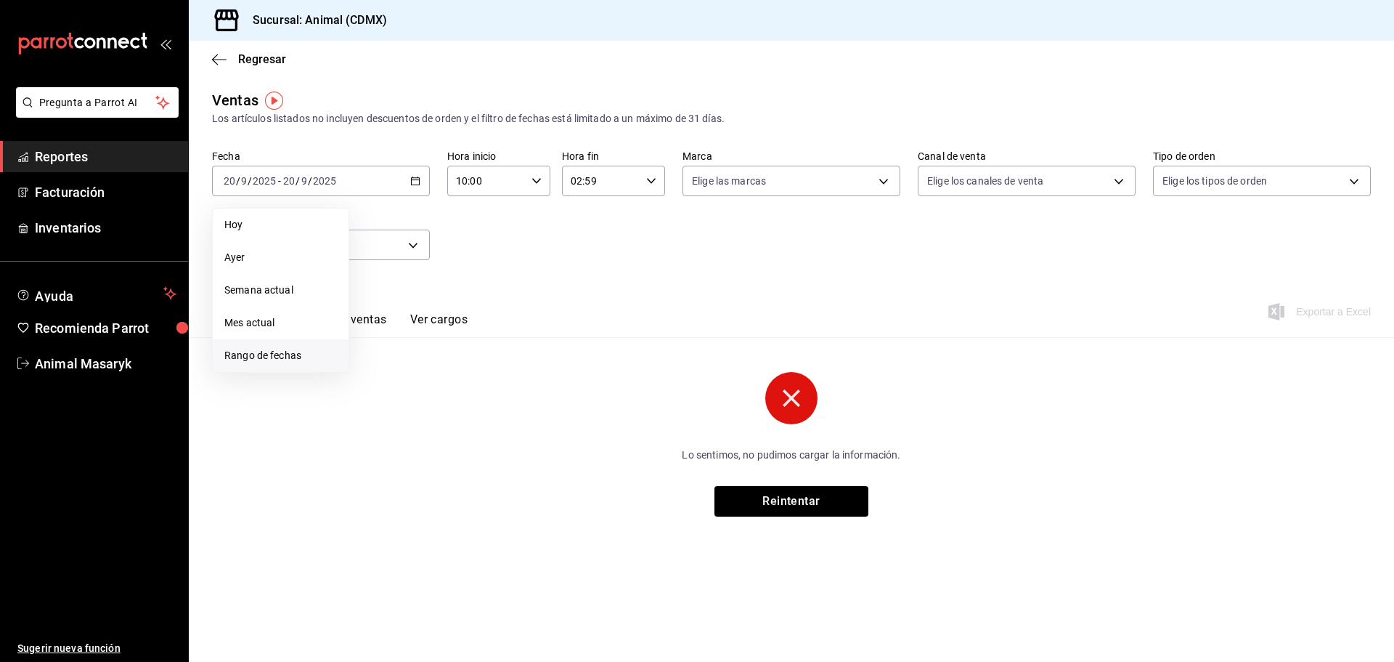
click at [282, 346] on li "Rango de fechas" at bounding box center [281, 355] width 136 height 33
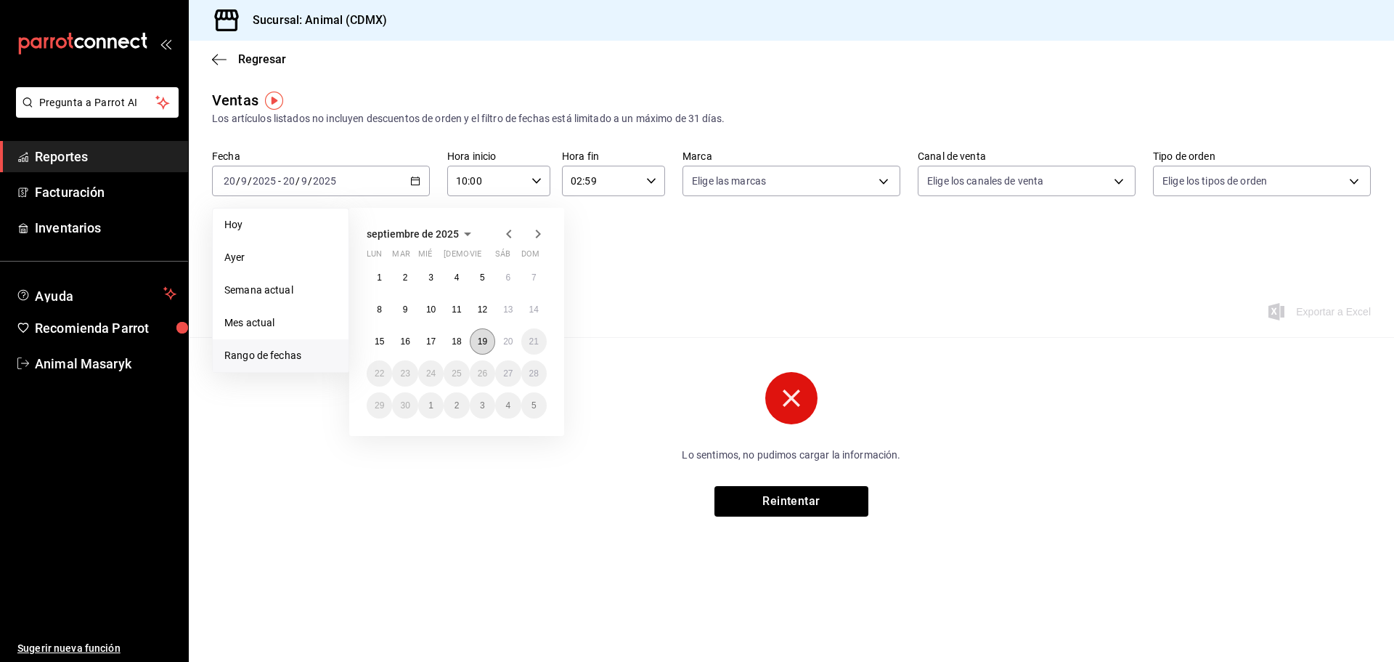
click at [487, 341] on abbr "19" at bounding box center [482, 341] width 9 height 10
click at [505, 341] on abbr "20" at bounding box center [507, 341] width 9 height 10
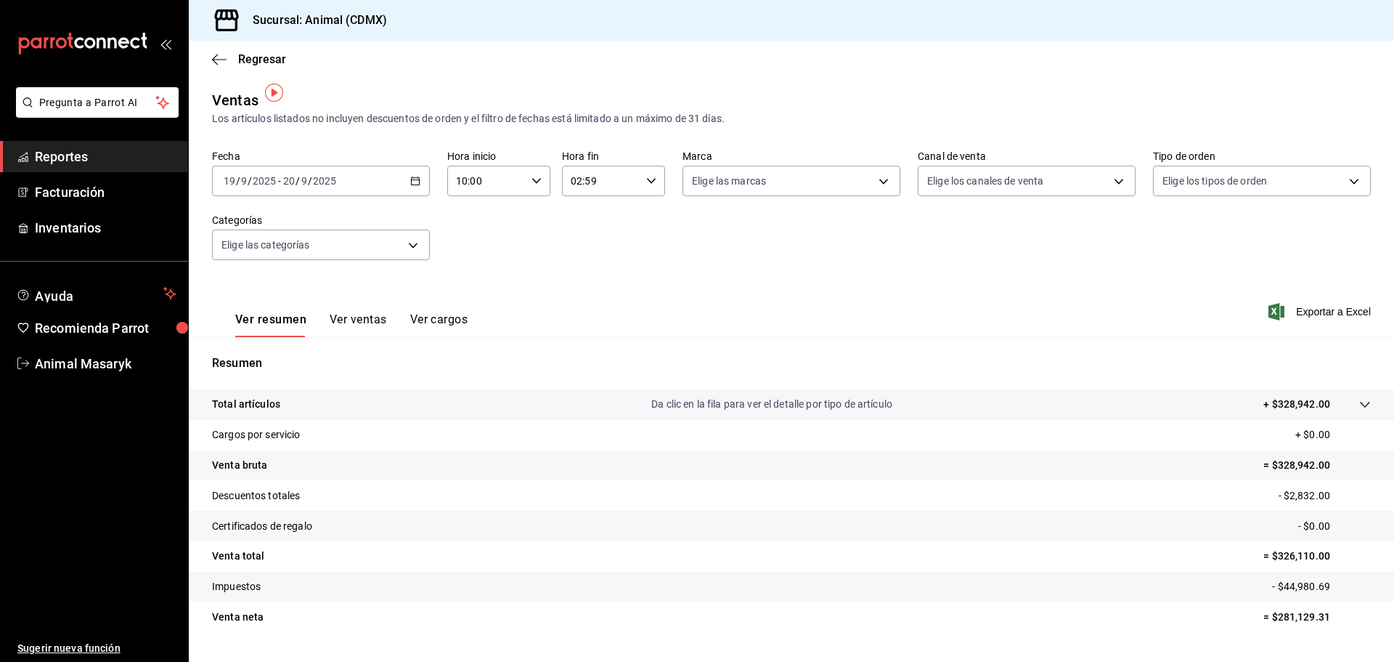
scroll to position [34, 0]
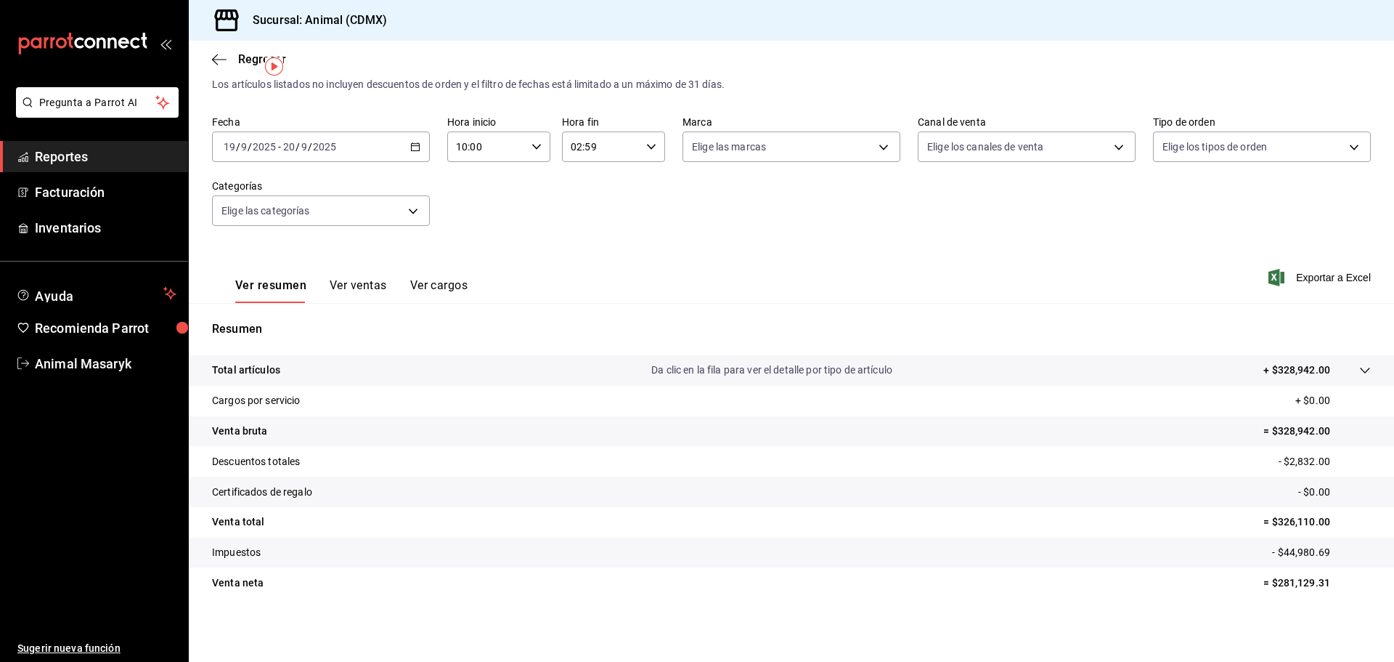
click at [1358, 357] on tr "Total artículos Da clic en la fila para ver el detalle por tipo de artículo + $…" at bounding box center [791, 370] width 1205 height 30
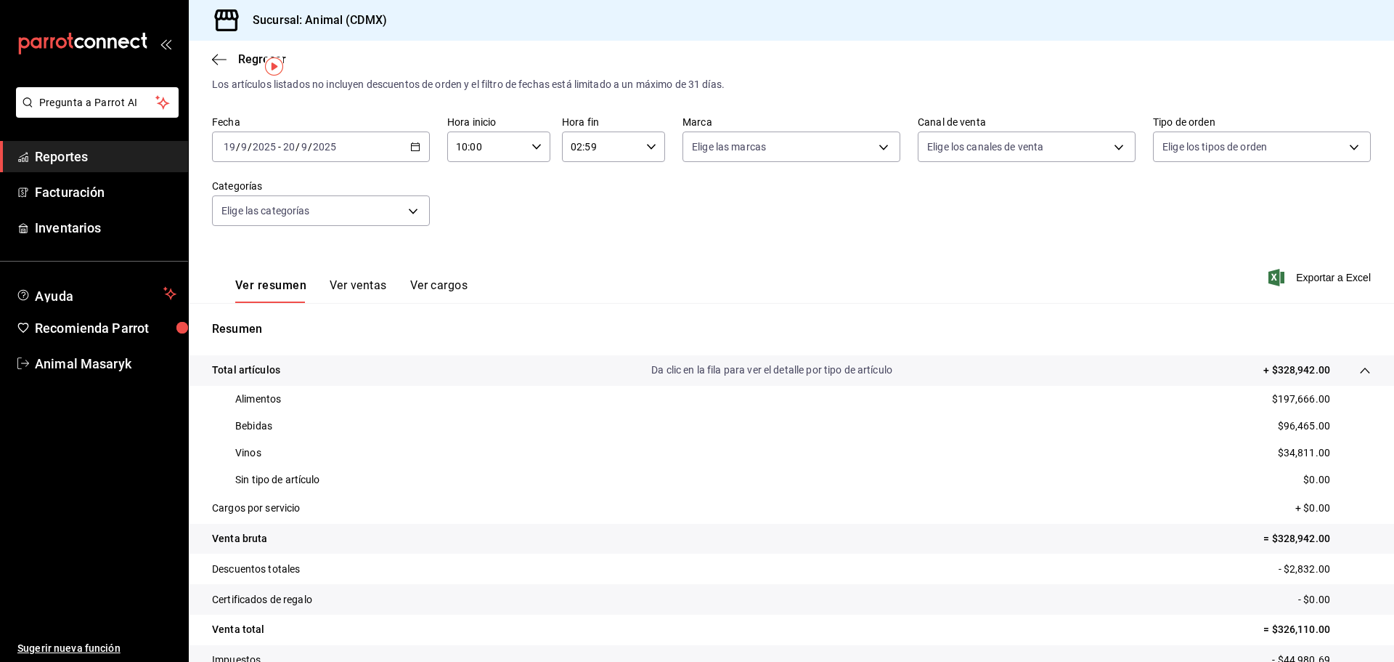
click at [1287, 466] on div "Sin tipo de artículo $0.00" at bounding box center [791, 479] width 1159 height 27
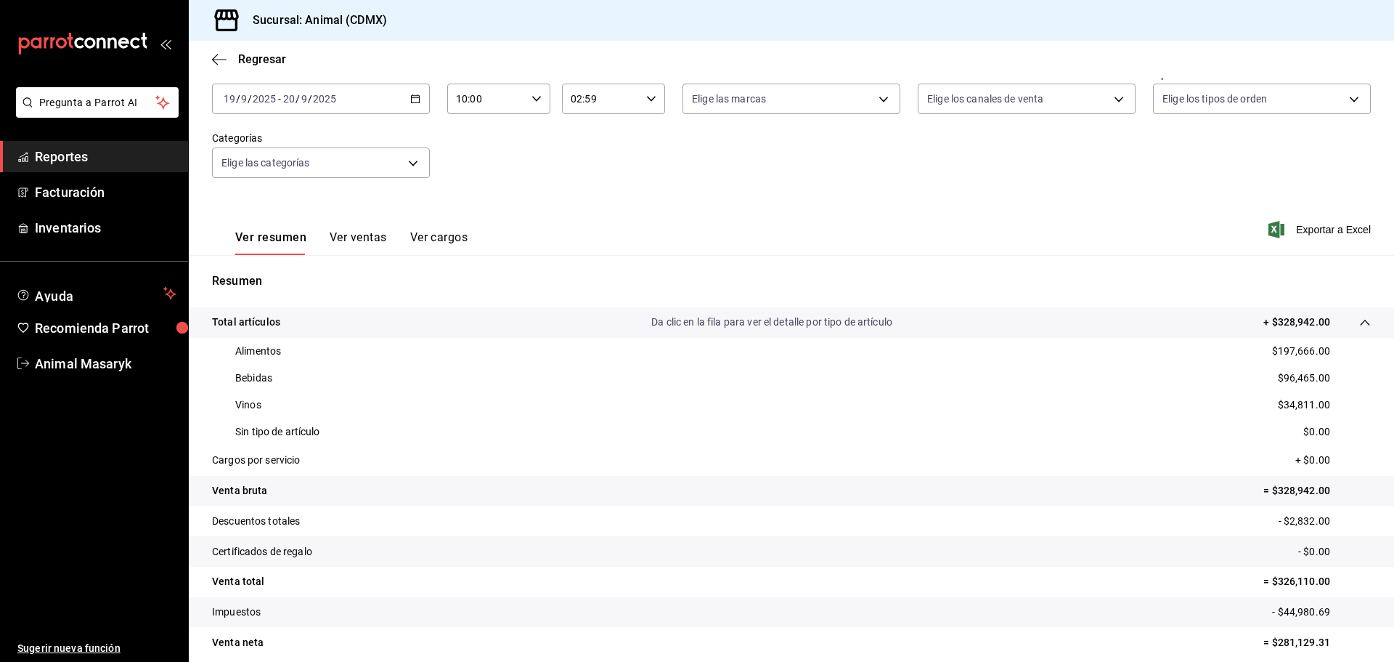
scroll to position [142, 0]
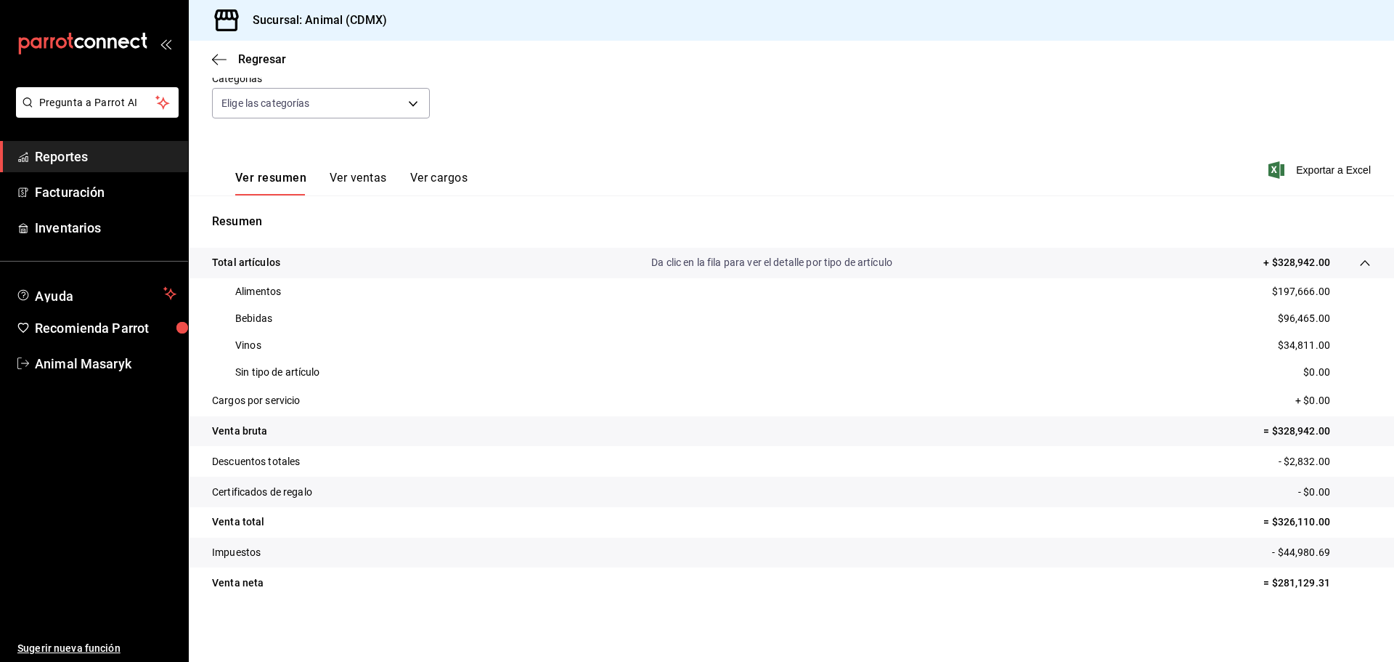
drag, startPoint x: 1389, startPoint y: 1, endPoint x: 1025, endPoint y: 51, distance: 367.1
click at [1000, 82] on div "Fecha [DATE] [DATE] - [DATE] [DATE] Hora inicio 10:00 Hora inicio Hora fin 02:5…" at bounding box center [791, 72] width 1159 height 128
